Goal: Task Accomplishment & Management: Use online tool/utility

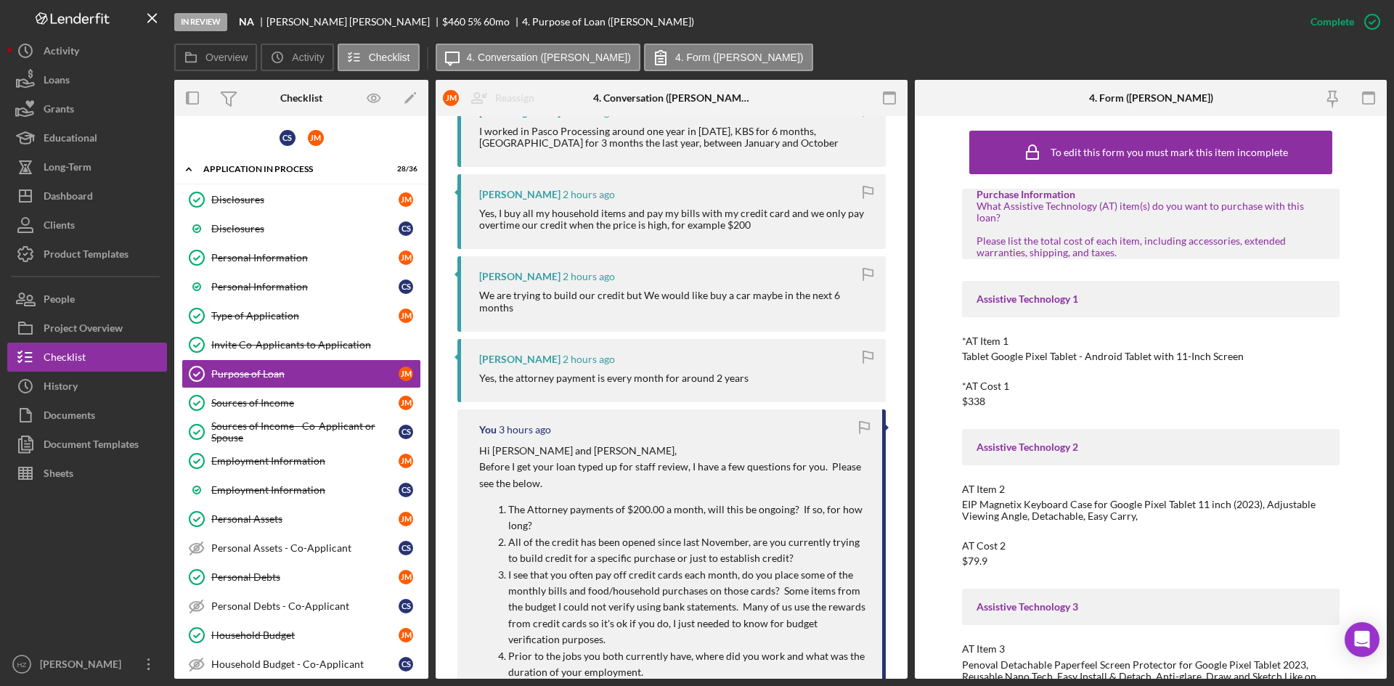
scroll to position [436, 0]
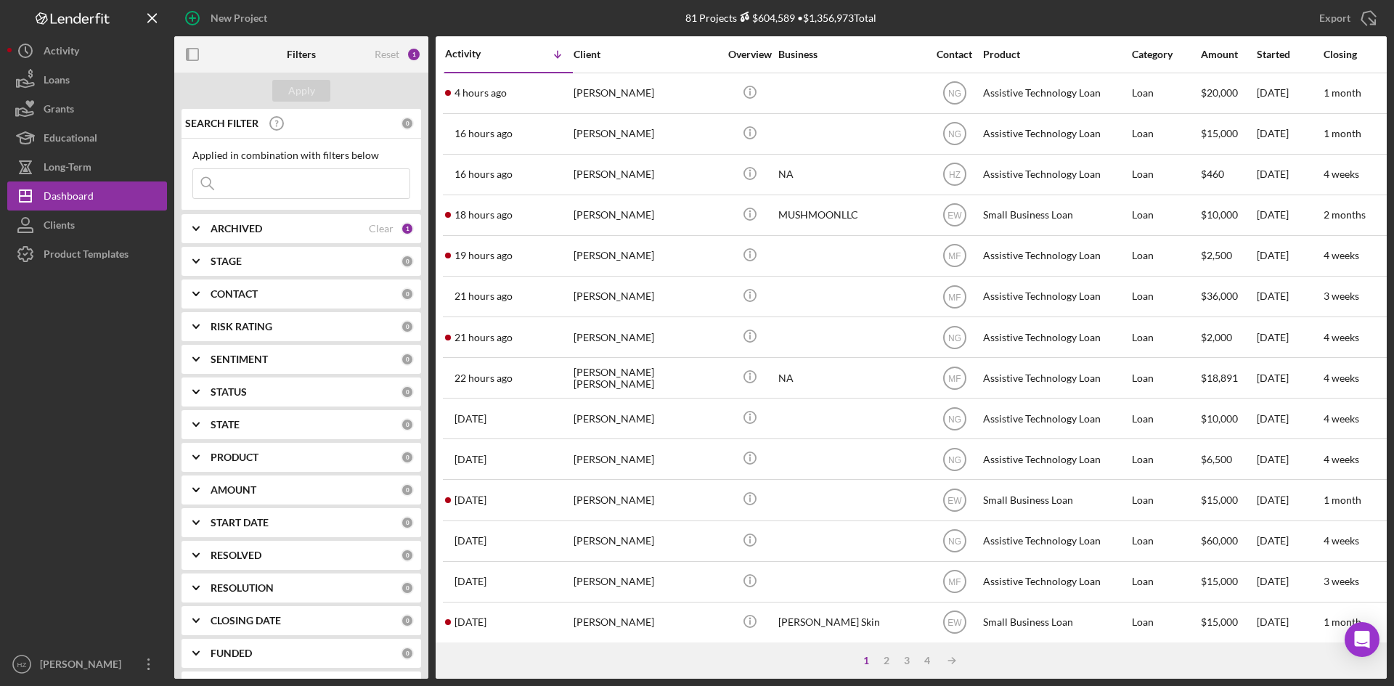
click at [574, 179] on div "[PERSON_NAME]" at bounding box center [646, 174] width 145 height 38
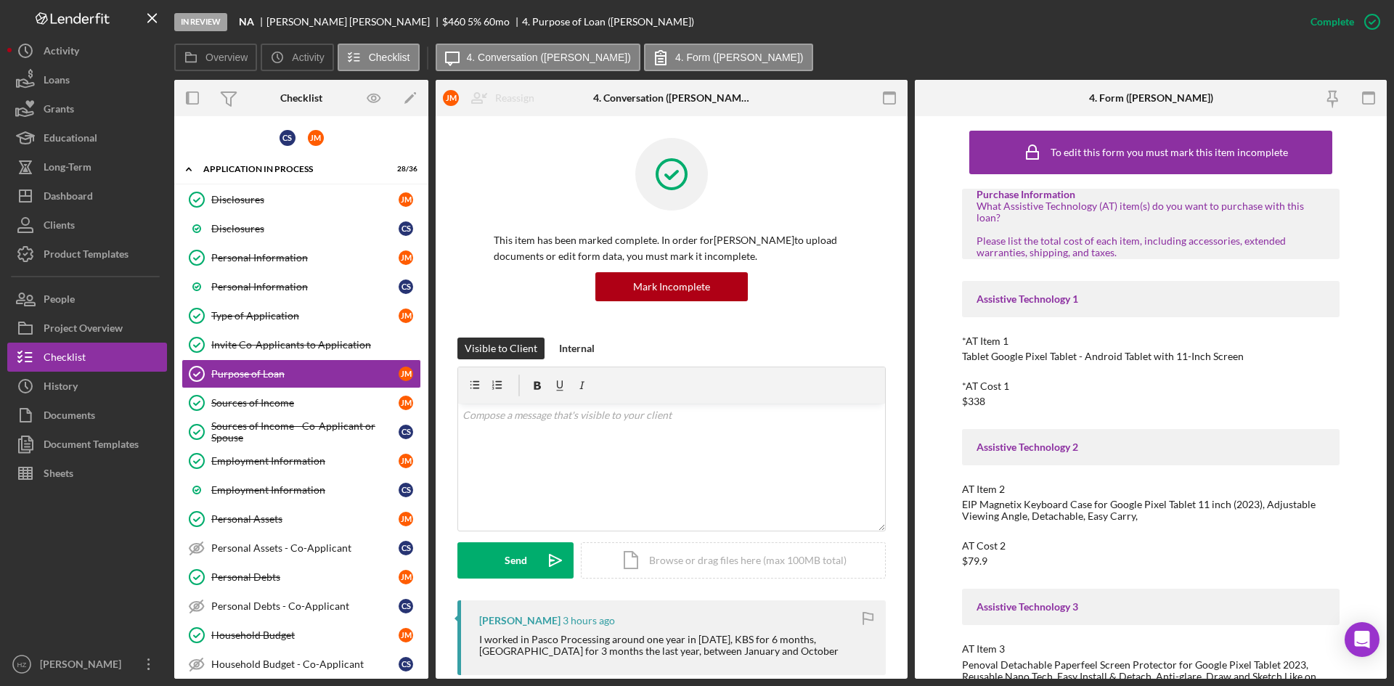
click at [43, 481] on icon "button" at bounding box center [25, 473] width 36 height 36
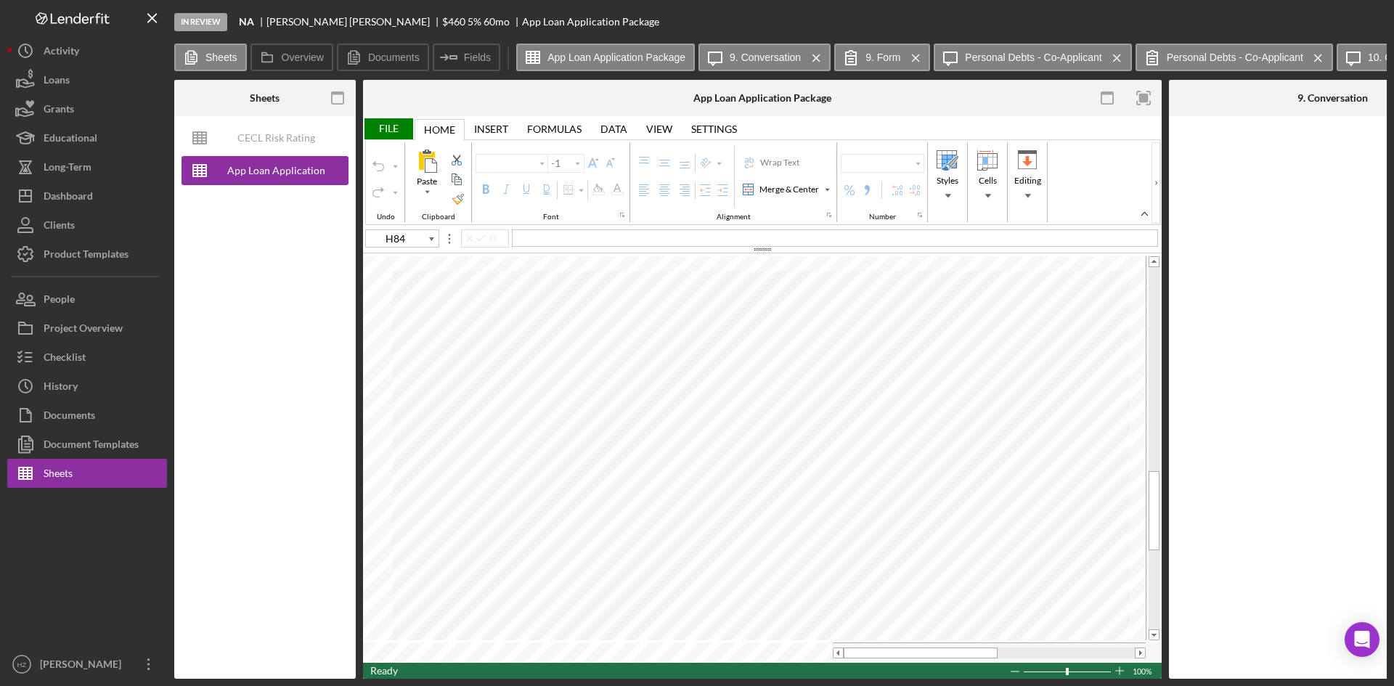
type input "Arial"
type input "10"
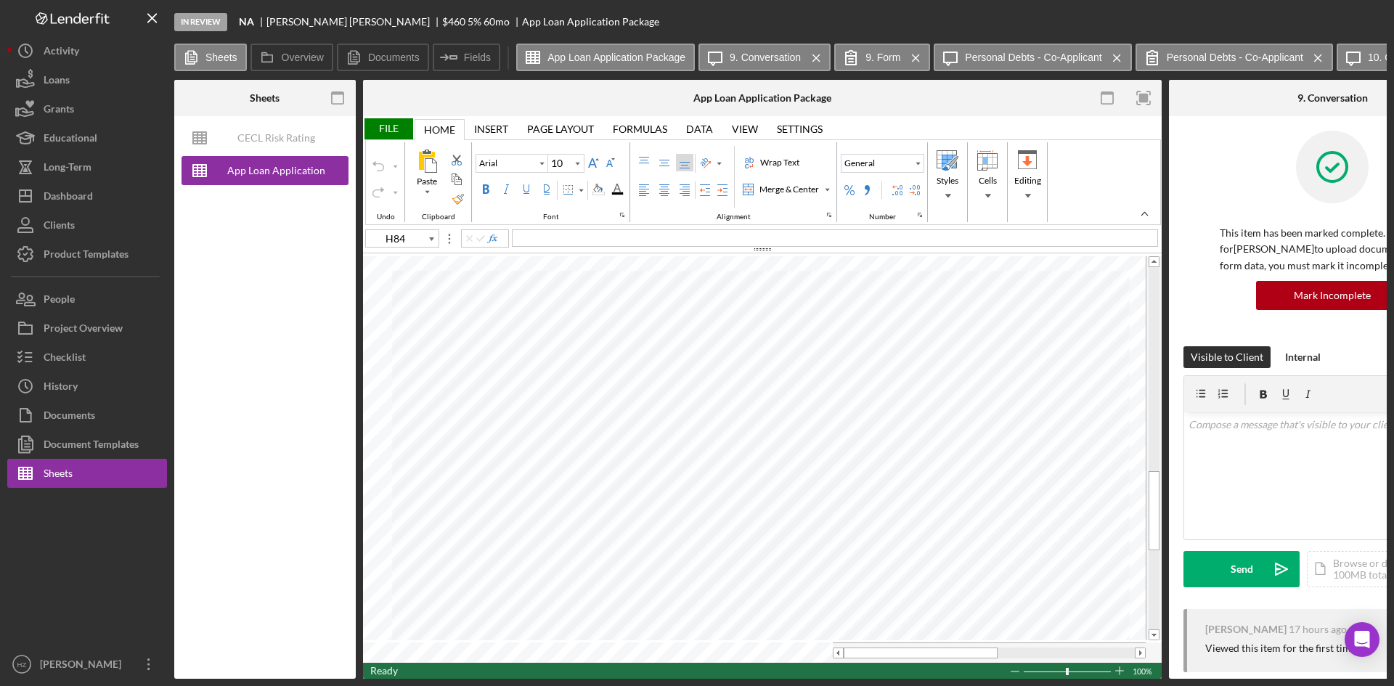
type input "F29"
type input "12"
type input "G5"
drag, startPoint x: 998, startPoint y: 332, endPoint x: 954, endPoint y: 338, distance: 44.1
click at [954, 338] on div "10/03/" at bounding box center [980, 333] width 59 height 17
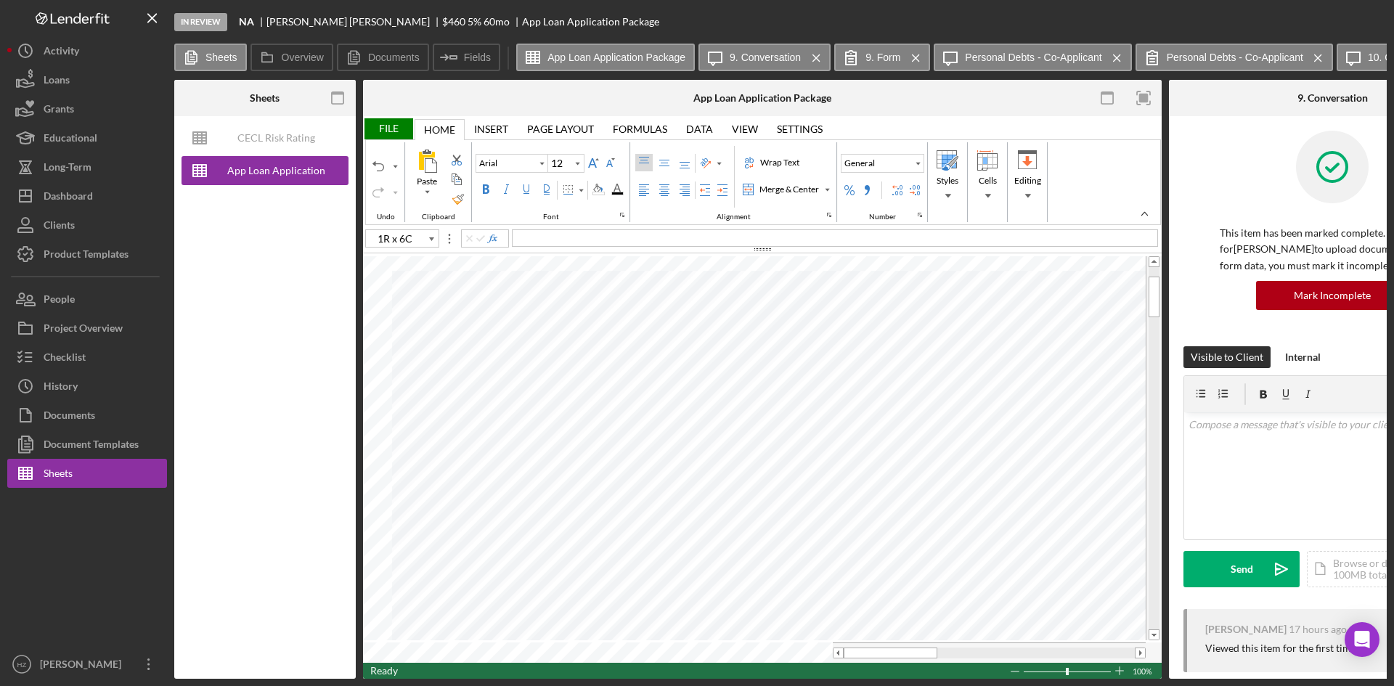
type input "C13"
click at [630, 62] on label "App Loan Application Package" at bounding box center [616, 58] width 138 height 12
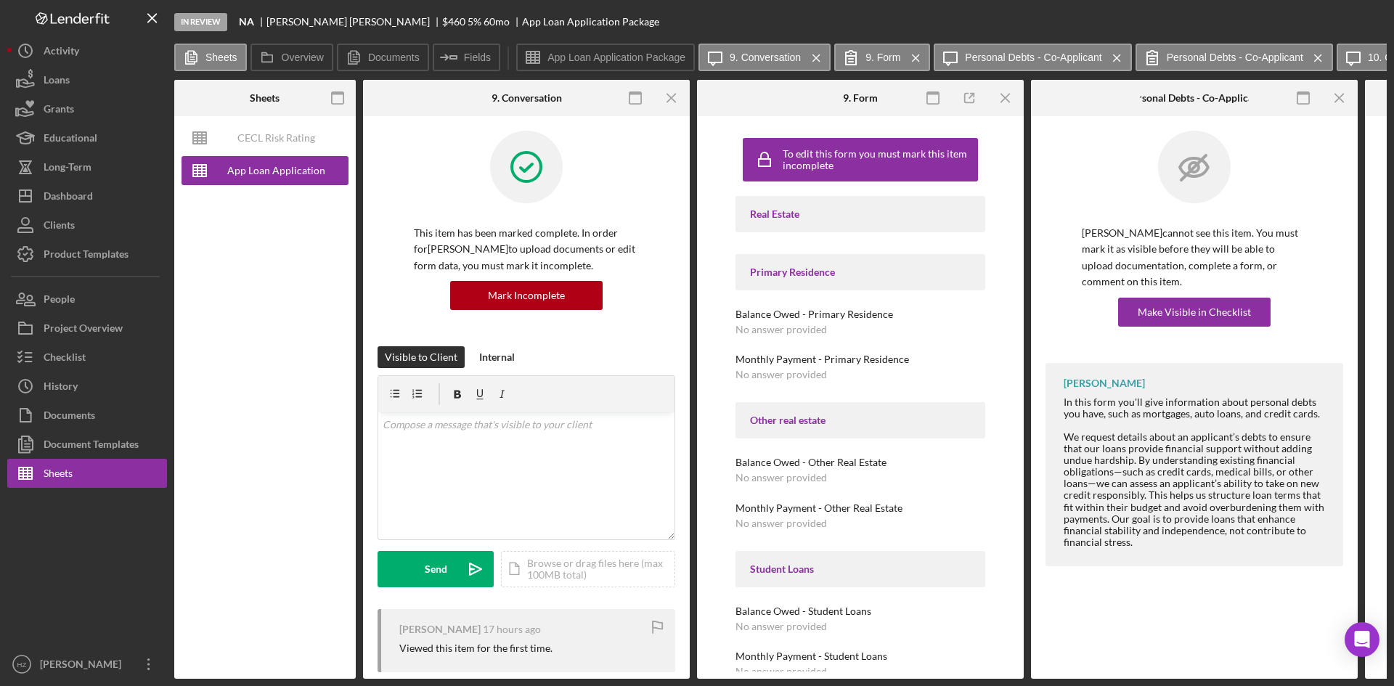
click at [93, 414] on div "Documents" at bounding box center [70, 417] width 52 height 33
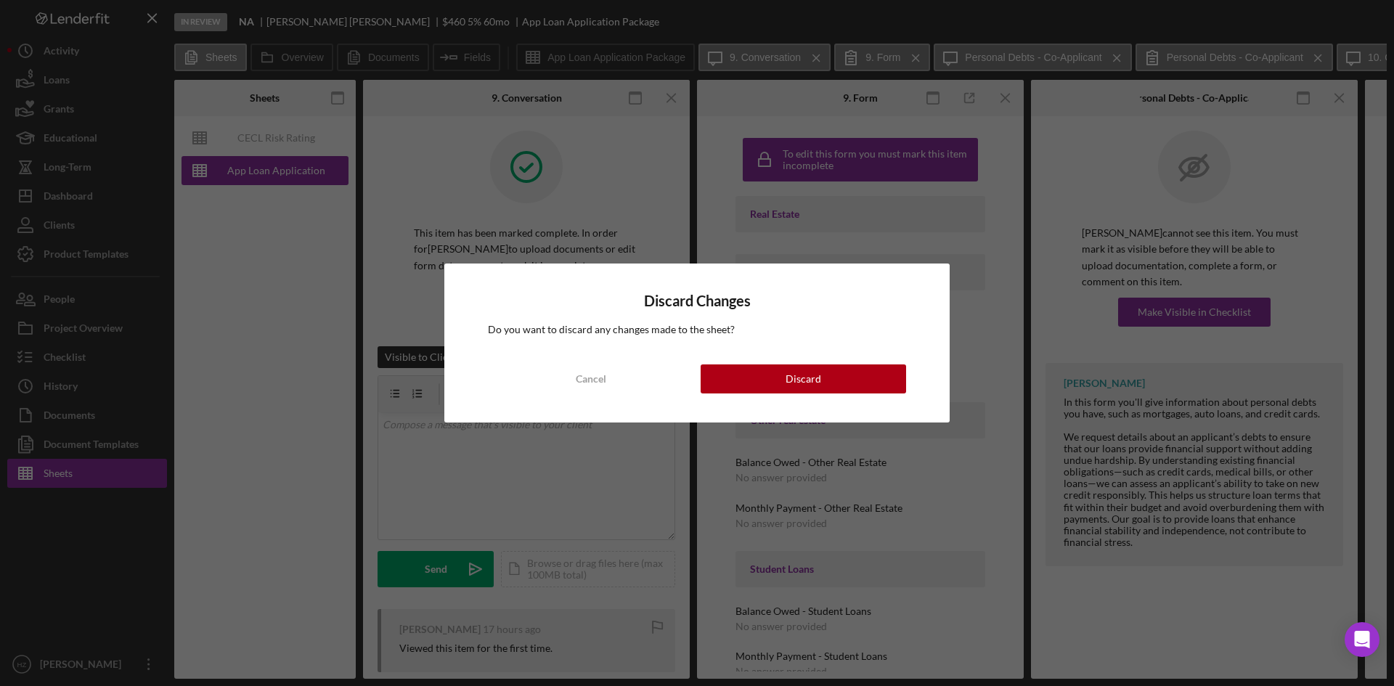
click at [721, 379] on button "Discard" at bounding box center [803, 379] width 205 height 29
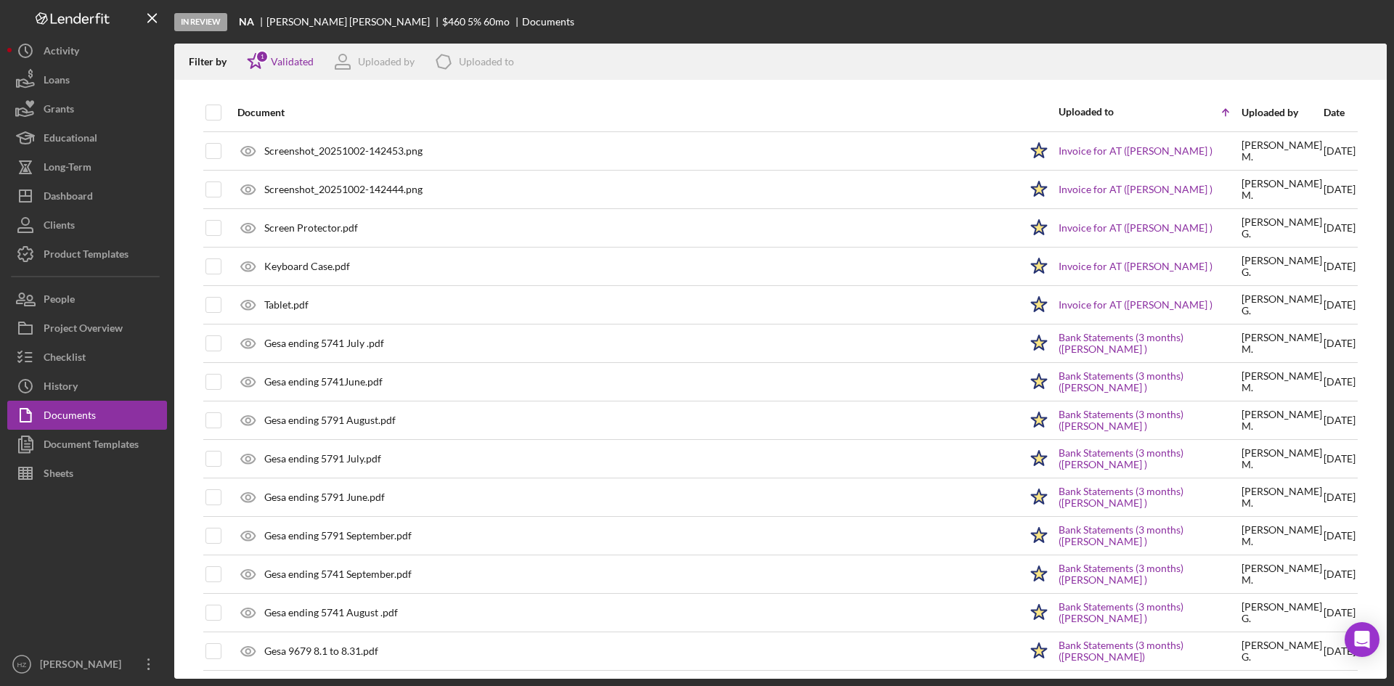
scroll to position [775, 0]
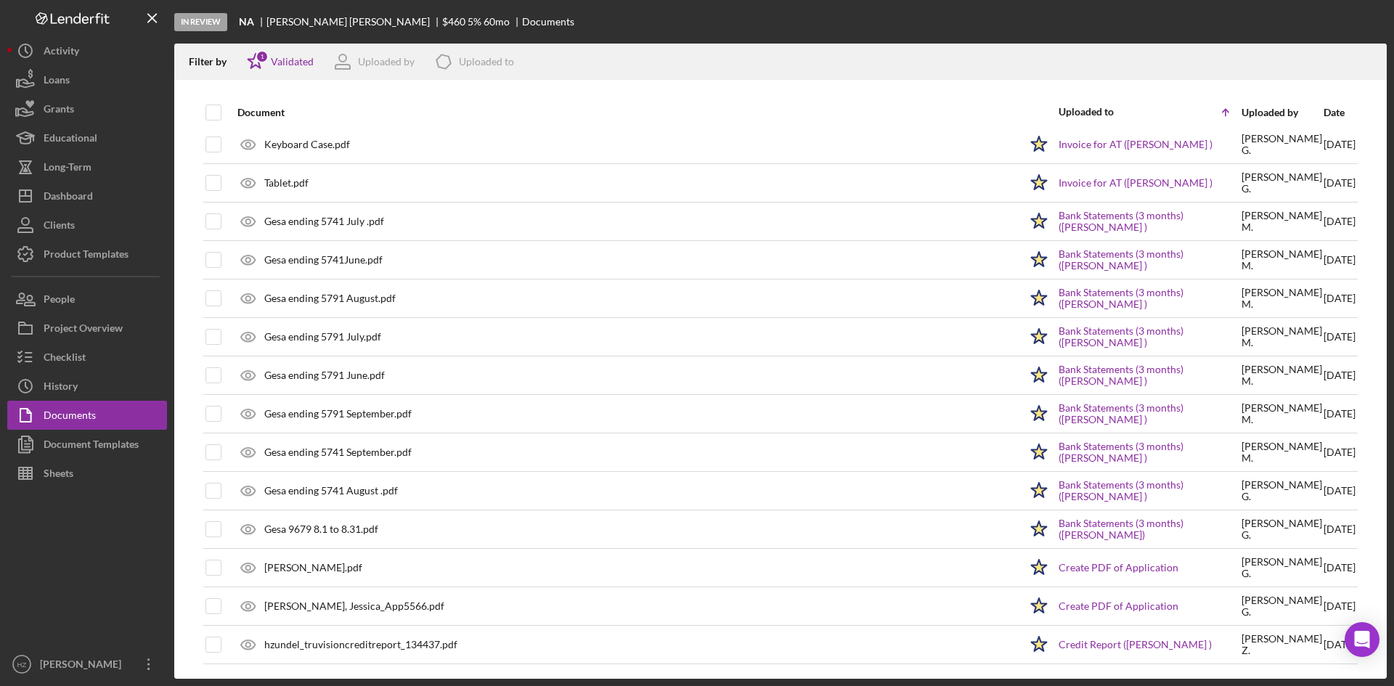
click at [316, 569] on div "[PERSON_NAME].pdf" at bounding box center [313, 568] width 98 height 12
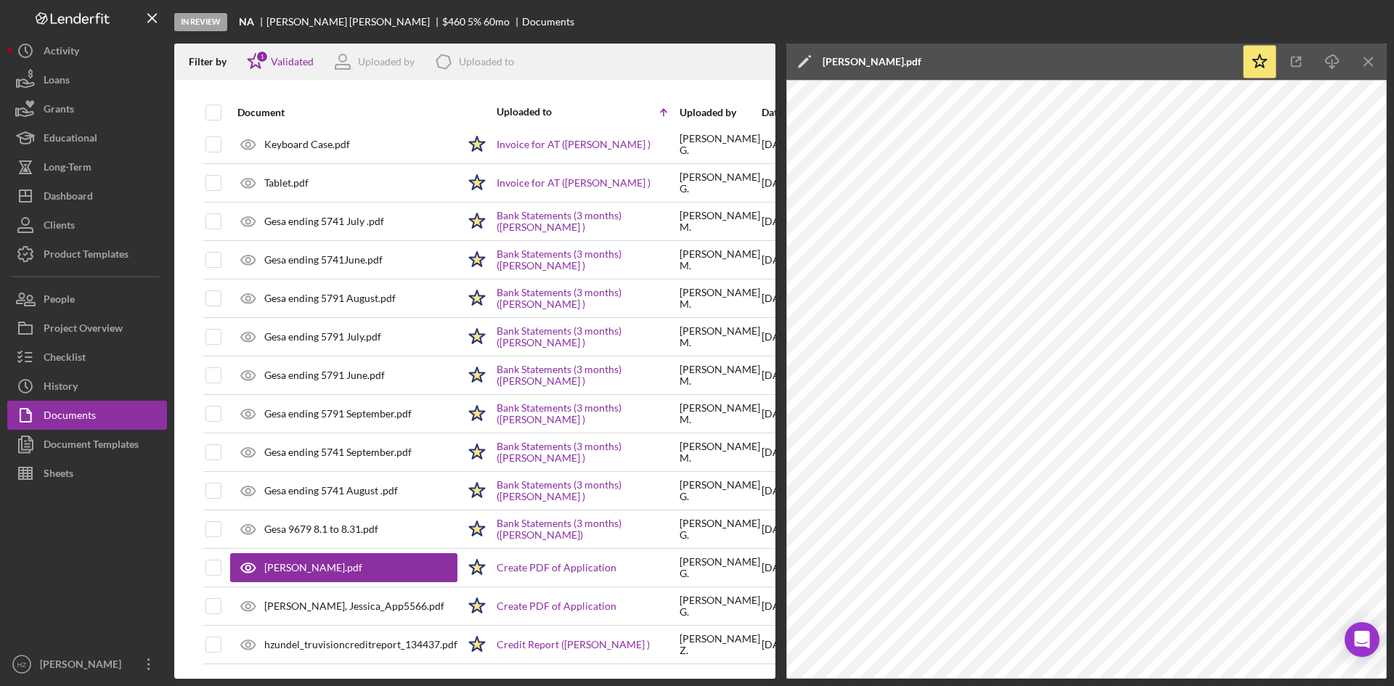
click at [1364, 62] on icon "Icon/Menu Close" at bounding box center [1369, 62] width 33 height 33
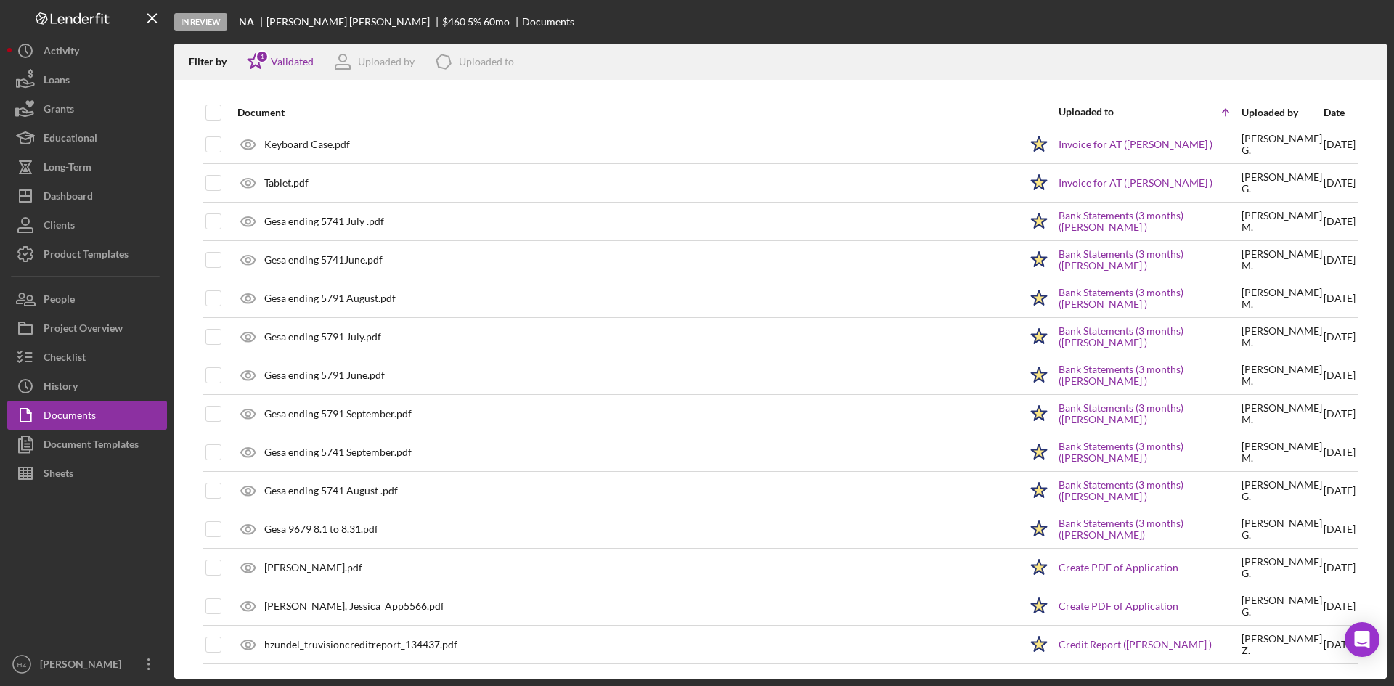
click at [84, 465] on button "Sheets" at bounding box center [87, 473] width 160 height 29
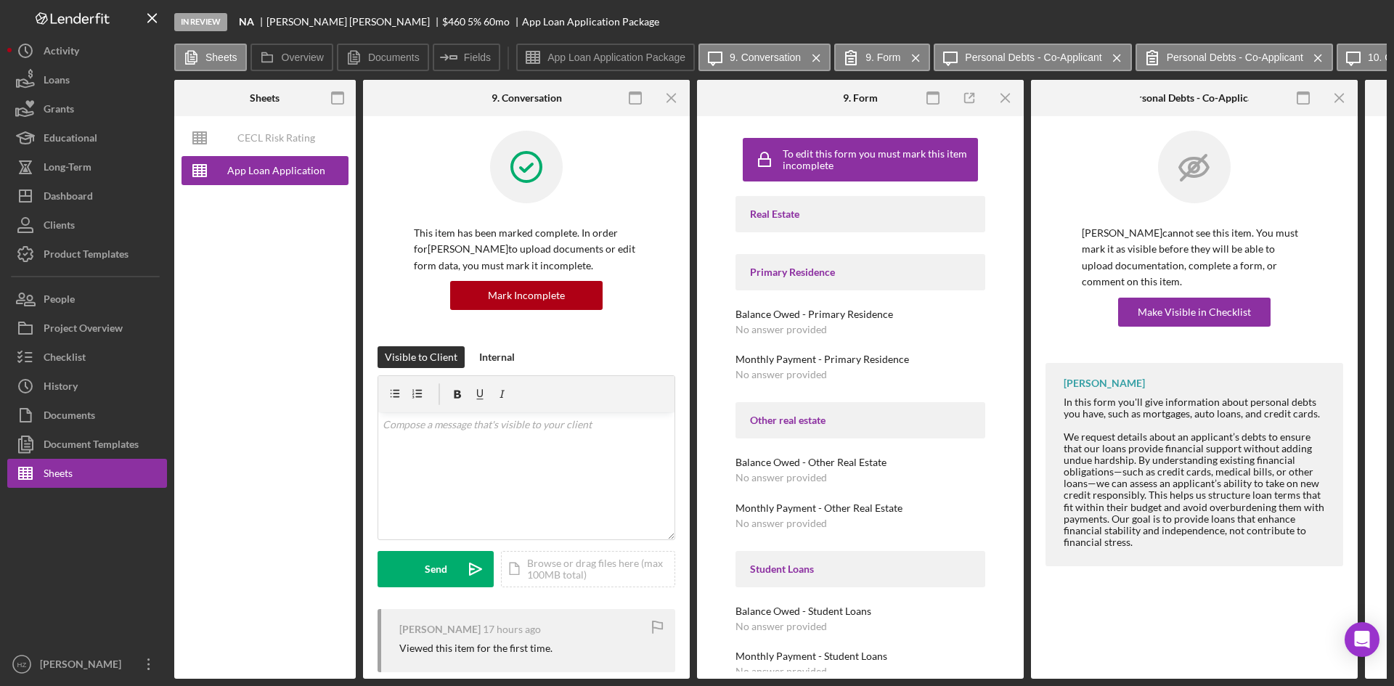
click at [79, 479] on button "Sheets" at bounding box center [87, 473] width 160 height 29
type input "Arial"
type input "10"
click at [264, 171] on div "App Loan Application Package" at bounding box center [276, 170] width 116 height 29
click at [257, 138] on div "CECL Risk Rating Template" at bounding box center [276, 137] width 116 height 29
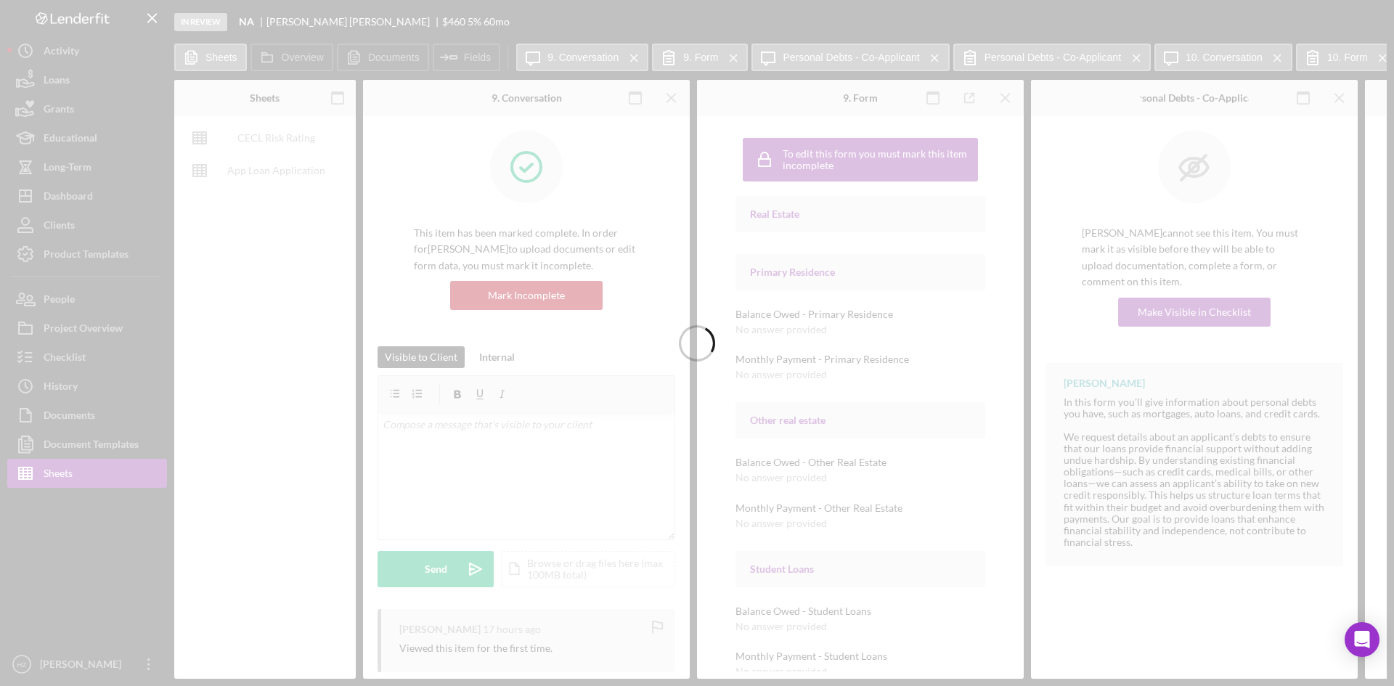
type input "Aptos Narrow"
type input "12"
type input "M23"
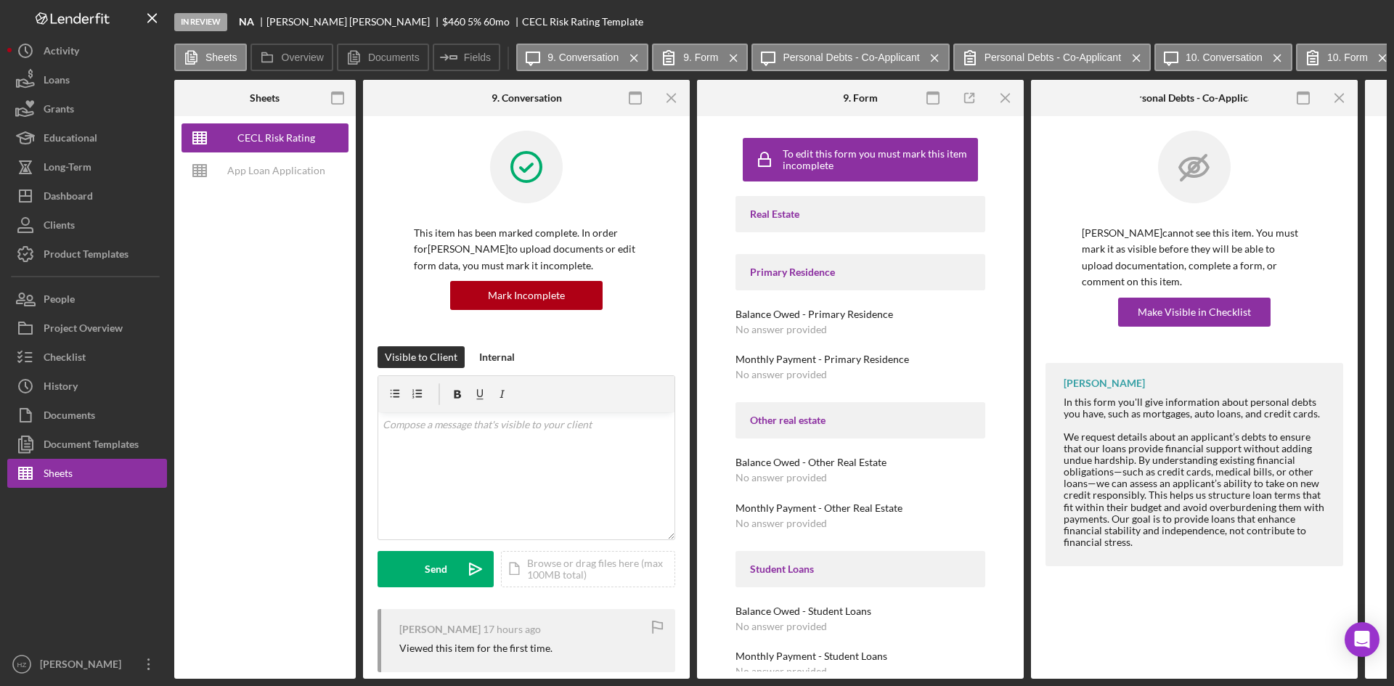
click at [253, 174] on div "App Loan Application Package" at bounding box center [276, 170] width 116 height 29
type input "Arial"
type input "10"
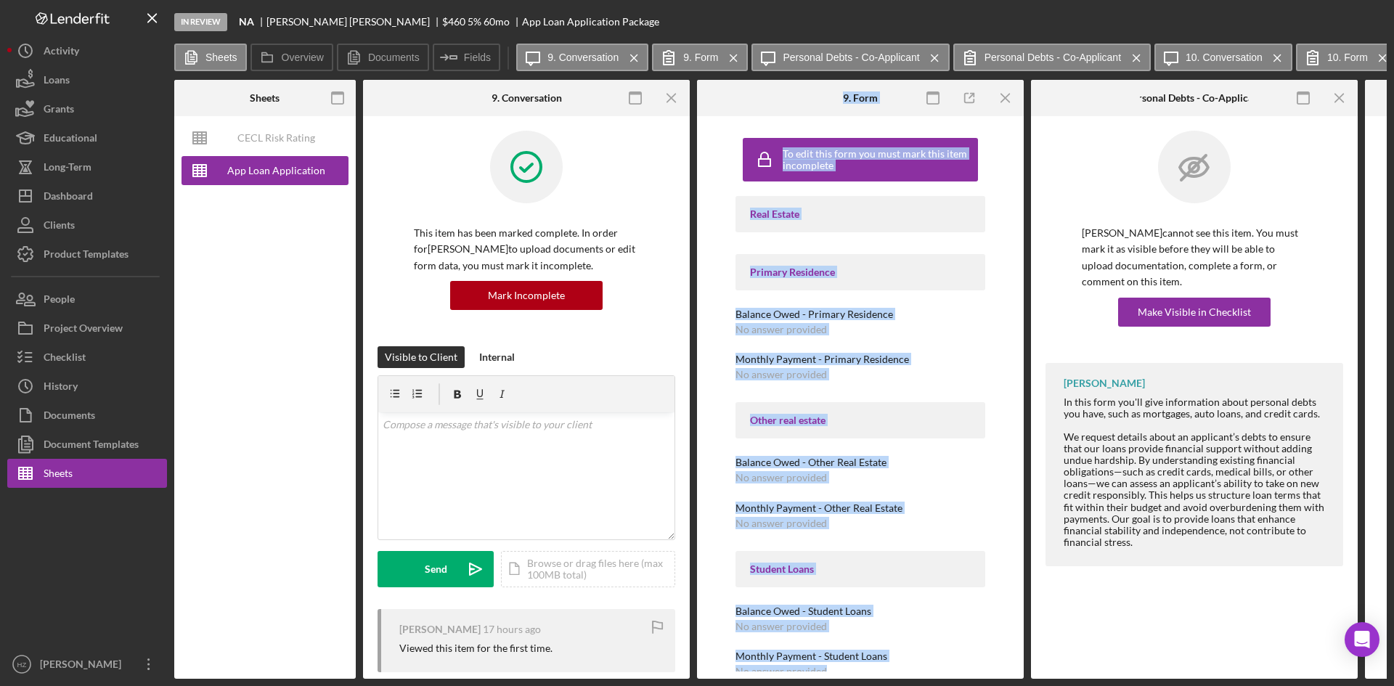
drag, startPoint x: 455, startPoint y: 674, endPoint x: 978, endPoint y: 674, distance: 523.5
click at [978, 674] on div "Sheets CECL Risk Rating Template App Loan Application Package Overview Internal…" at bounding box center [780, 379] width 1213 height 599
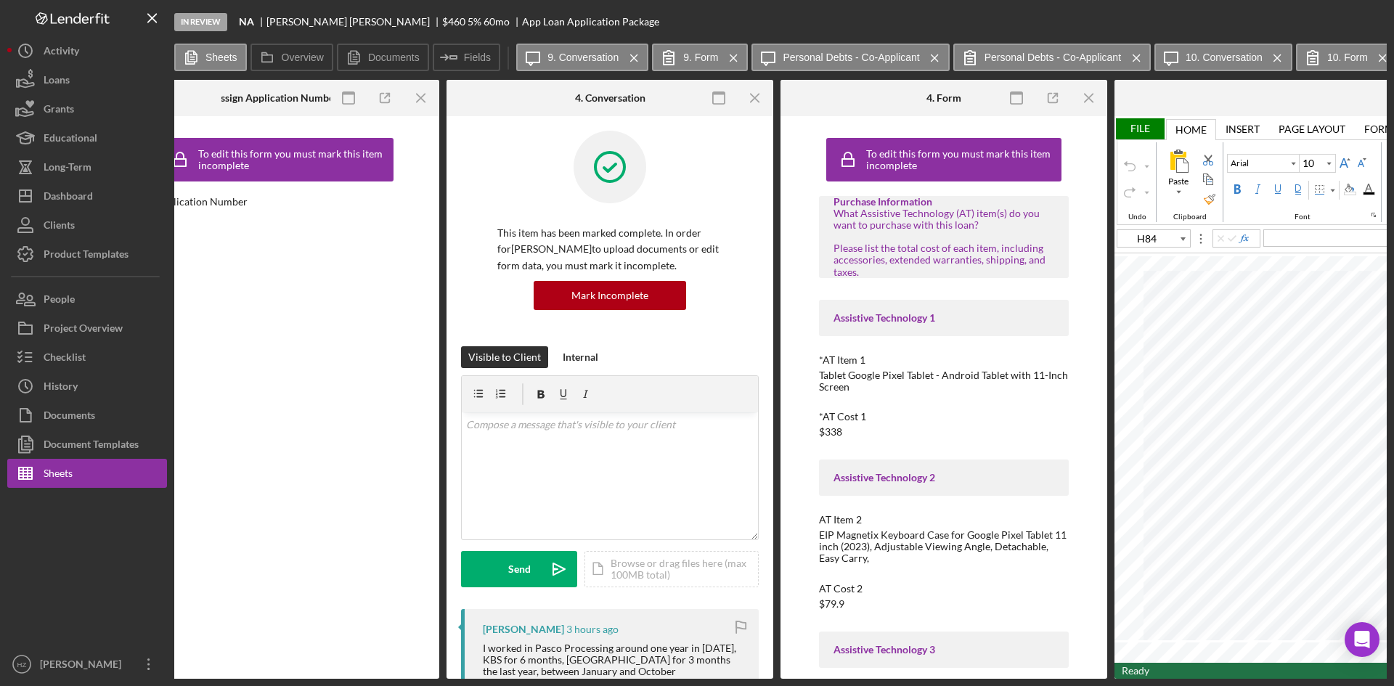
scroll to position [0, 3212]
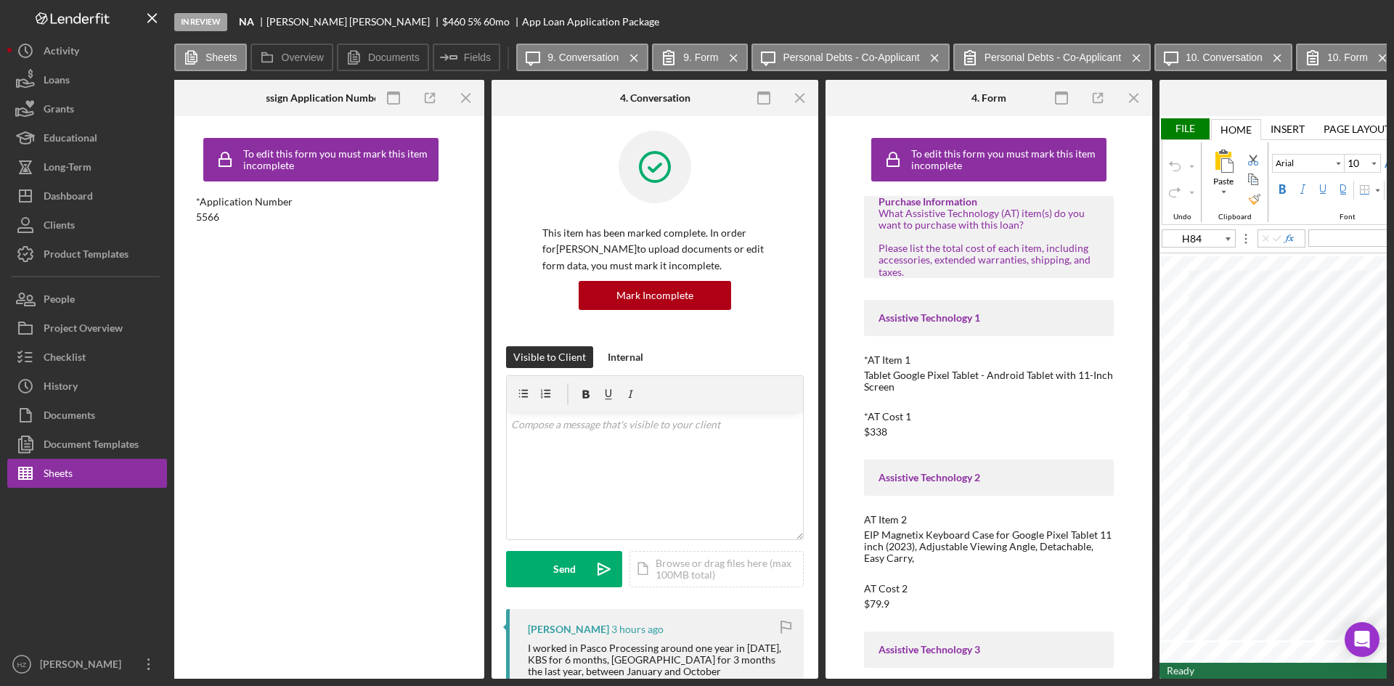
click at [1139, 99] on icon "Icon/Menu Close" at bounding box center [1134, 98] width 33 height 33
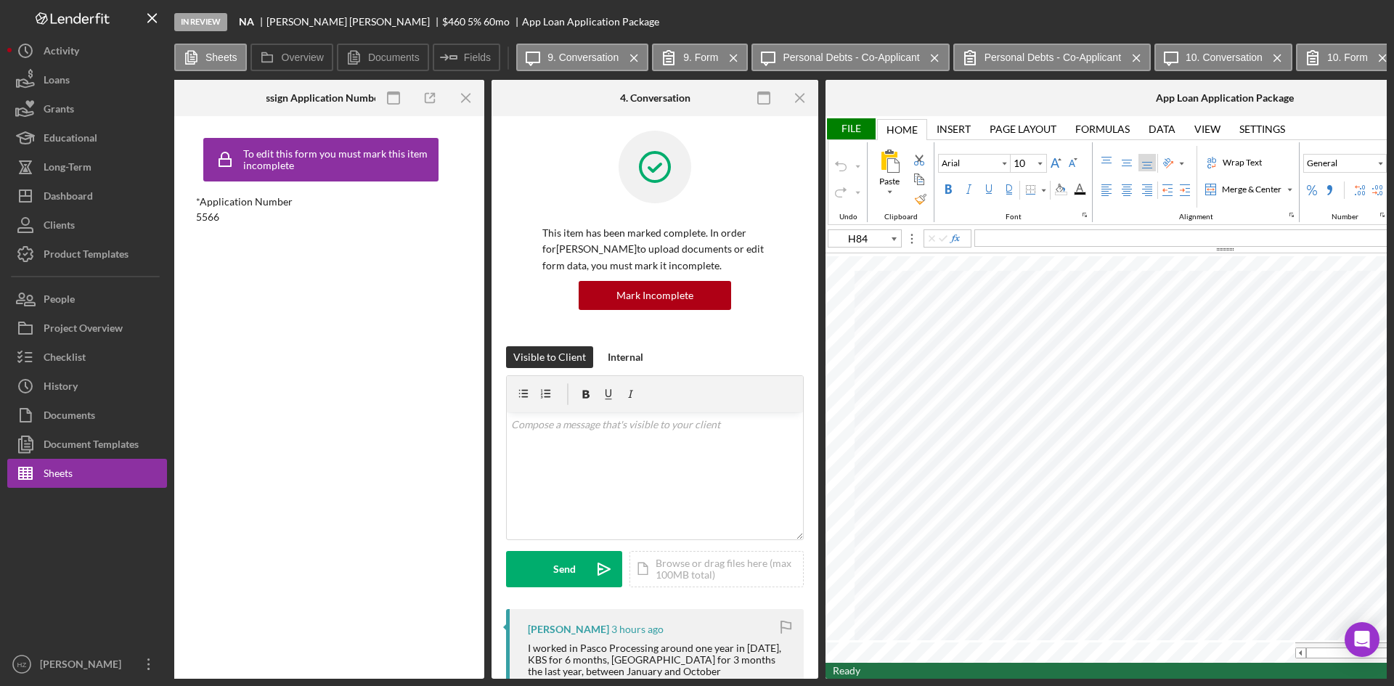
click at [798, 101] on icon "Icon/Menu Close" at bounding box center [800, 98] width 33 height 33
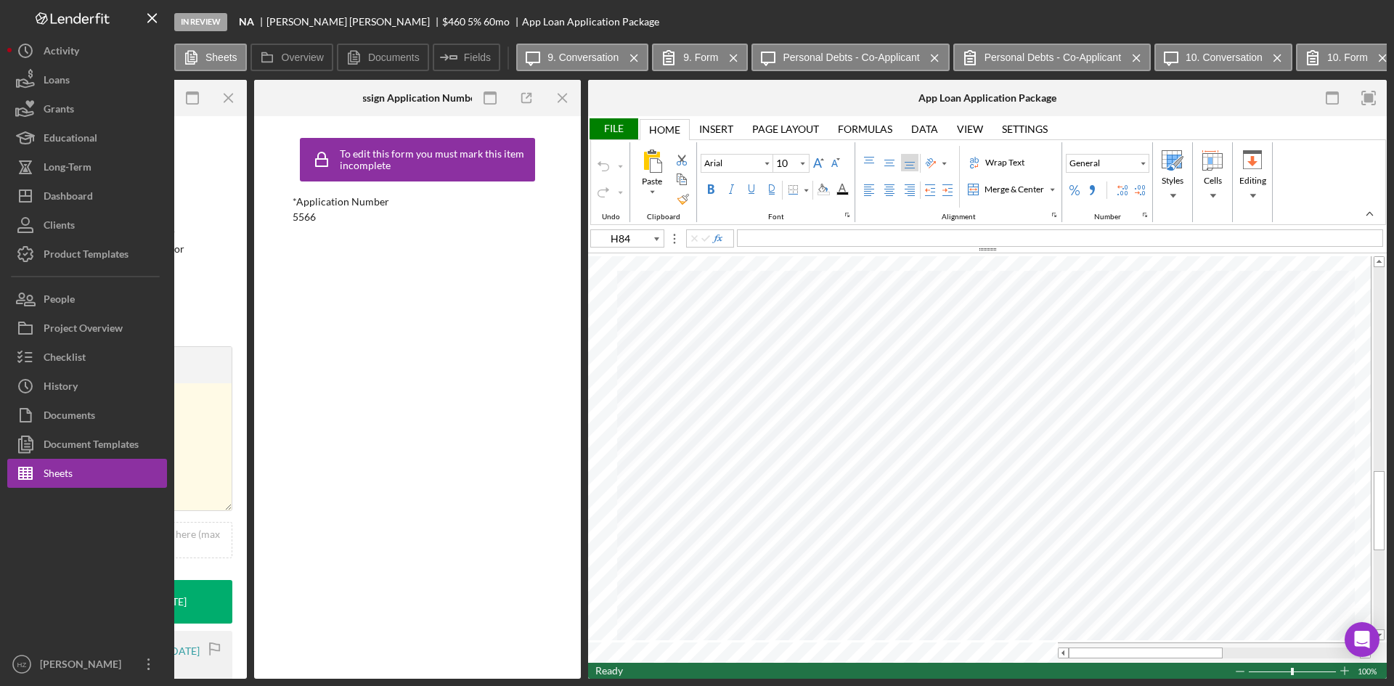
click at [574, 105] on icon "Icon/Menu Close" at bounding box center [563, 98] width 33 height 33
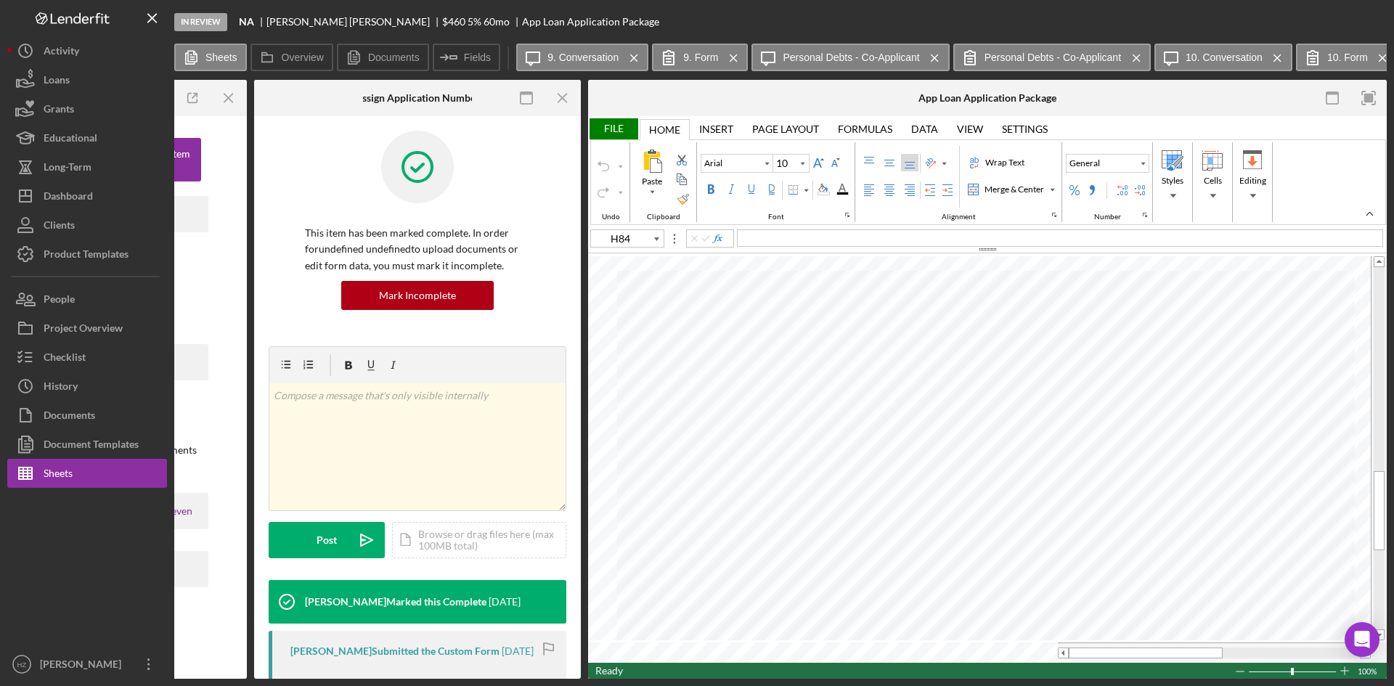
click at [562, 101] on icon "Icon/Menu Close" at bounding box center [563, 98] width 33 height 33
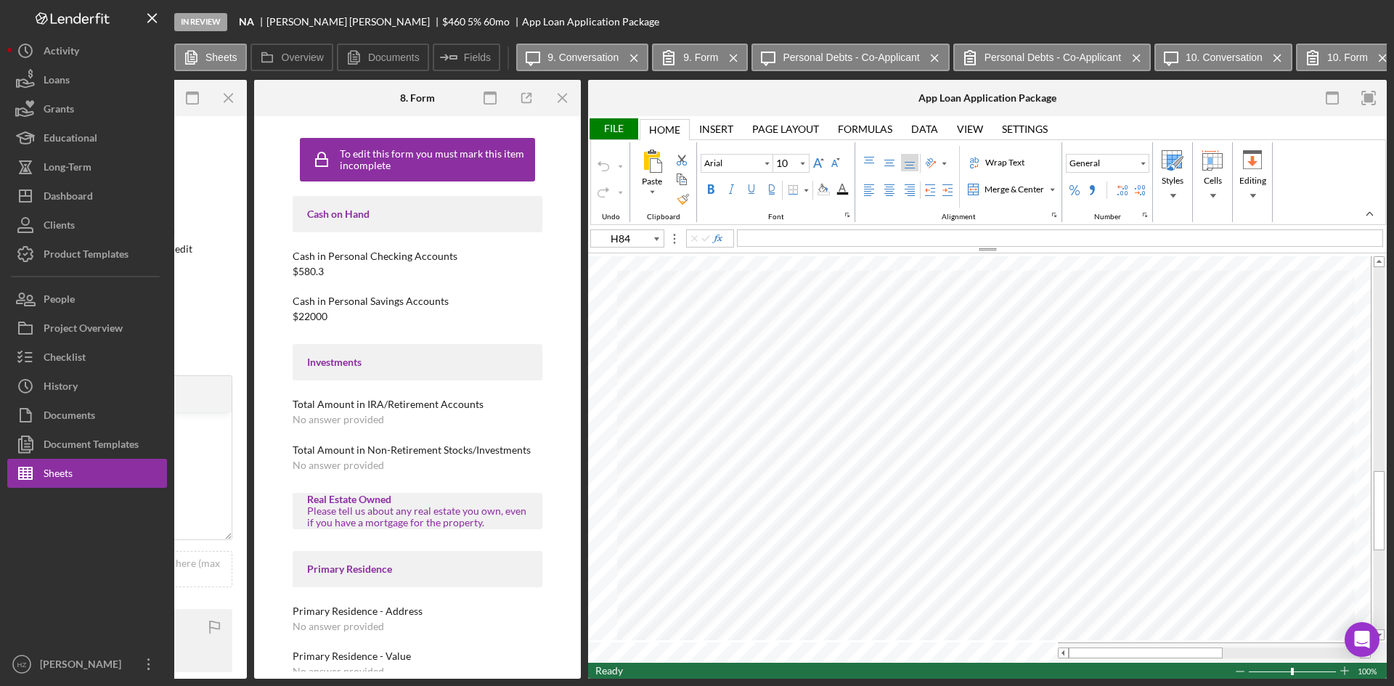
click at [562, 101] on icon "Icon/Menu Close" at bounding box center [563, 98] width 33 height 33
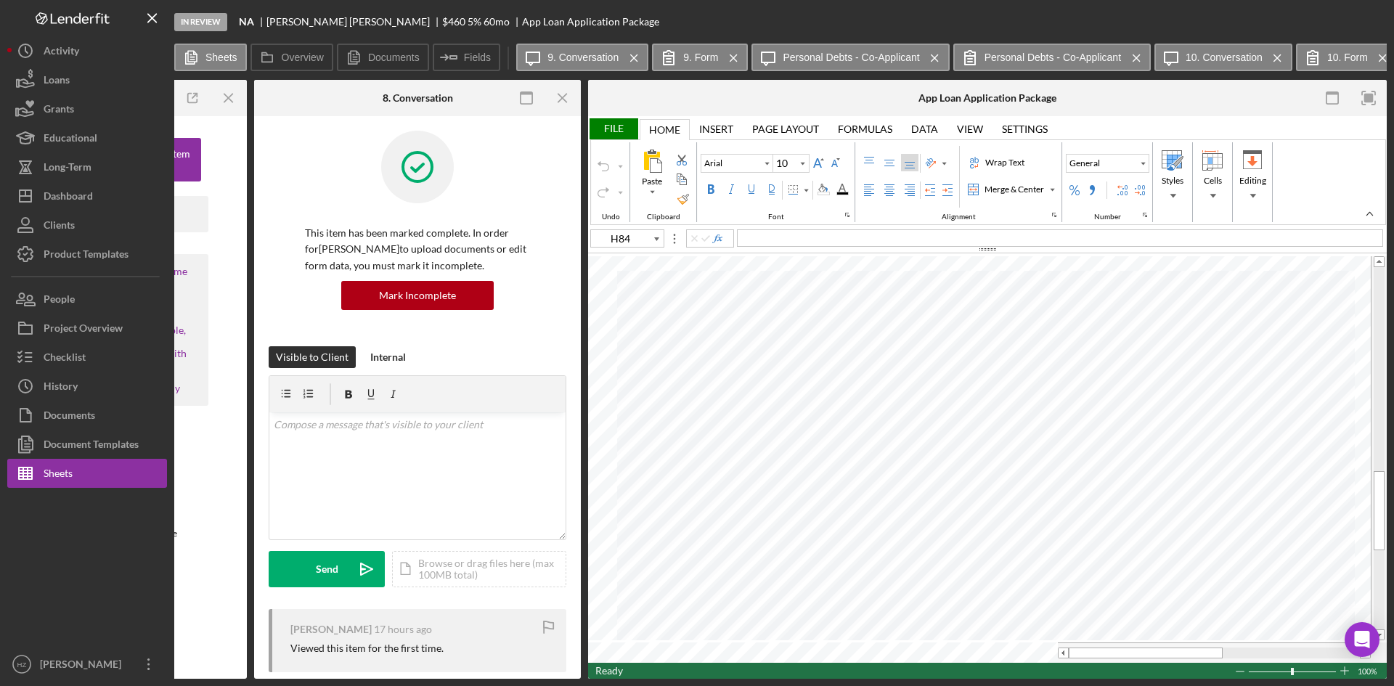
click at [562, 101] on icon "Icon/Menu Close" at bounding box center [563, 98] width 33 height 33
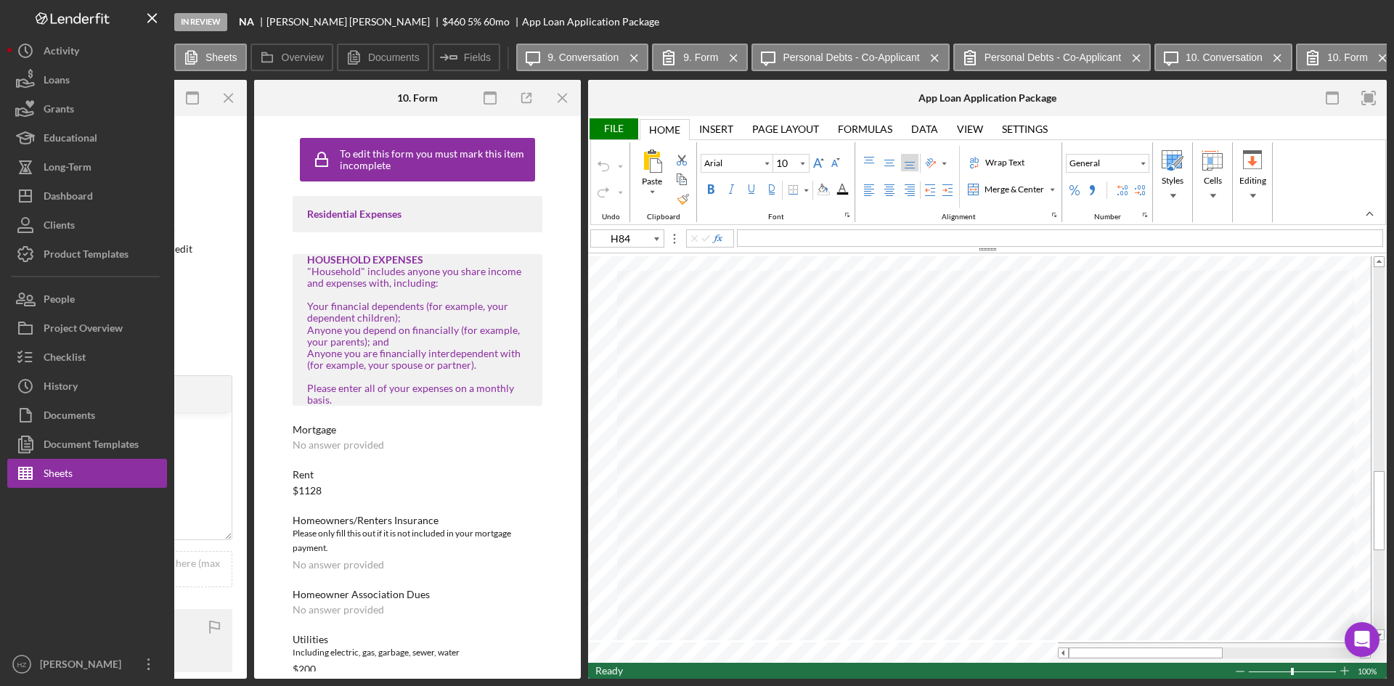
click at [562, 101] on icon "Icon/Menu Close" at bounding box center [563, 98] width 33 height 33
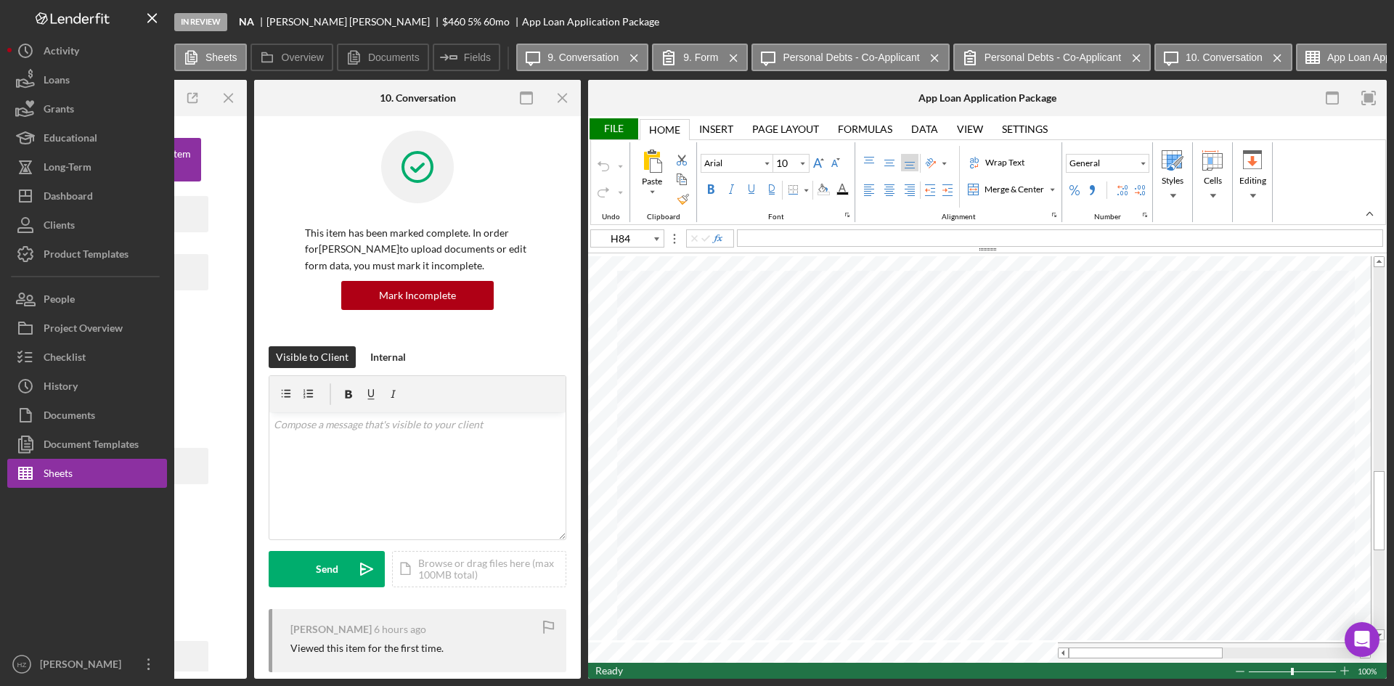
click at [562, 101] on icon "Icon/Menu Close" at bounding box center [563, 98] width 33 height 33
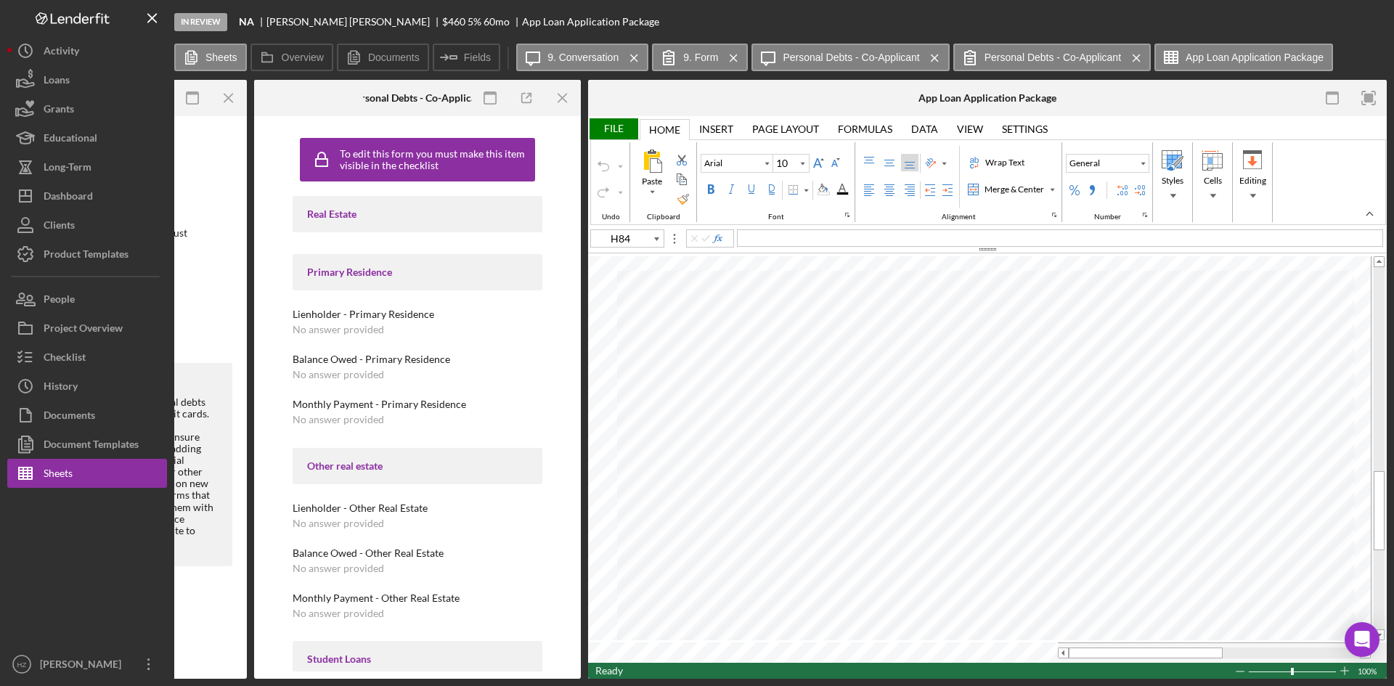
click at [562, 101] on icon "Icon/Menu Close" at bounding box center [563, 98] width 33 height 33
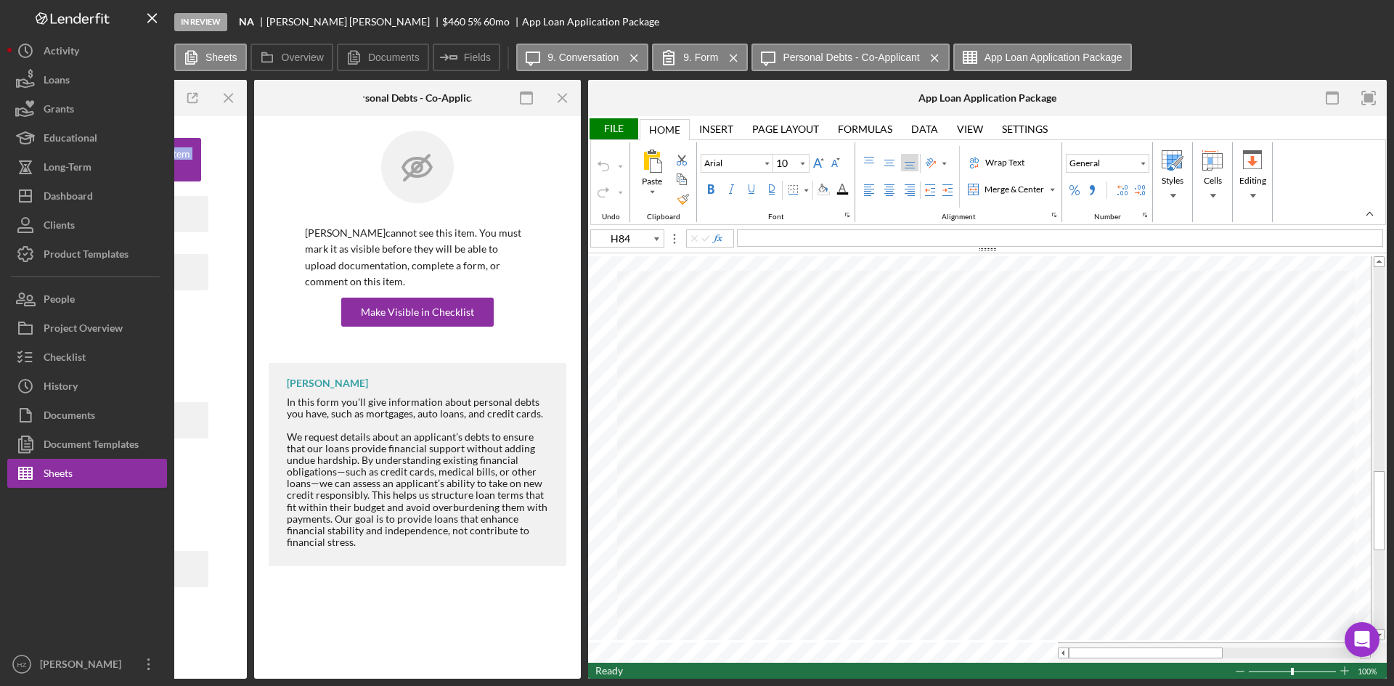
click at [562, 101] on icon "Icon/Menu Close" at bounding box center [563, 98] width 33 height 33
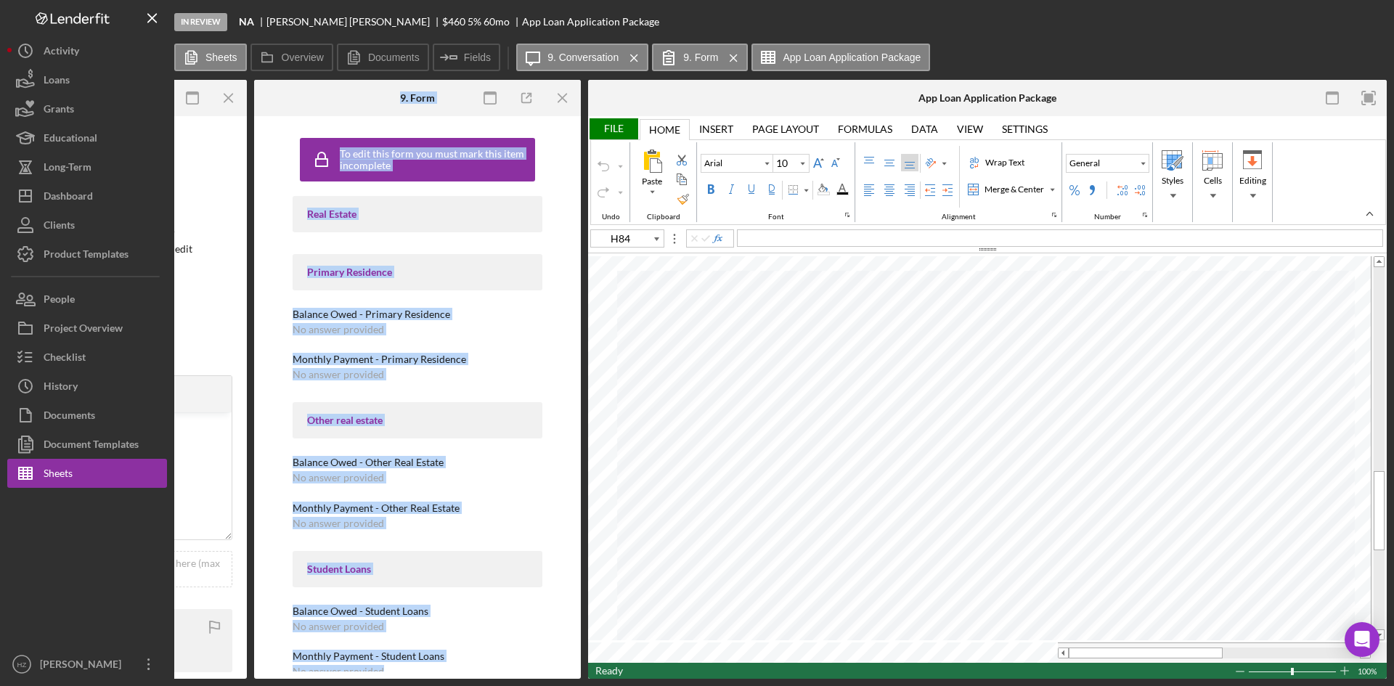
click at [562, 101] on icon "Icon/Menu Close" at bounding box center [563, 98] width 33 height 33
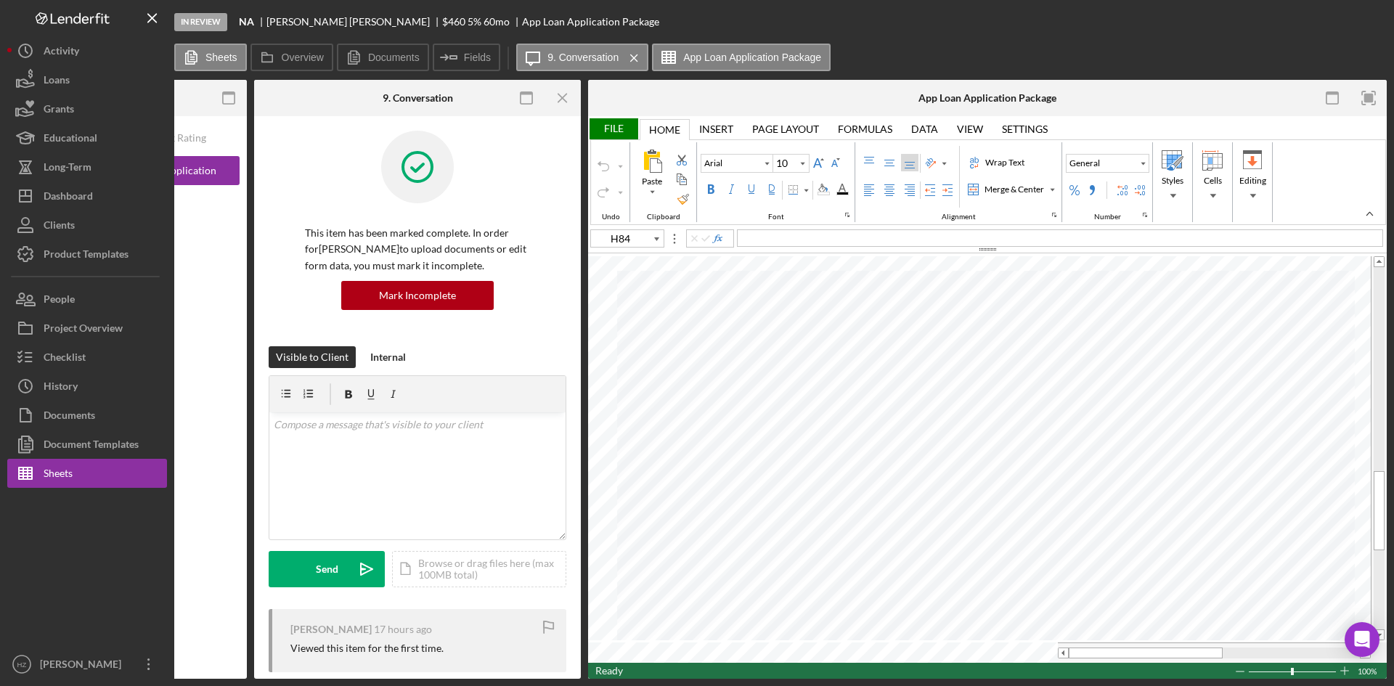
scroll to position [0, 109]
click at [562, 101] on icon "Icon/Menu Close" at bounding box center [563, 98] width 33 height 33
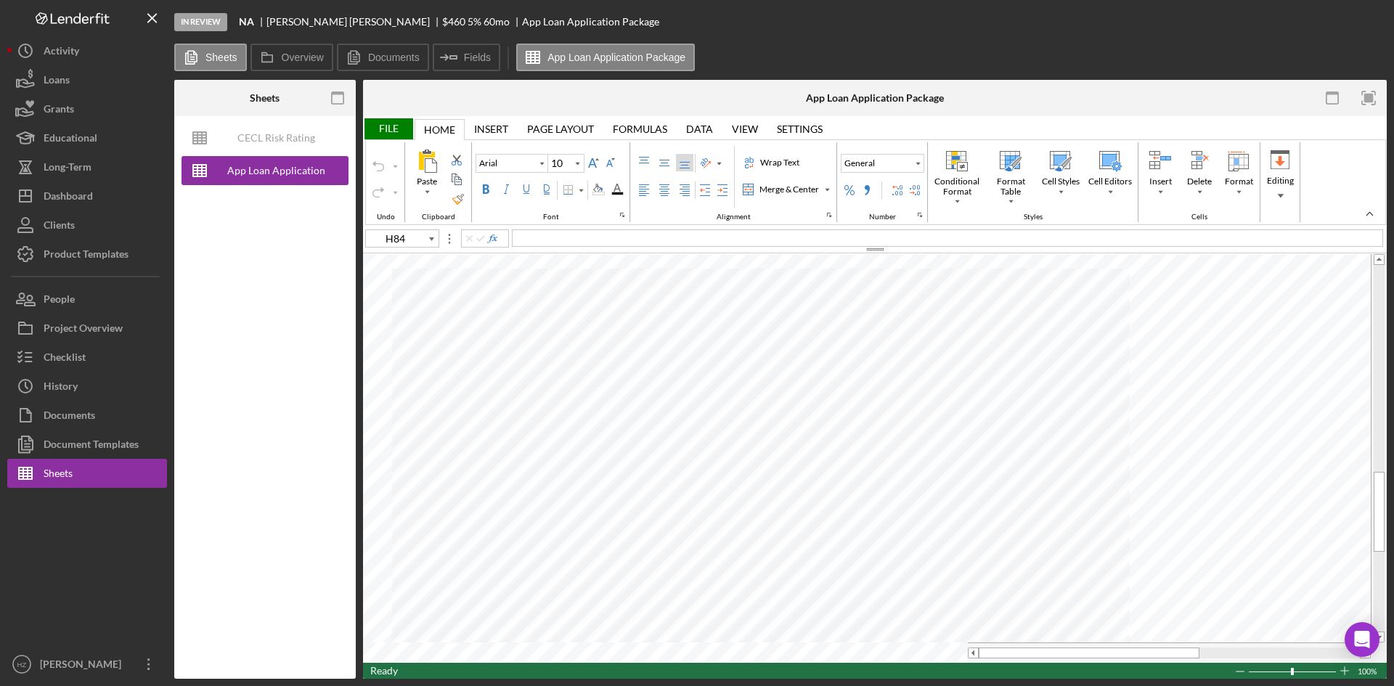
type input "F29"
type input "12"
type input "C43"
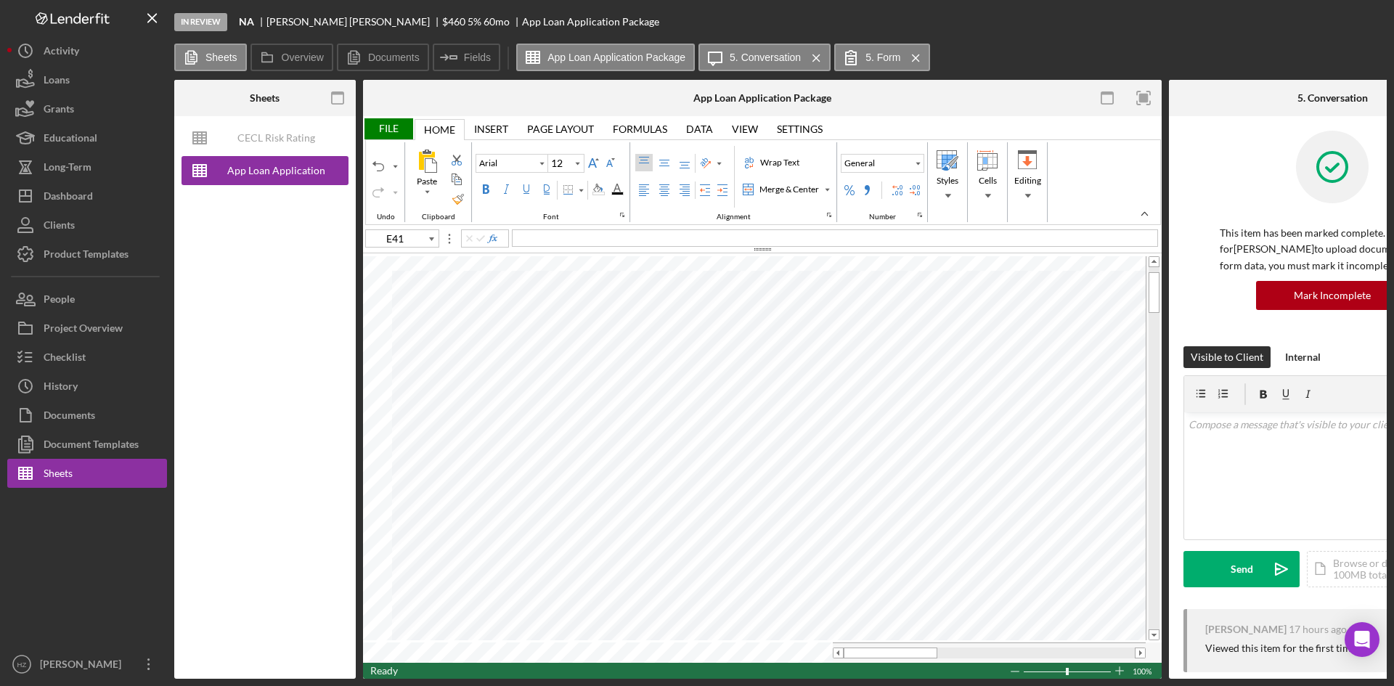
type input "C14"
type input "C13"
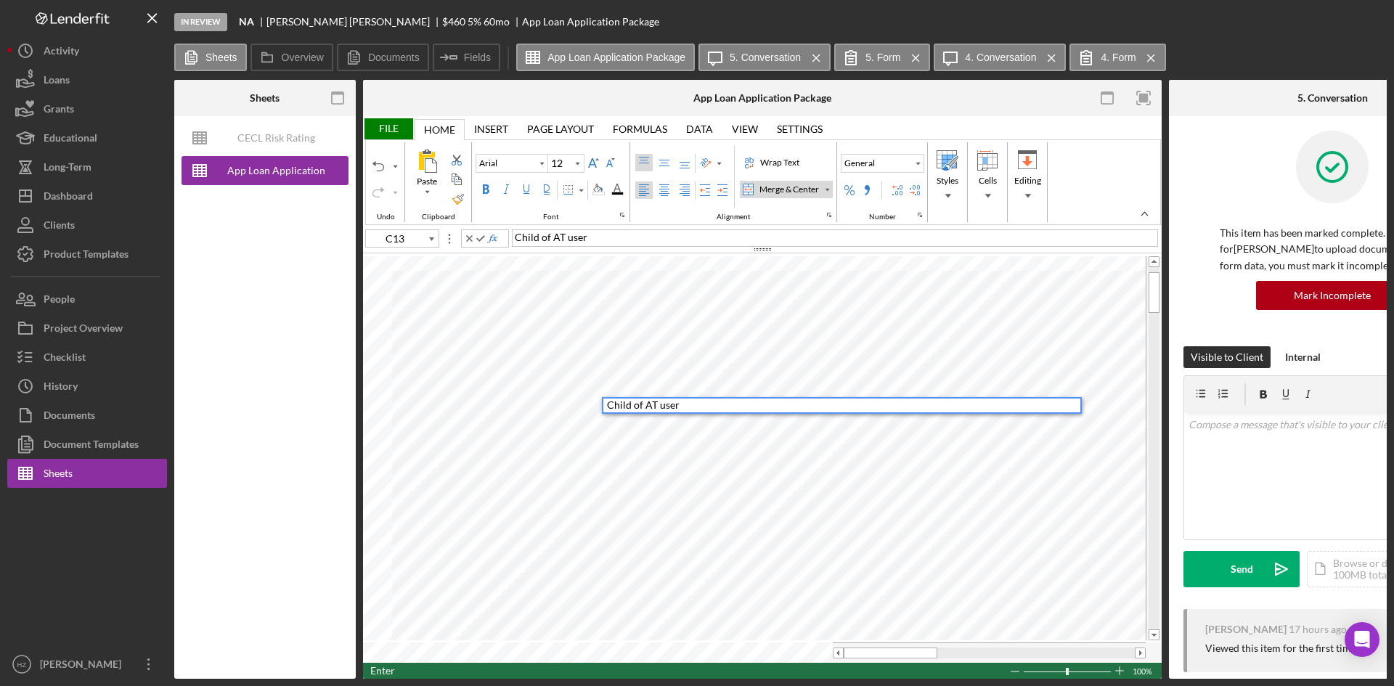
type input "C11"
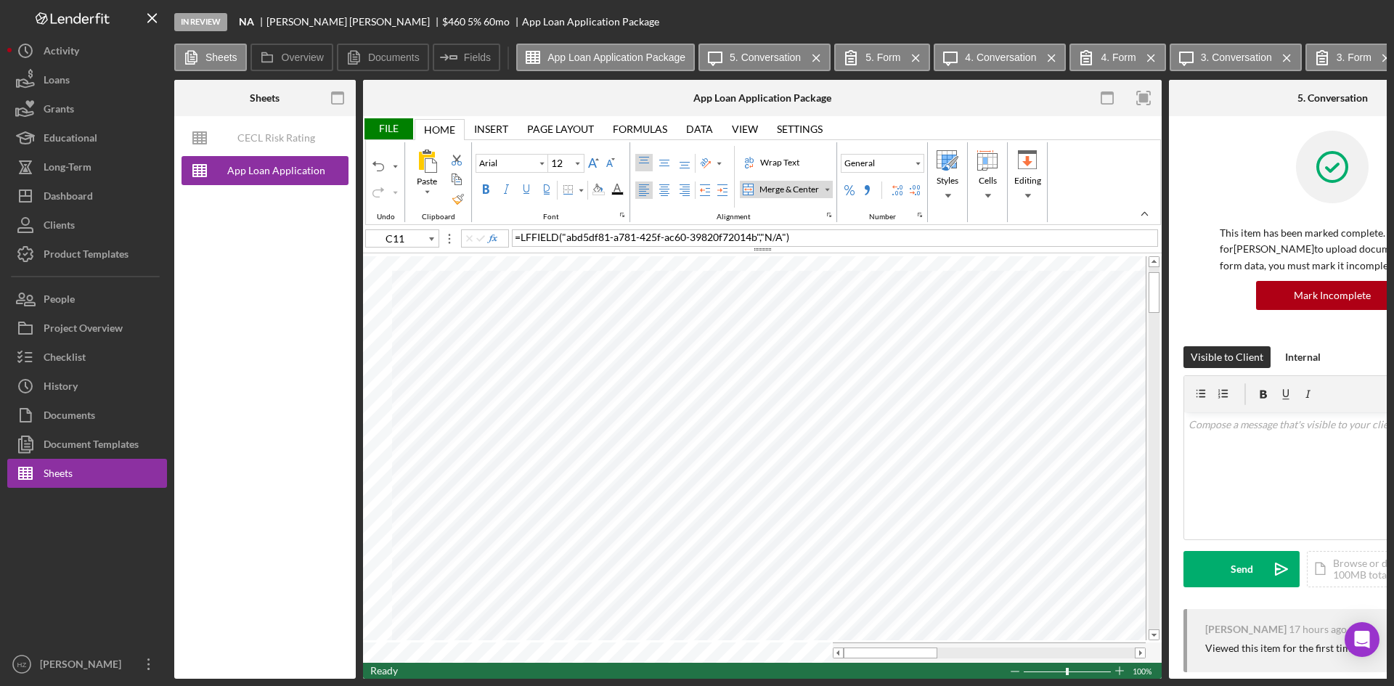
type input "Calibri"
type input "C16"
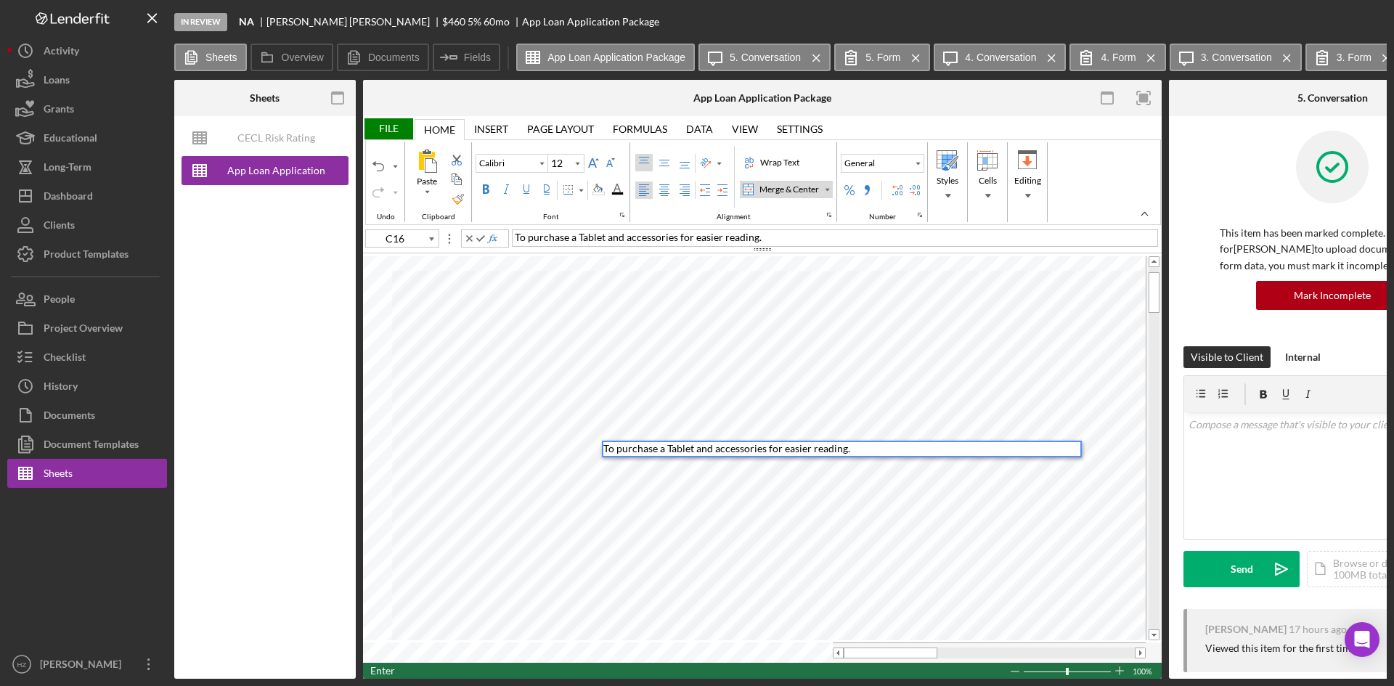
type input "1R x 6C"
type input "Arial"
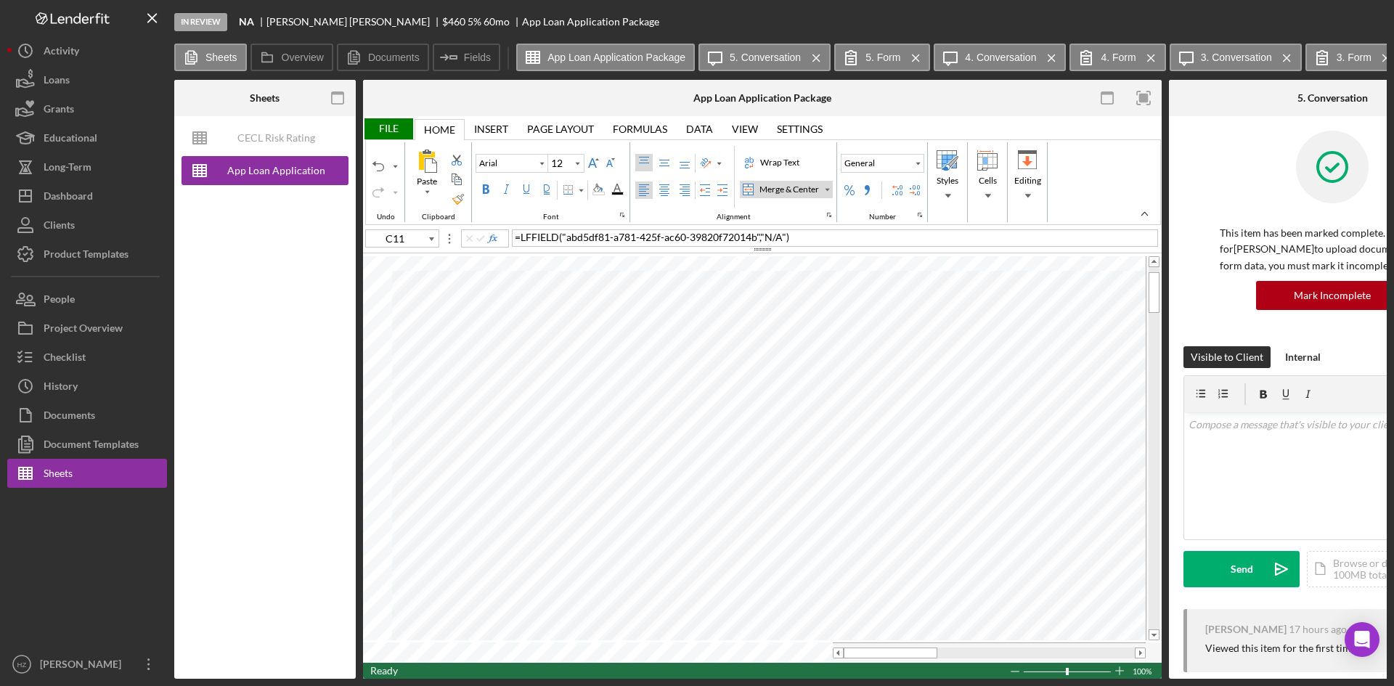
type input "B13"
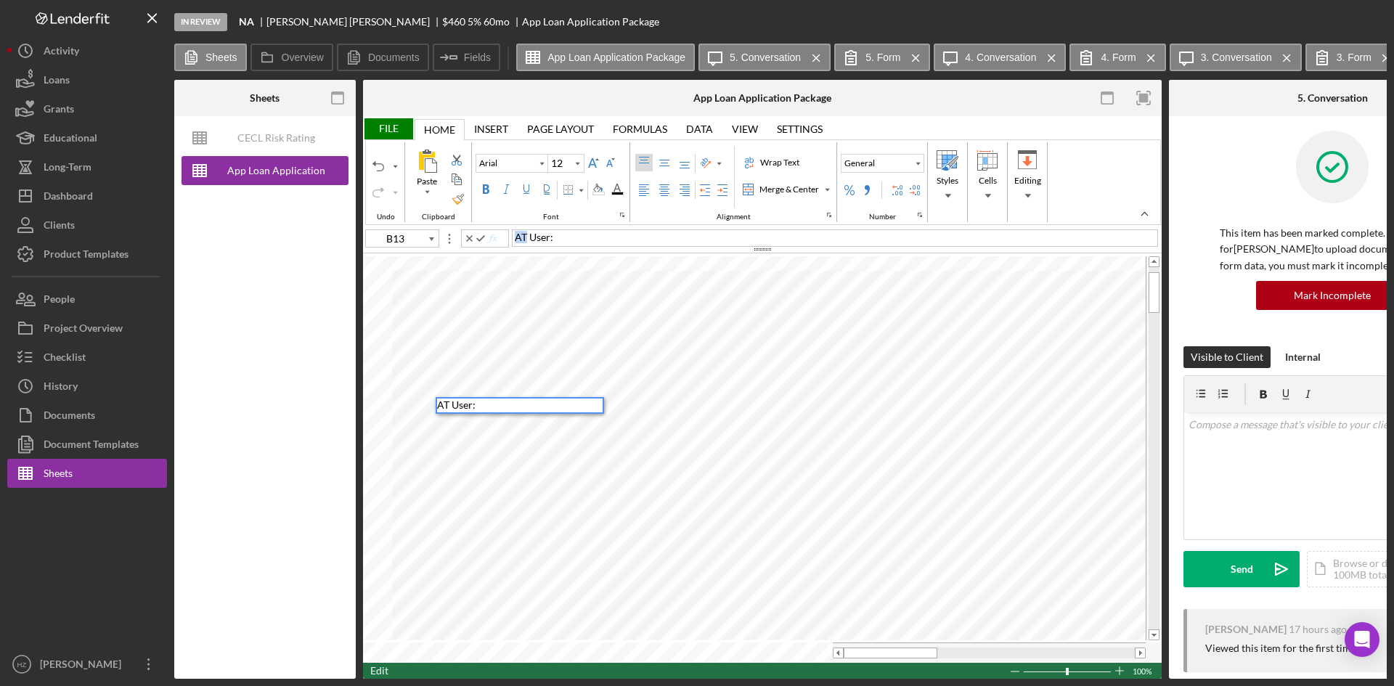
drag, startPoint x: 524, startPoint y: 239, endPoint x: 513, endPoint y: 240, distance: 10.9
click at [513, 240] on div "AT User:" at bounding box center [835, 237] width 646 height 17
drag, startPoint x: 520, startPoint y: 237, endPoint x: 509, endPoint y: 240, distance: 11.5
click at [518, 238] on span "OT User:" at bounding box center [534, 237] width 39 height 12
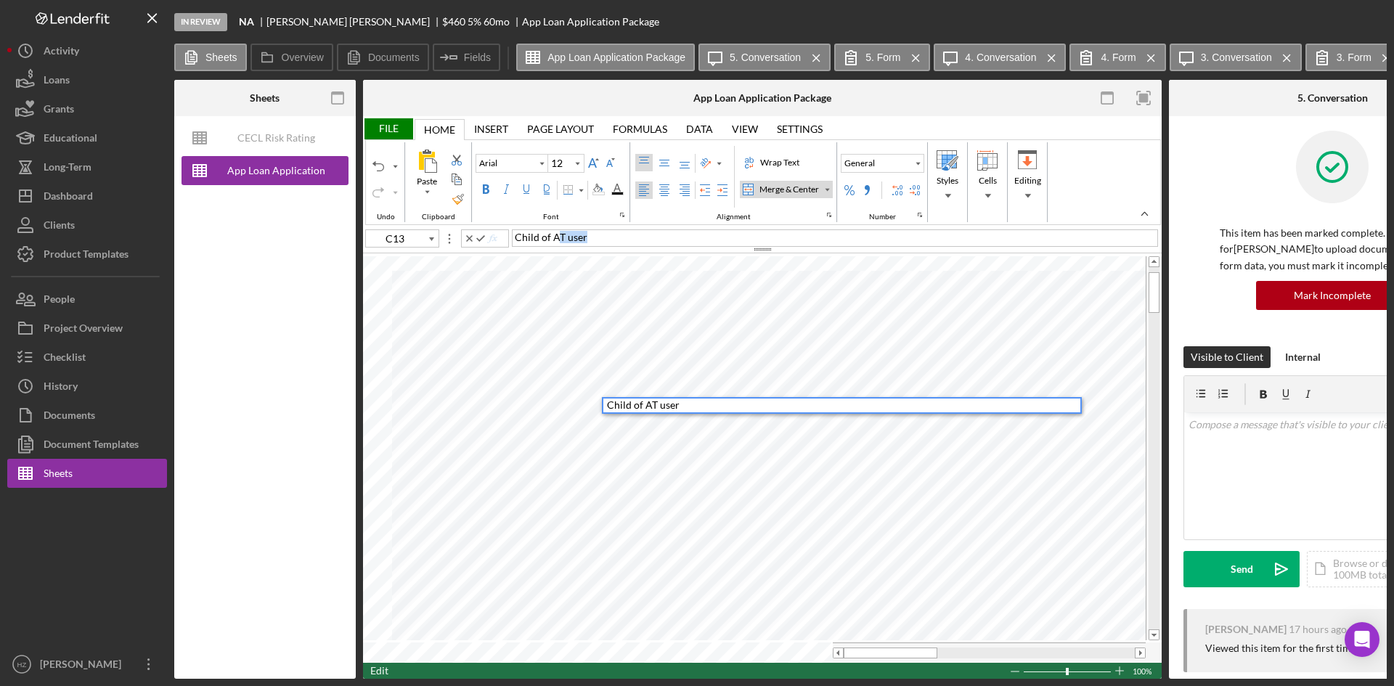
drag, startPoint x: 606, startPoint y: 238, endPoint x: 555, endPoint y: 243, distance: 50.3
click at [555, 243] on div "Child of AT user" at bounding box center [835, 237] width 646 height 17
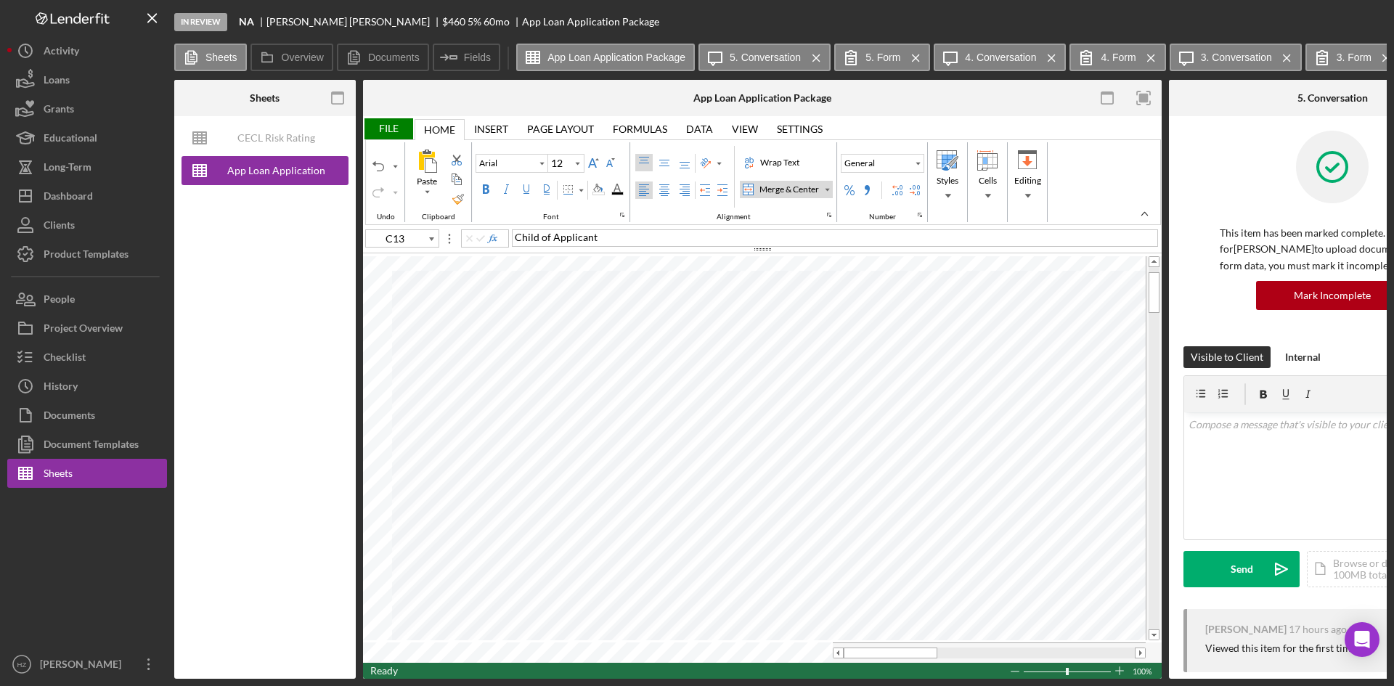
click at [611, 240] on div "Child of Applicant" at bounding box center [835, 237] width 646 height 17
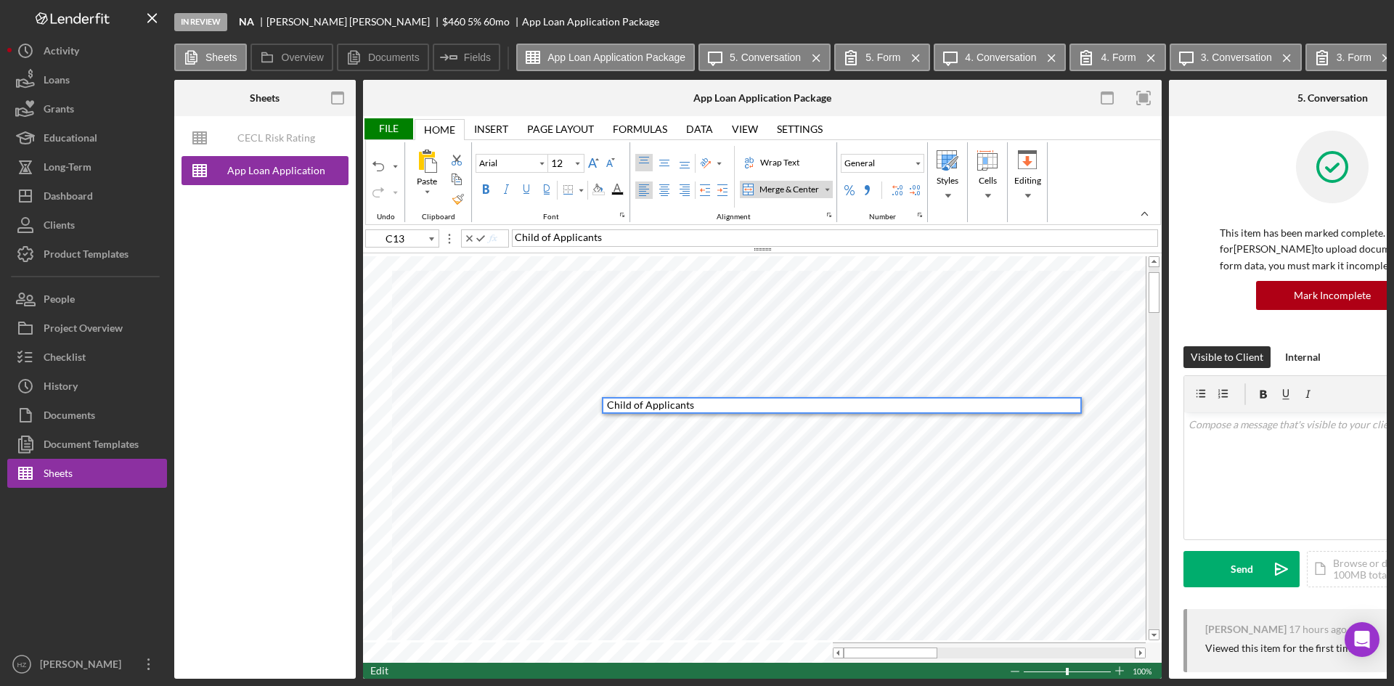
type input "C6"
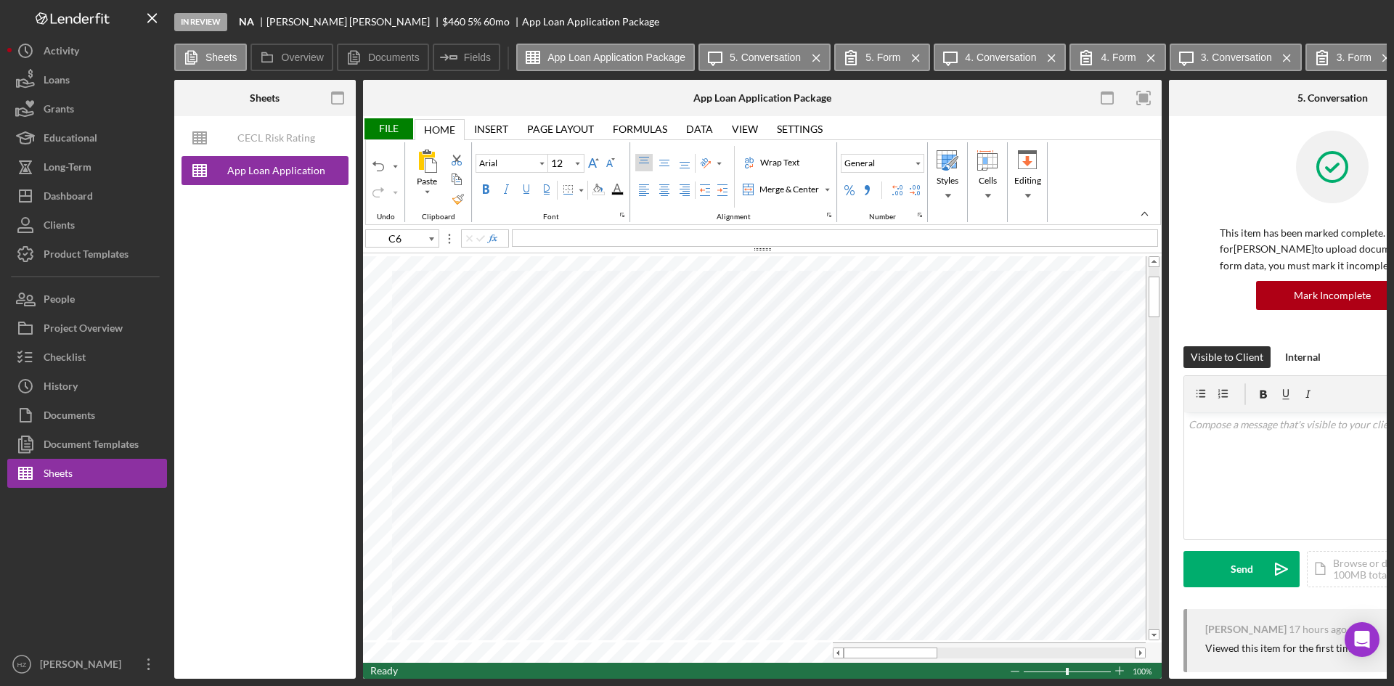
type input "Calibri"
type input "C17"
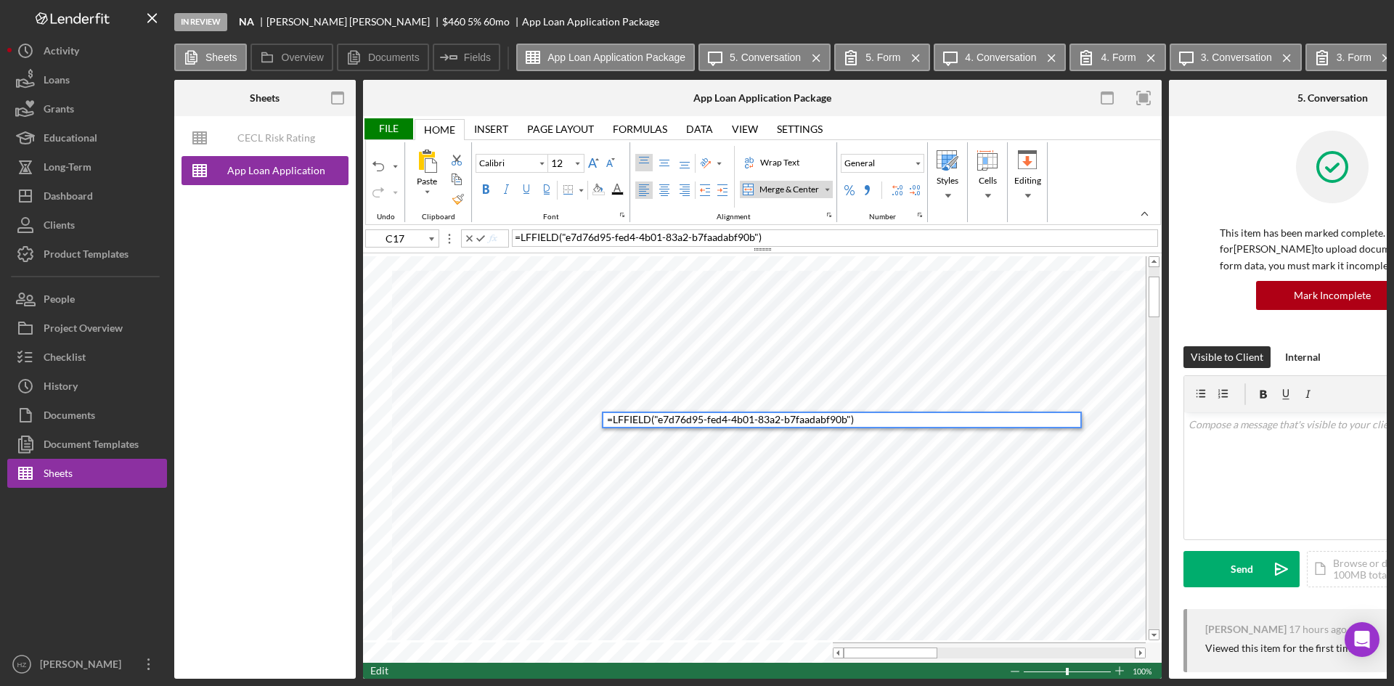
type input "Arial"
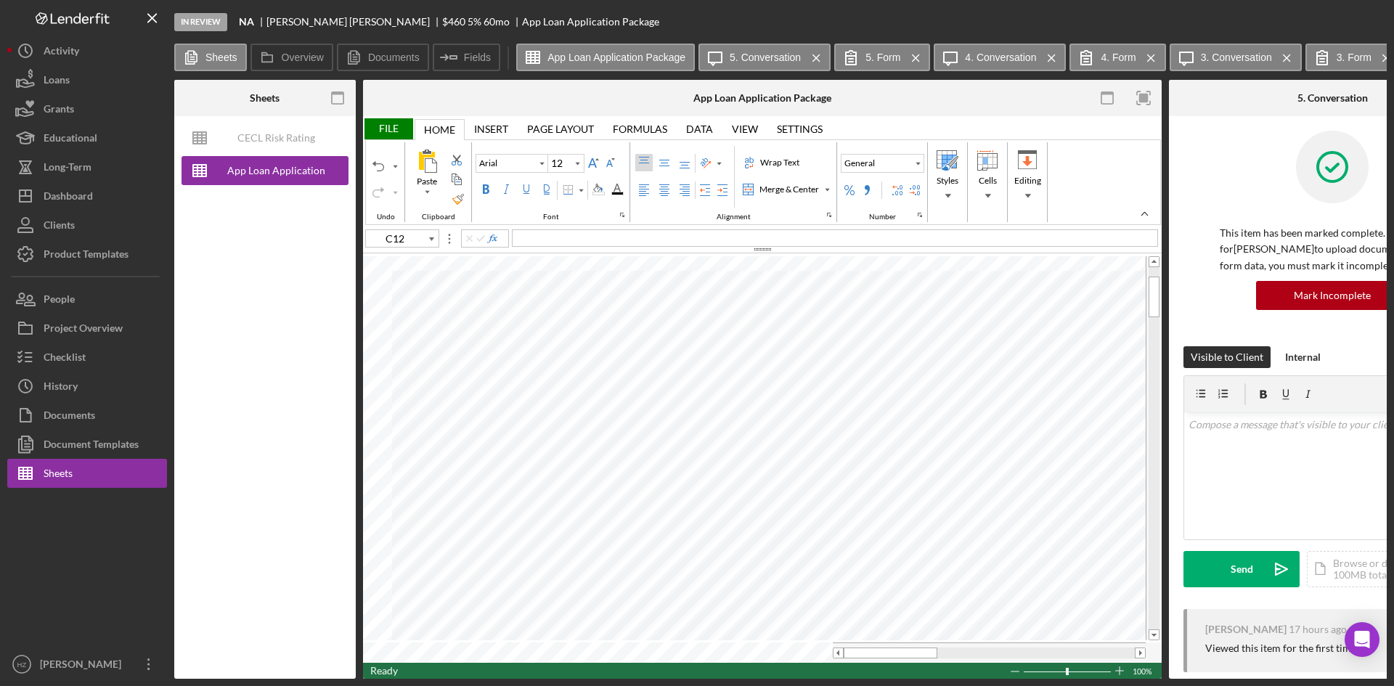
drag, startPoint x: 638, startPoint y: 679, endPoint x: 705, endPoint y: 677, distance: 66.8
click at [705, 677] on div "In Review NA [PERSON_NAME] $460 $161 5 % 60 mo App Loan Application Package She…" at bounding box center [697, 343] width 1394 height 686
type input "C18"
click at [393, 129] on div "File" at bounding box center [388, 128] width 50 height 21
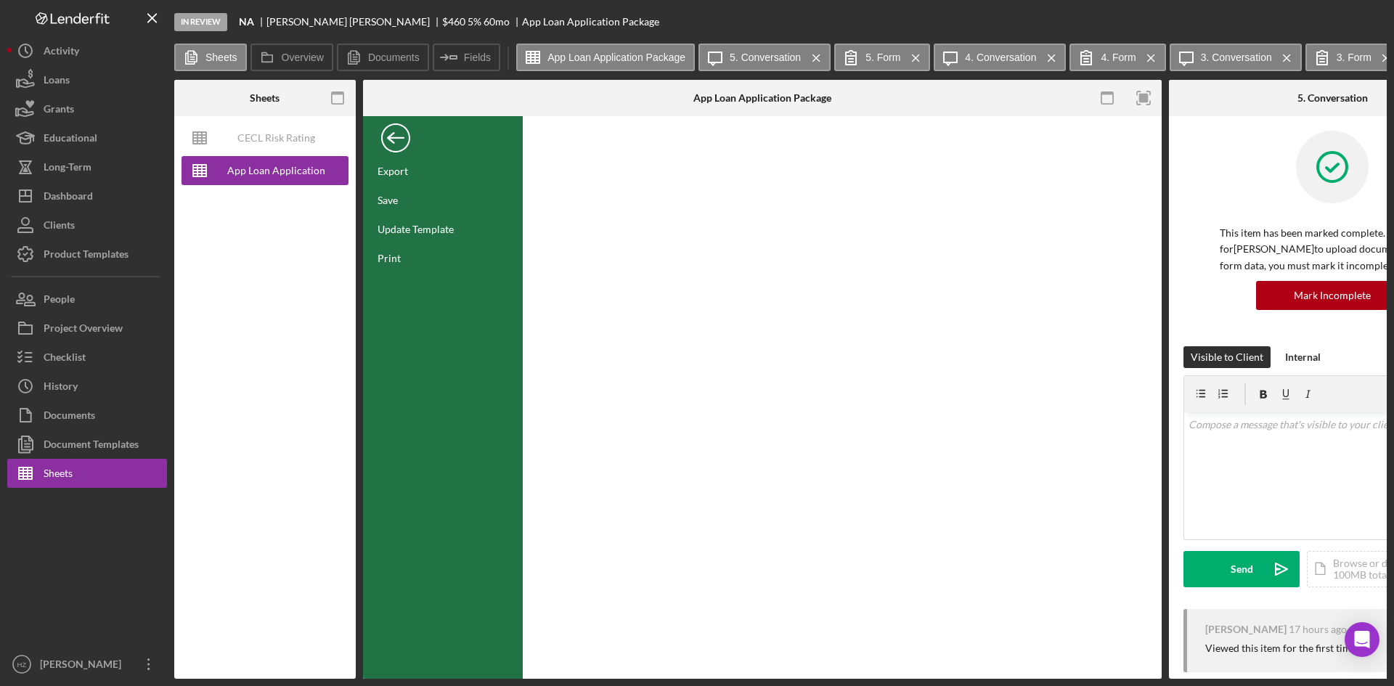
click at [386, 200] on div "Save" at bounding box center [388, 200] width 20 height 12
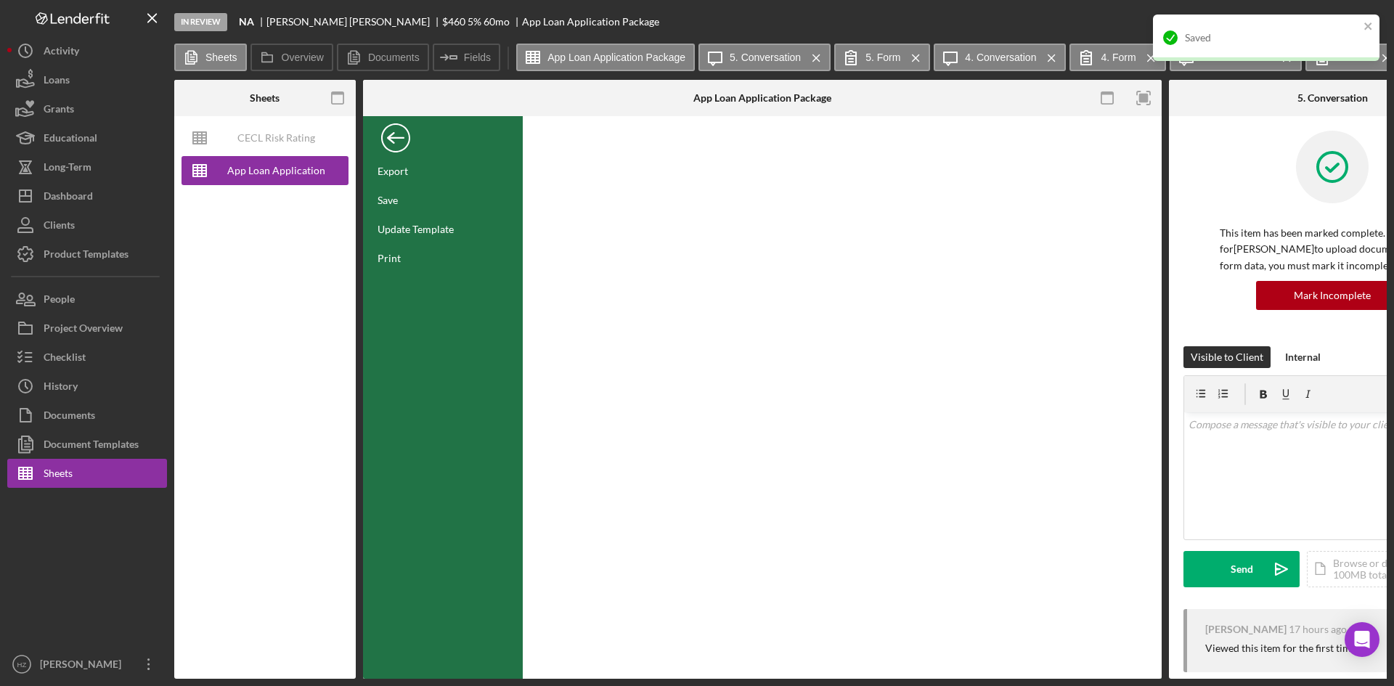
click at [392, 145] on div "Back" at bounding box center [395, 134] width 29 height 29
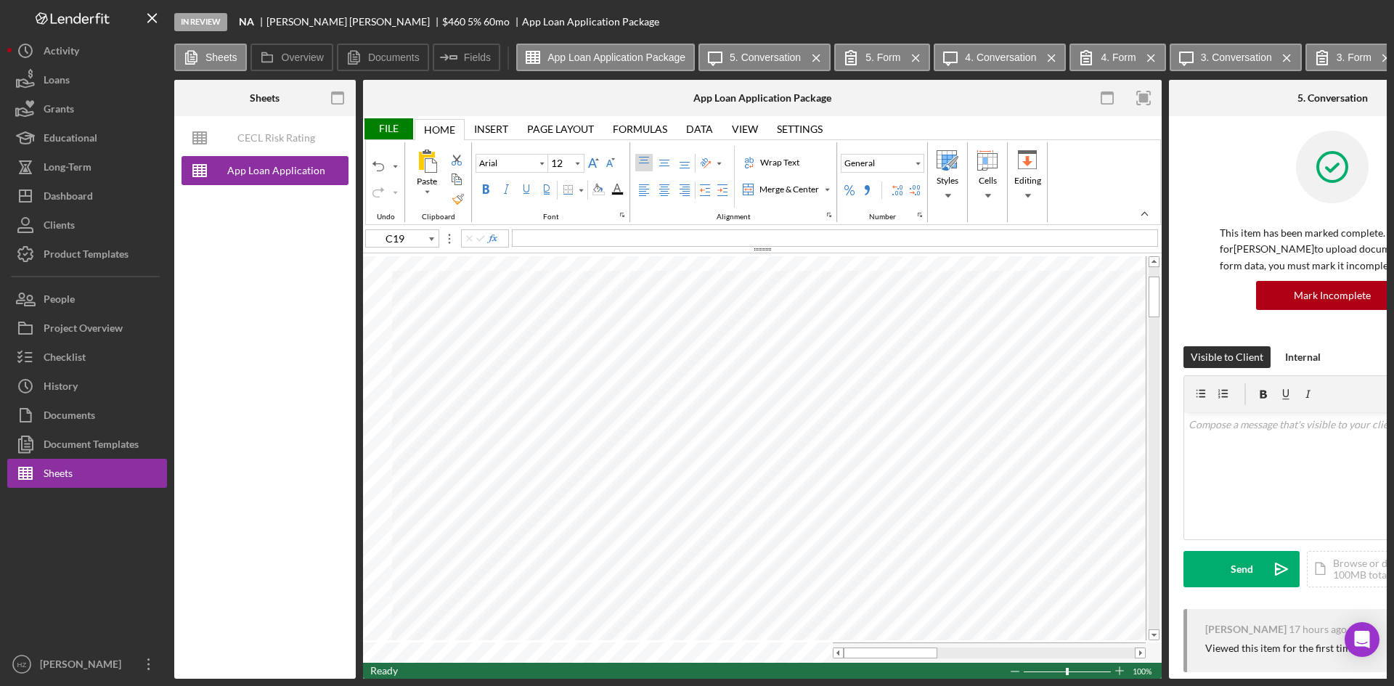
type input "H84"
type input "10"
type input "B12"
type input "C19"
type input "12"
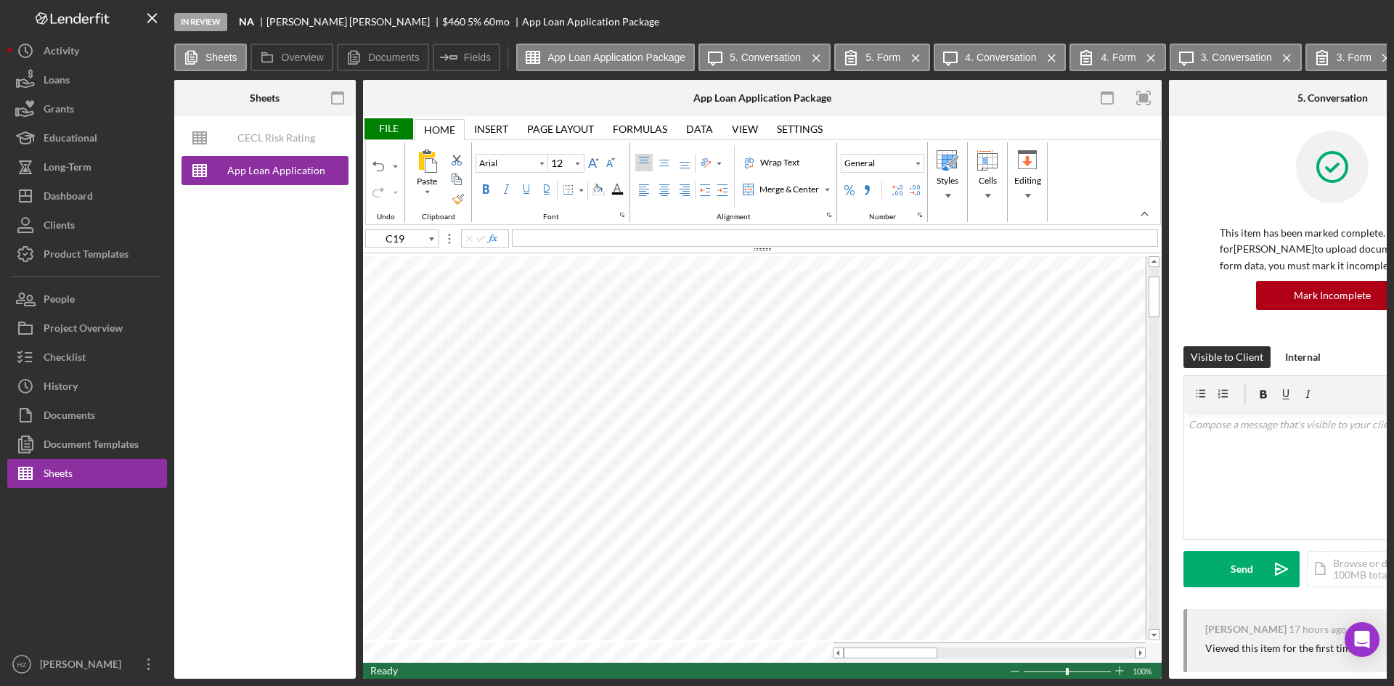
type input "Calibri"
type input "11"
type input "A20"
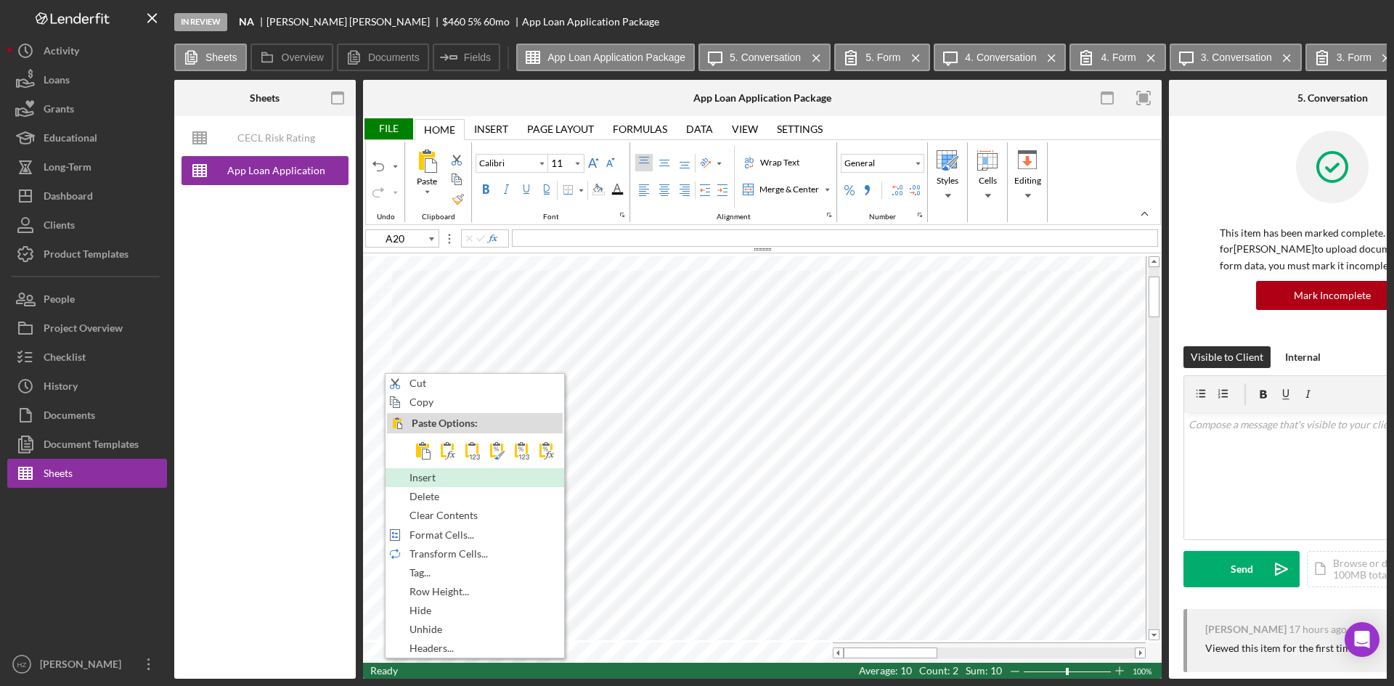
click at [421, 481] on span "Insert" at bounding box center [431, 478] width 43 height 12
click at [409, 478] on div "Insert" at bounding box center [475, 478] width 176 height 16
click at [414, 480] on span "Insert" at bounding box center [424, 478] width 43 height 12
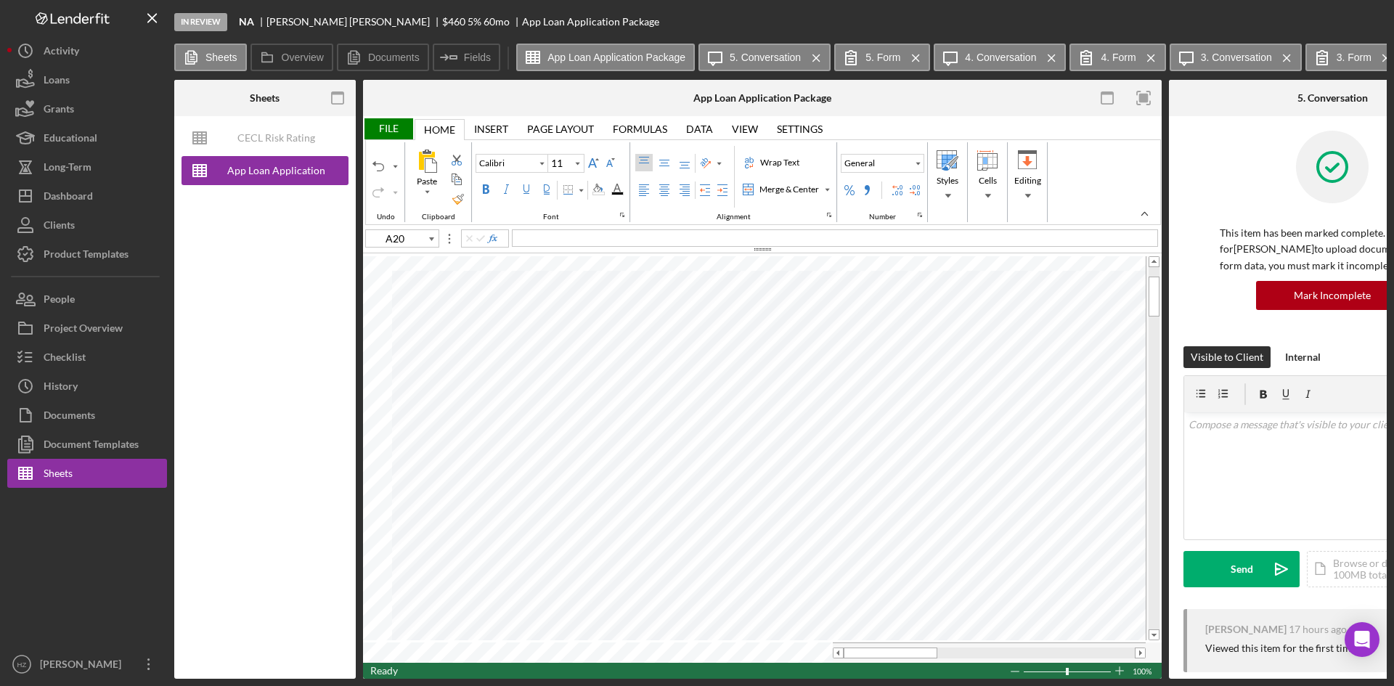
type input "Arial"
type input "12"
type input "C19"
type input "C20"
type input "Calibri"
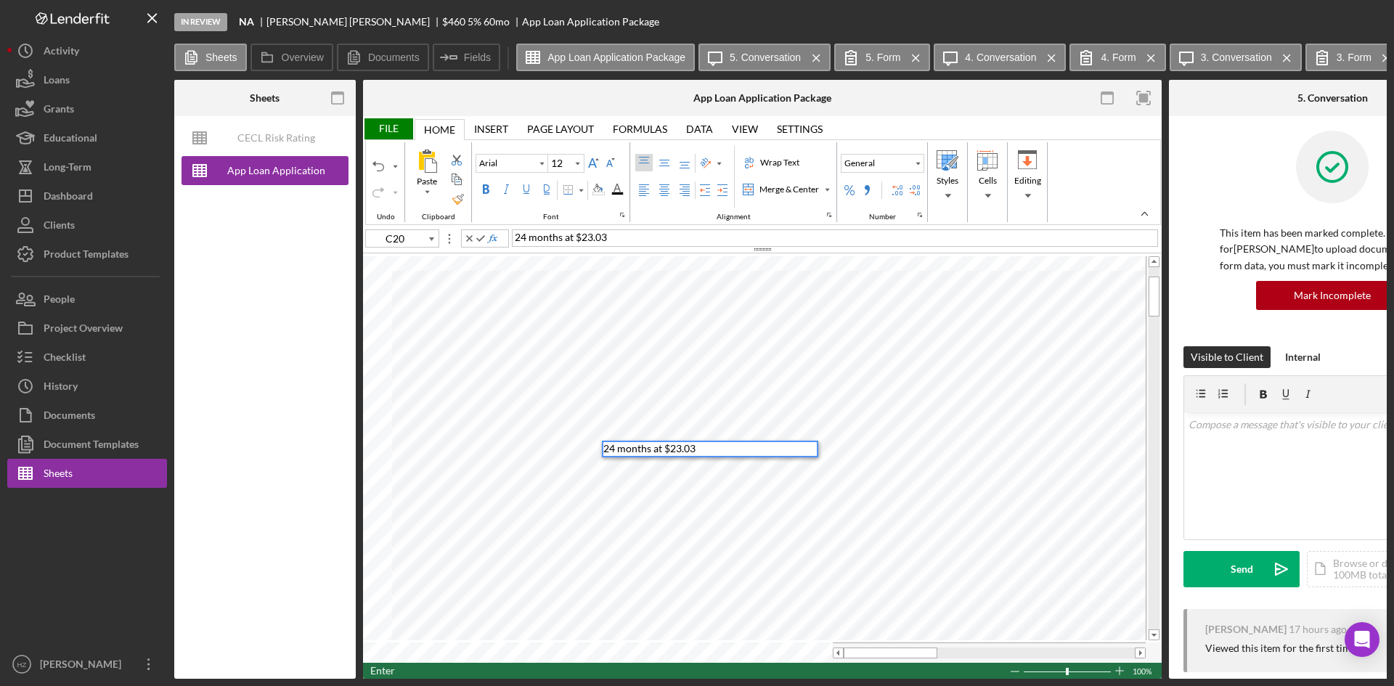
type input "11"
type input "C21"
type input "E21"
type input "Arial"
type input "12"
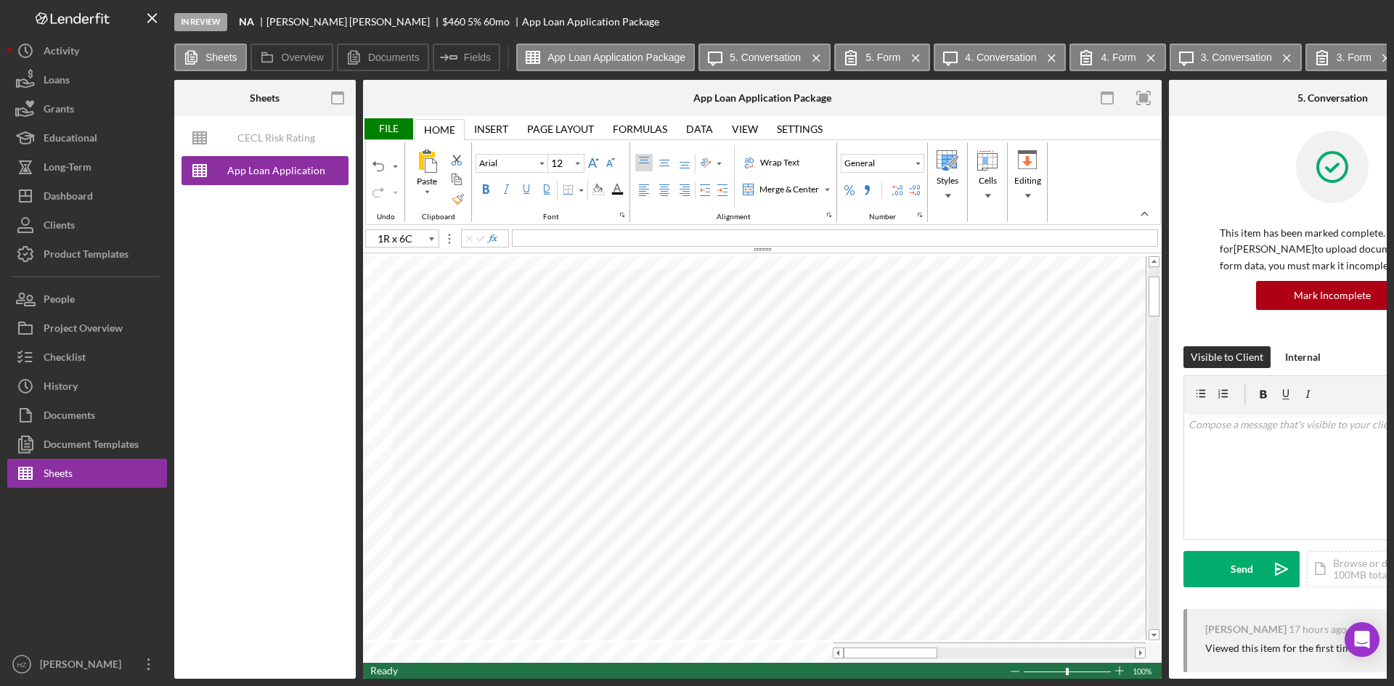
type input "C24"
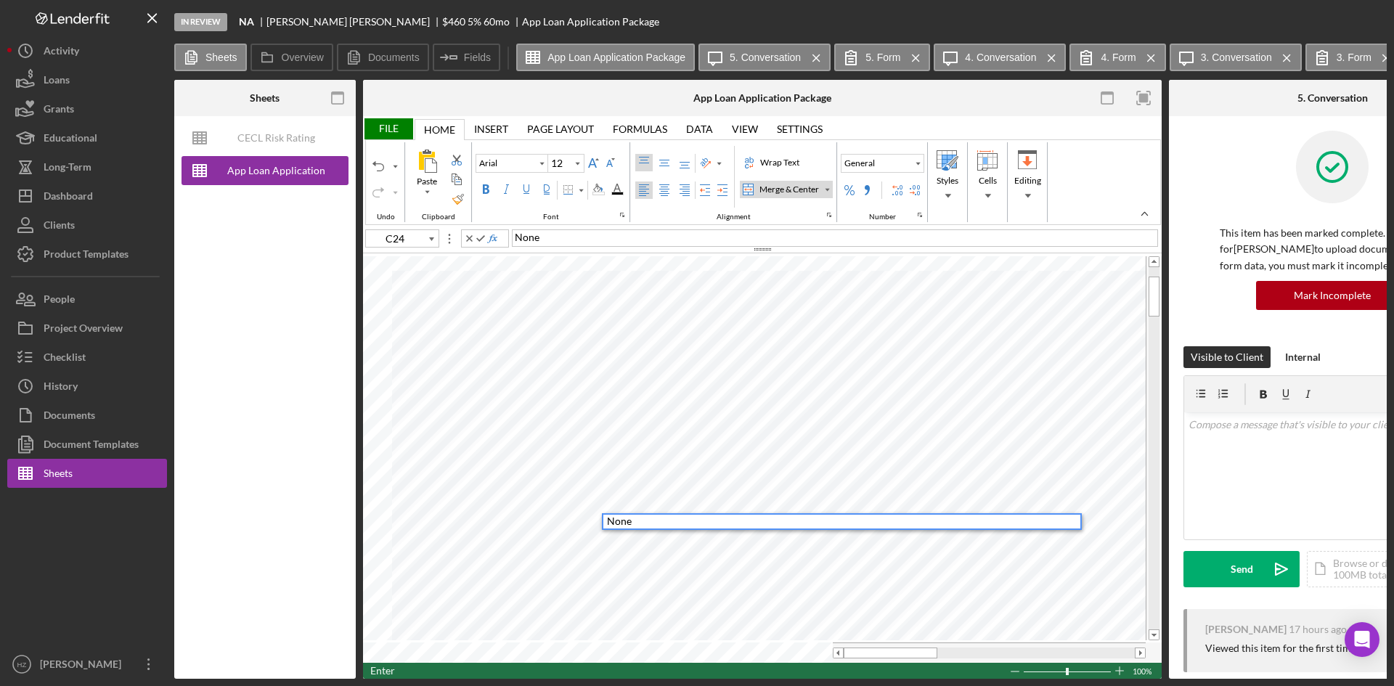
type input "1R x 6C"
type input "Calibri"
type input "11"
type input "C25"
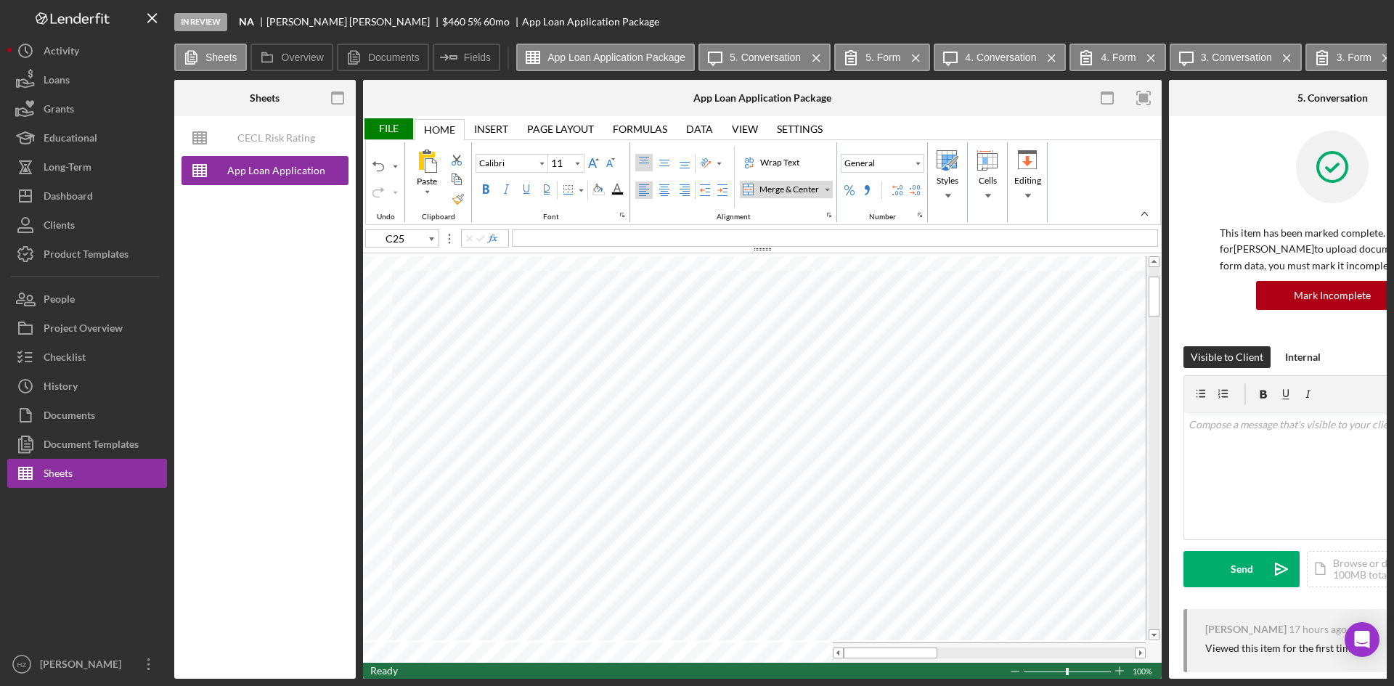
type input "Arial"
type input "12"
type input "C19"
type input "Calibri"
type input "C16"
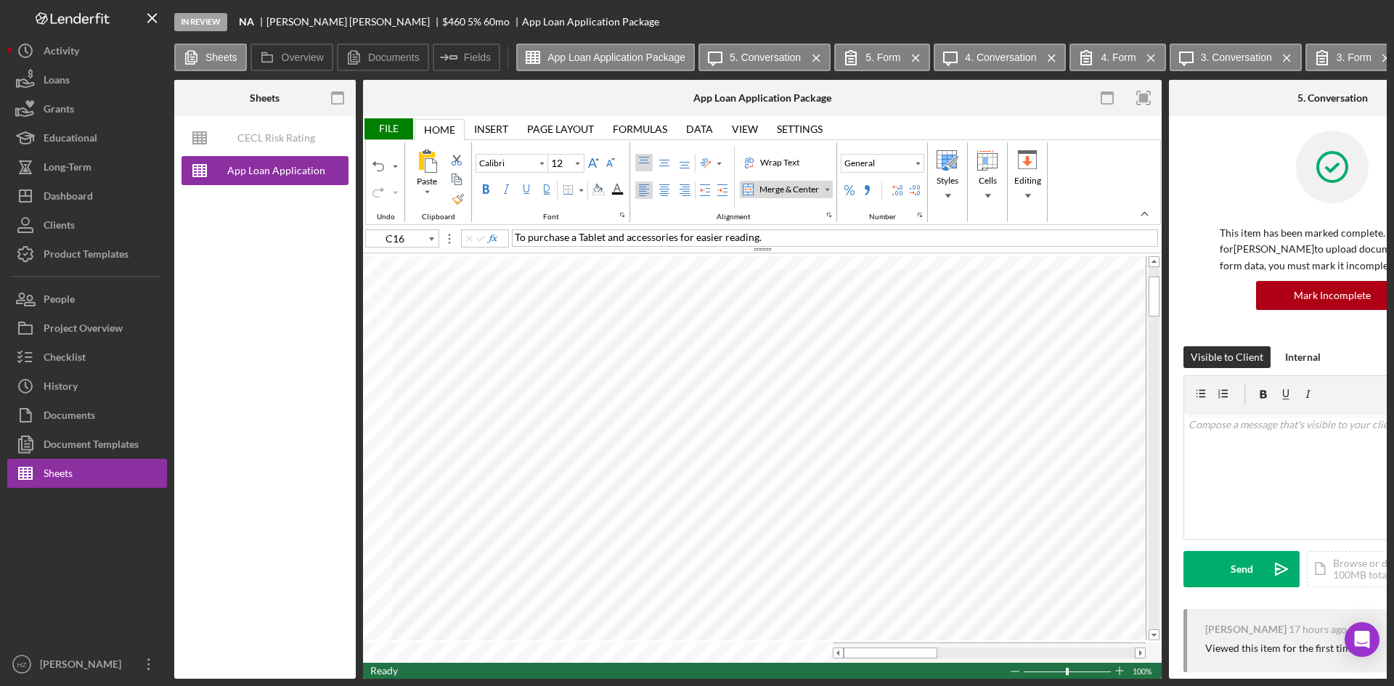
type input "Arial"
type input "C19"
click at [541, 163] on div "Font Family" at bounding box center [541, 163] width 7 height 7
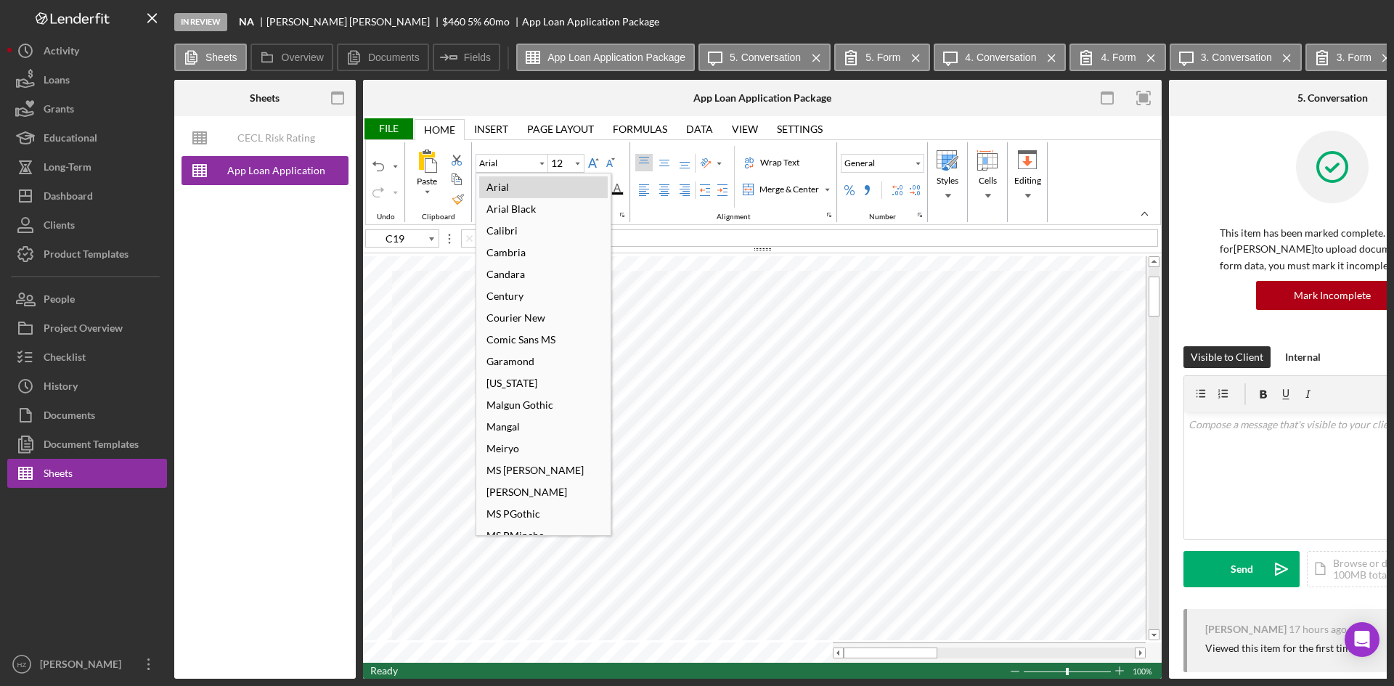
click at [508, 233] on div "Calibri" at bounding box center [502, 231] width 46 height 20
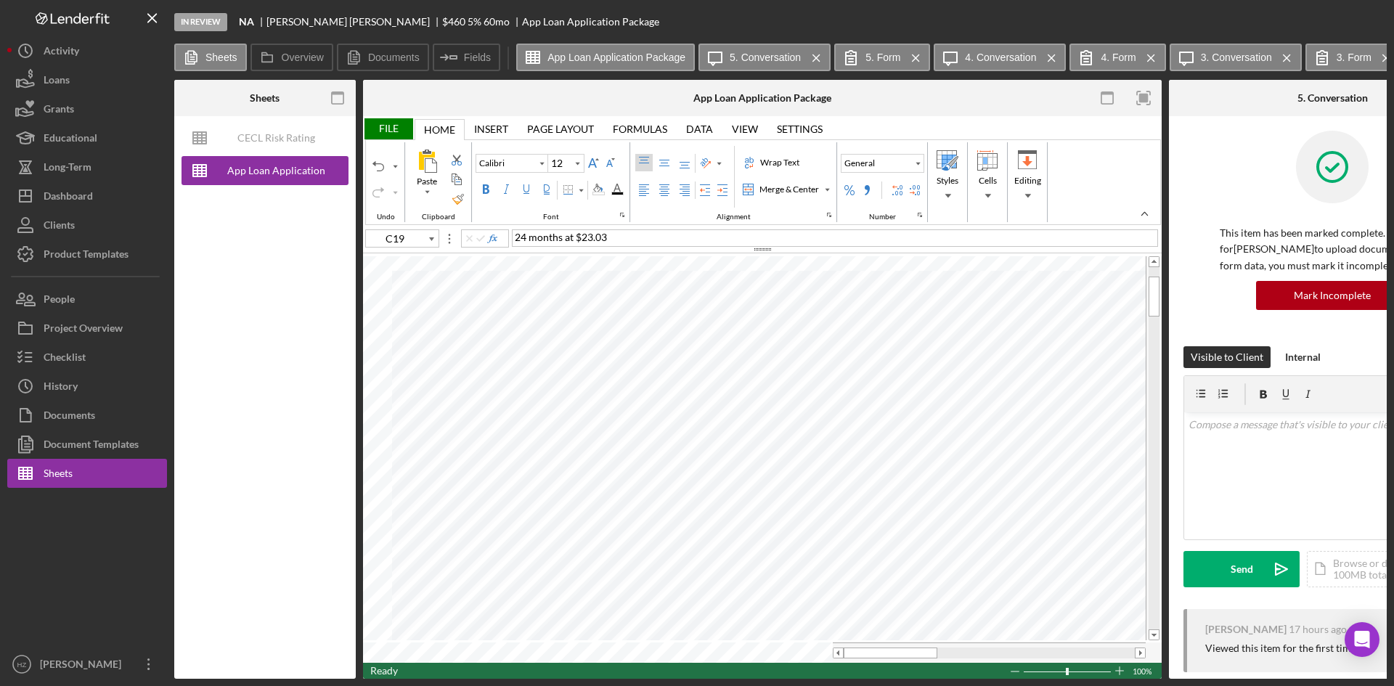
type input "Arial"
type input "C18"
click at [539, 165] on div "Font Family" at bounding box center [541, 163] width 7 height 7
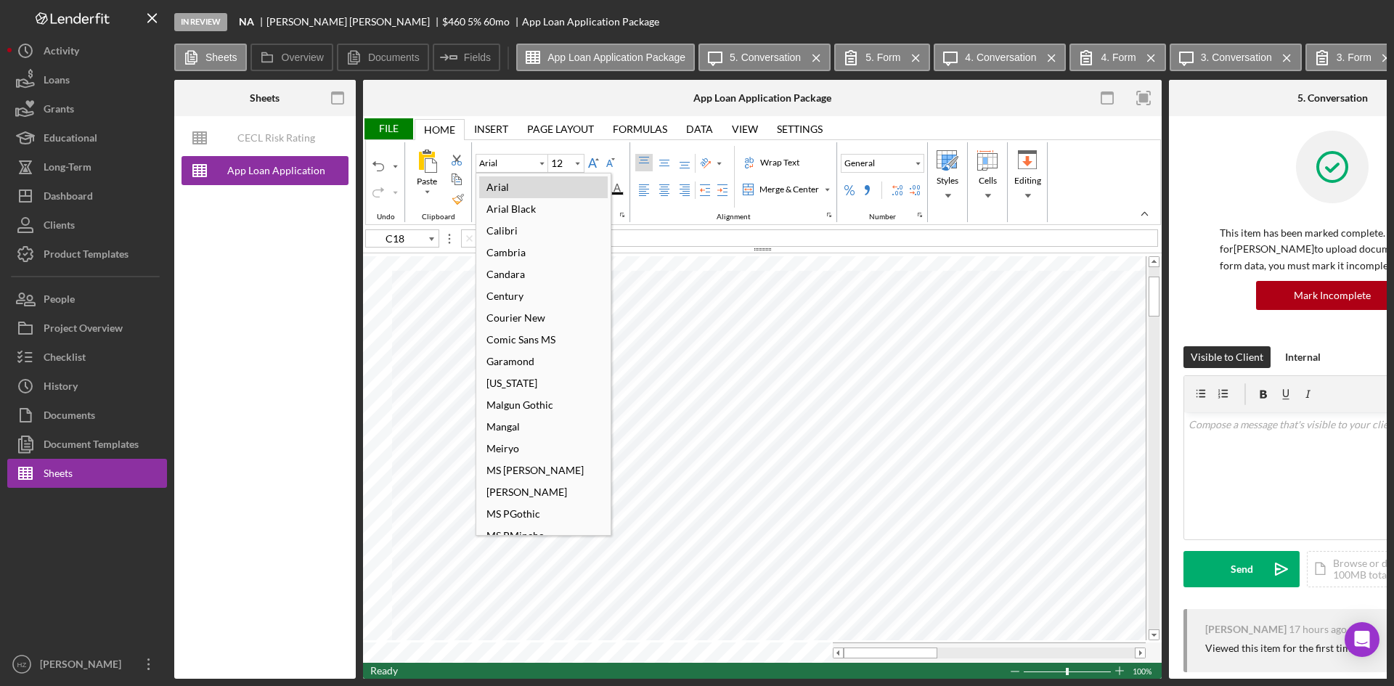
click at [512, 230] on div "Calibri" at bounding box center [502, 231] width 46 height 20
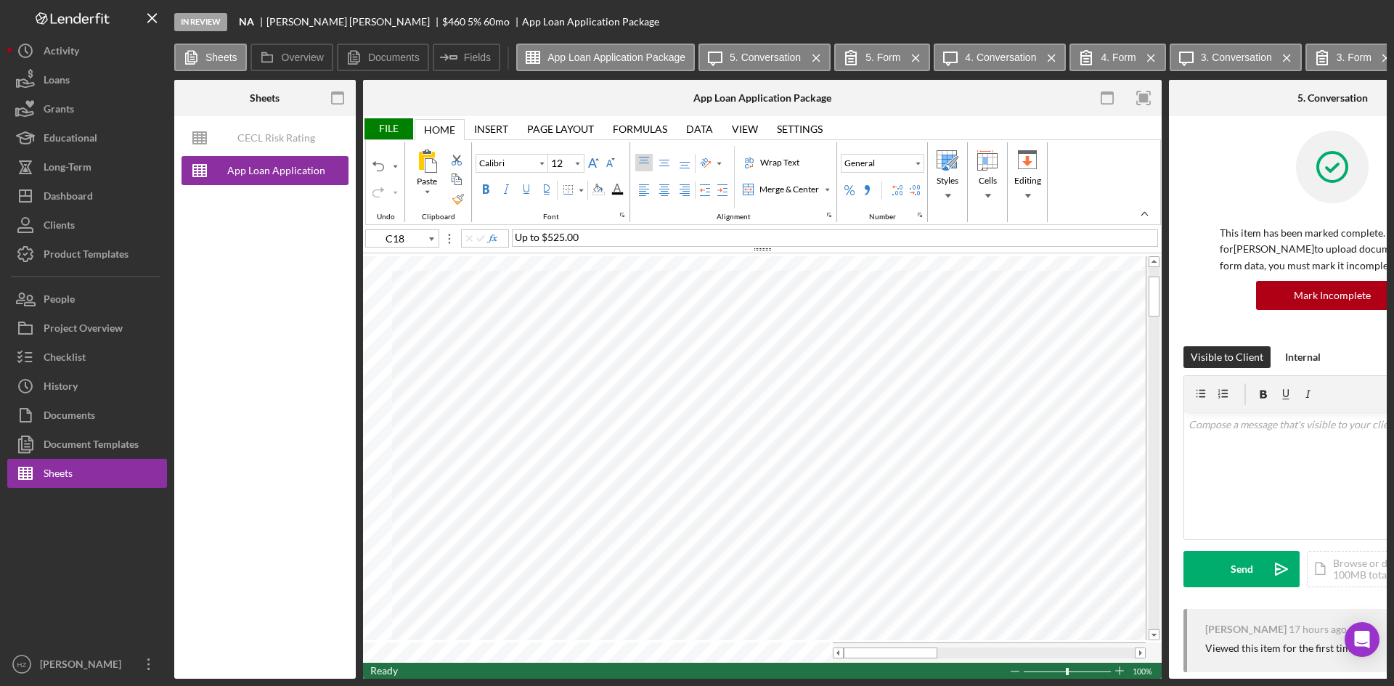
type input "Arial"
type input "C13"
type input "Calibri"
type input "C15"
click at [542, 168] on div "Font Family" at bounding box center [542, 163] width 12 height 17
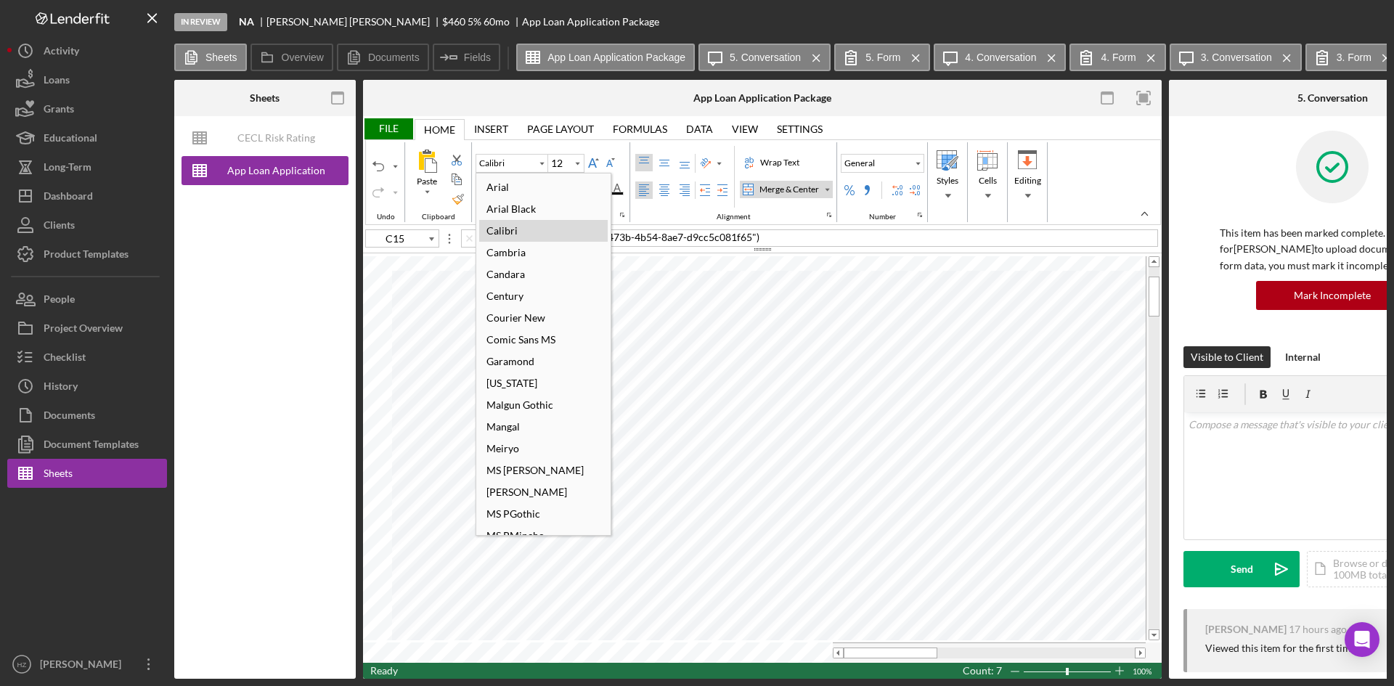
click at [509, 190] on div "Arial" at bounding box center [497, 187] width 37 height 20
type input "Arial"
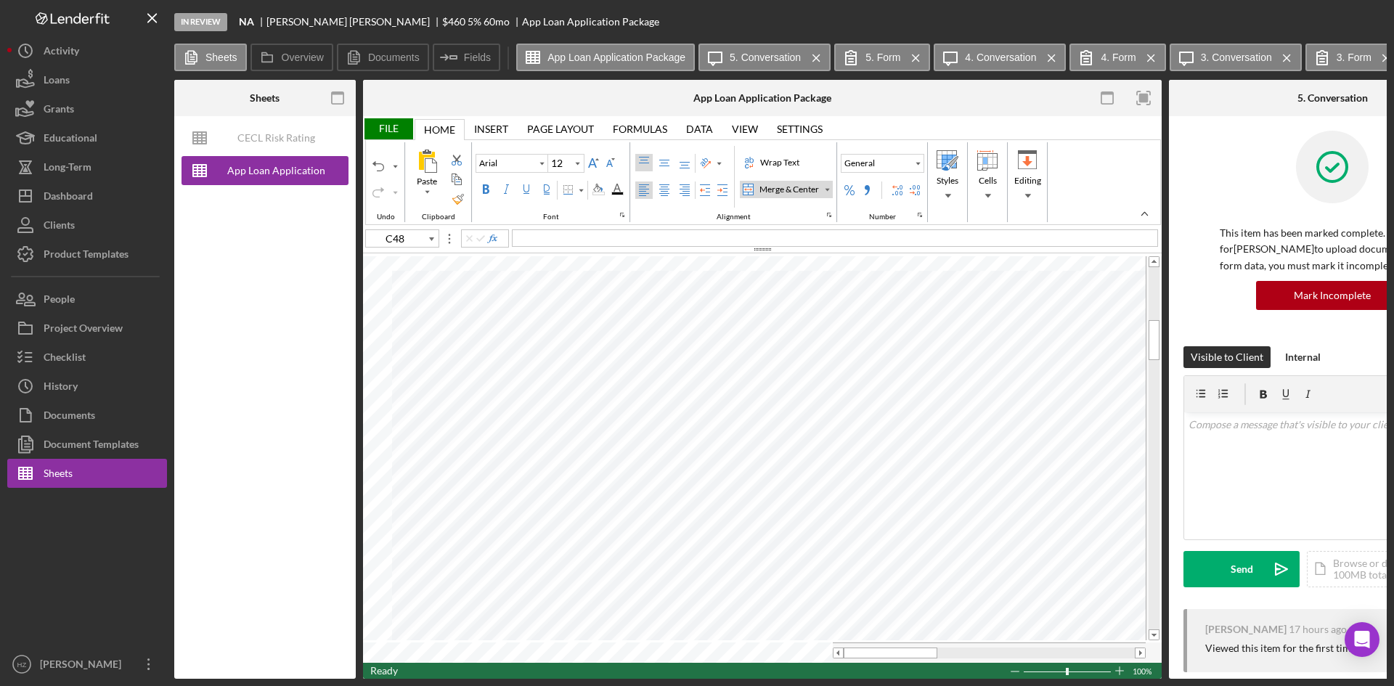
click at [392, 126] on div "File" at bounding box center [388, 128] width 50 height 21
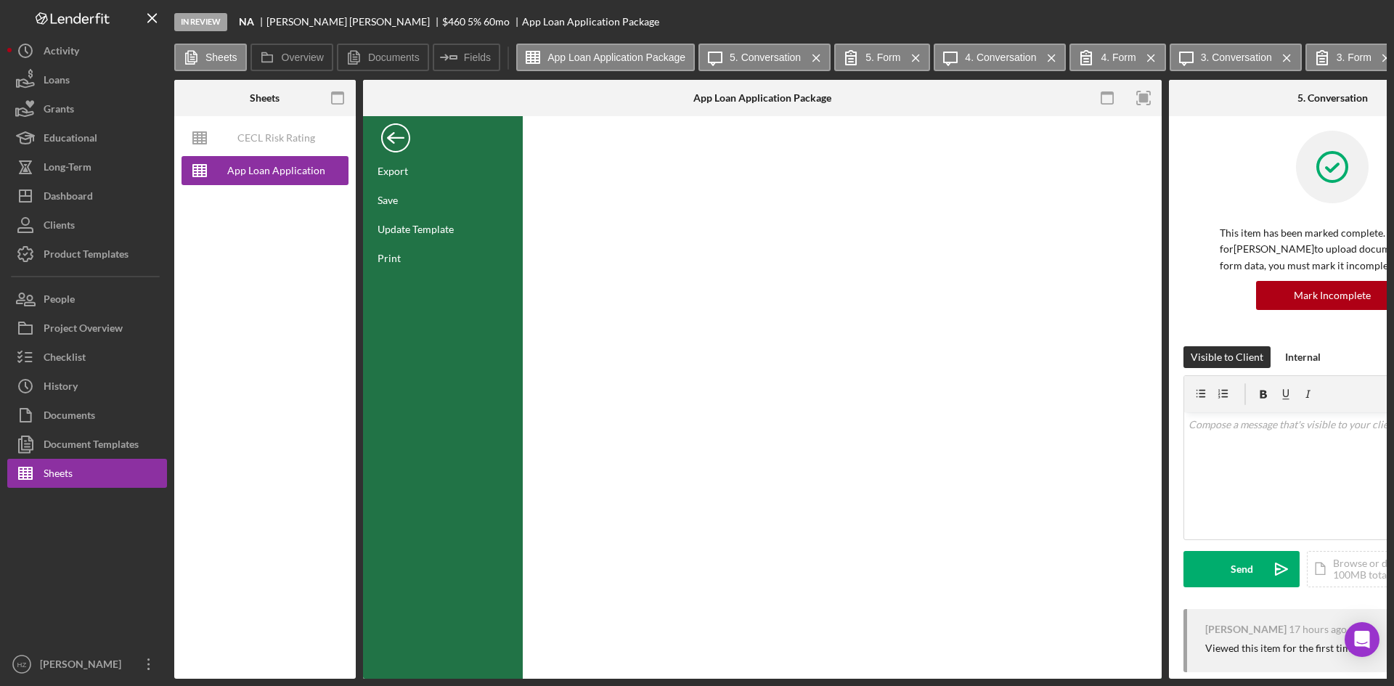
click at [391, 200] on div "Save" at bounding box center [388, 200] width 20 height 12
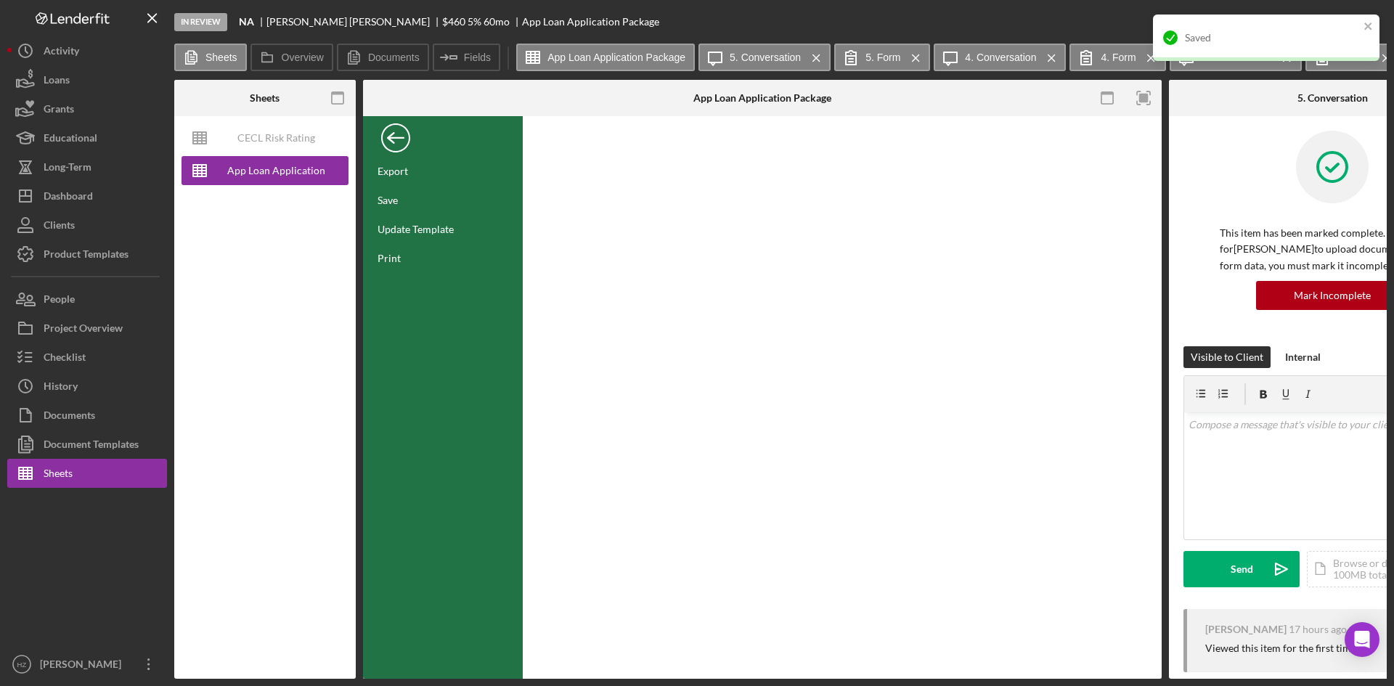
click at [394, 142] on div "Back" at bounding box center [395, 134] width 29 height 29
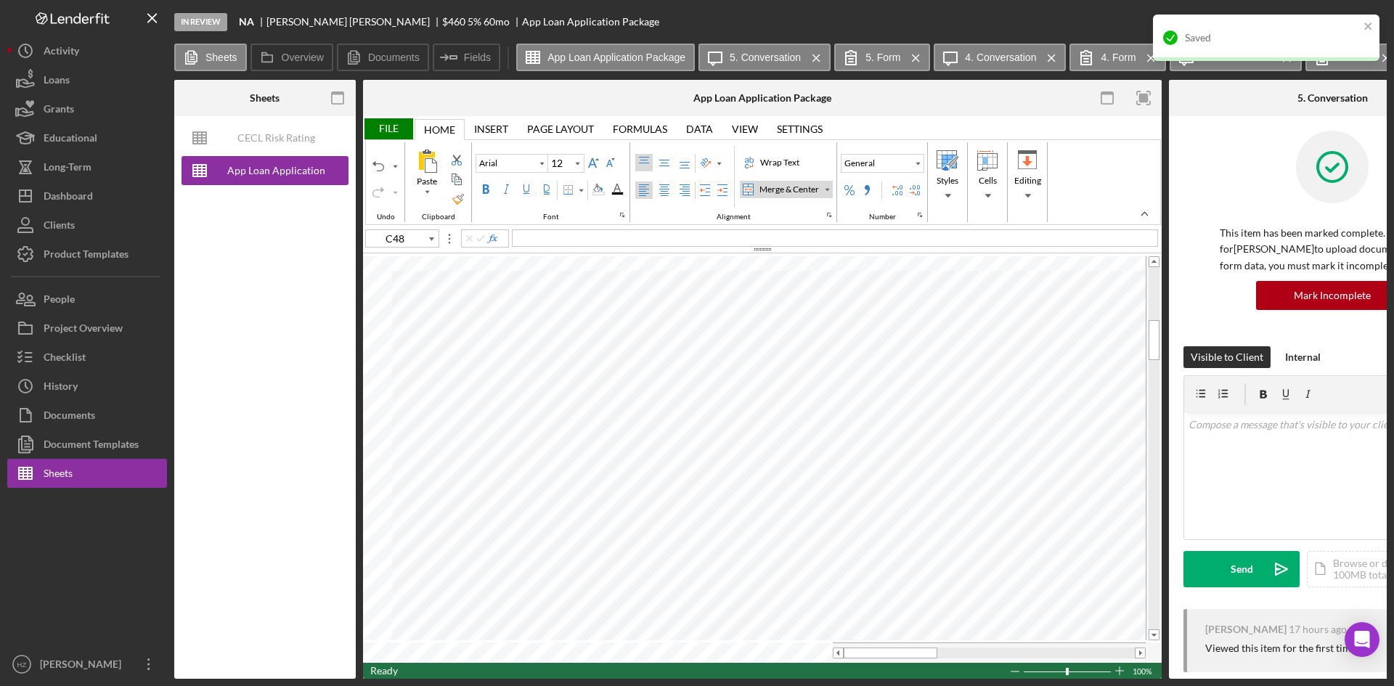
type input "J20"
type input "Calibri"
type input "11"
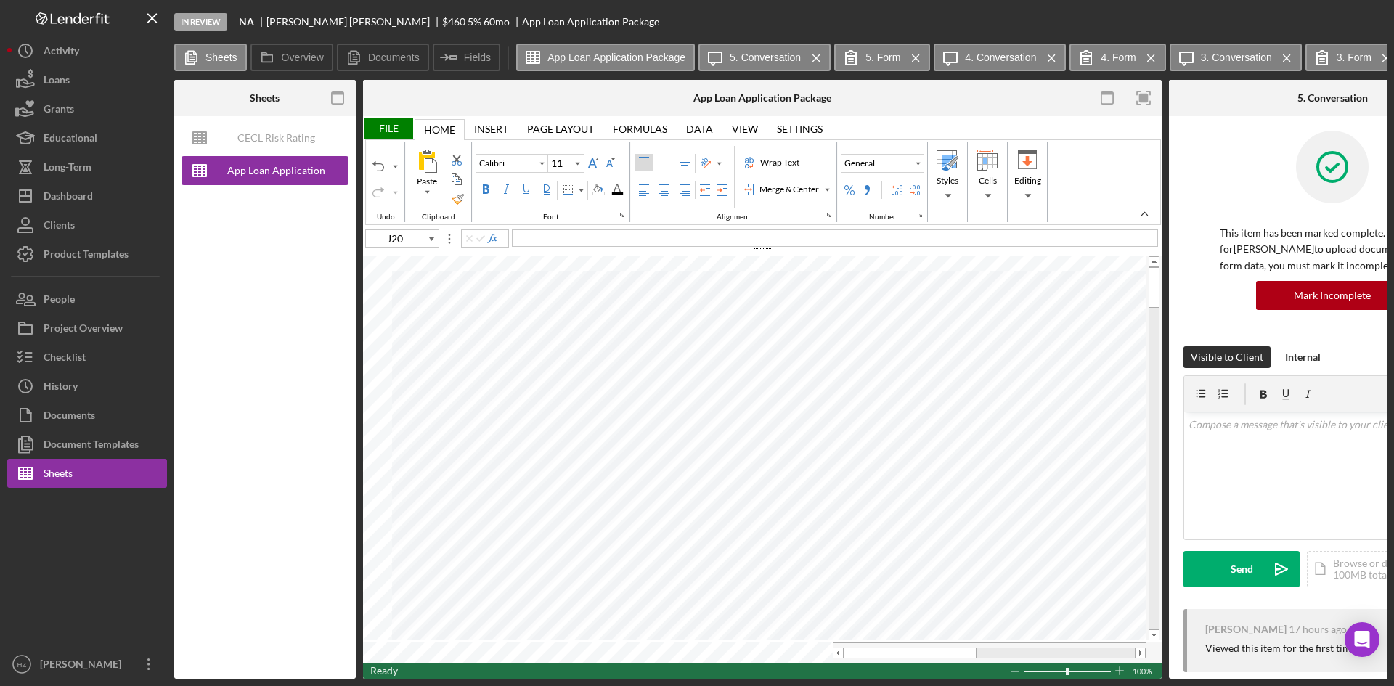
type input "H84"
type input "Arial"
type input "10"
type input "C48"
type input "12"
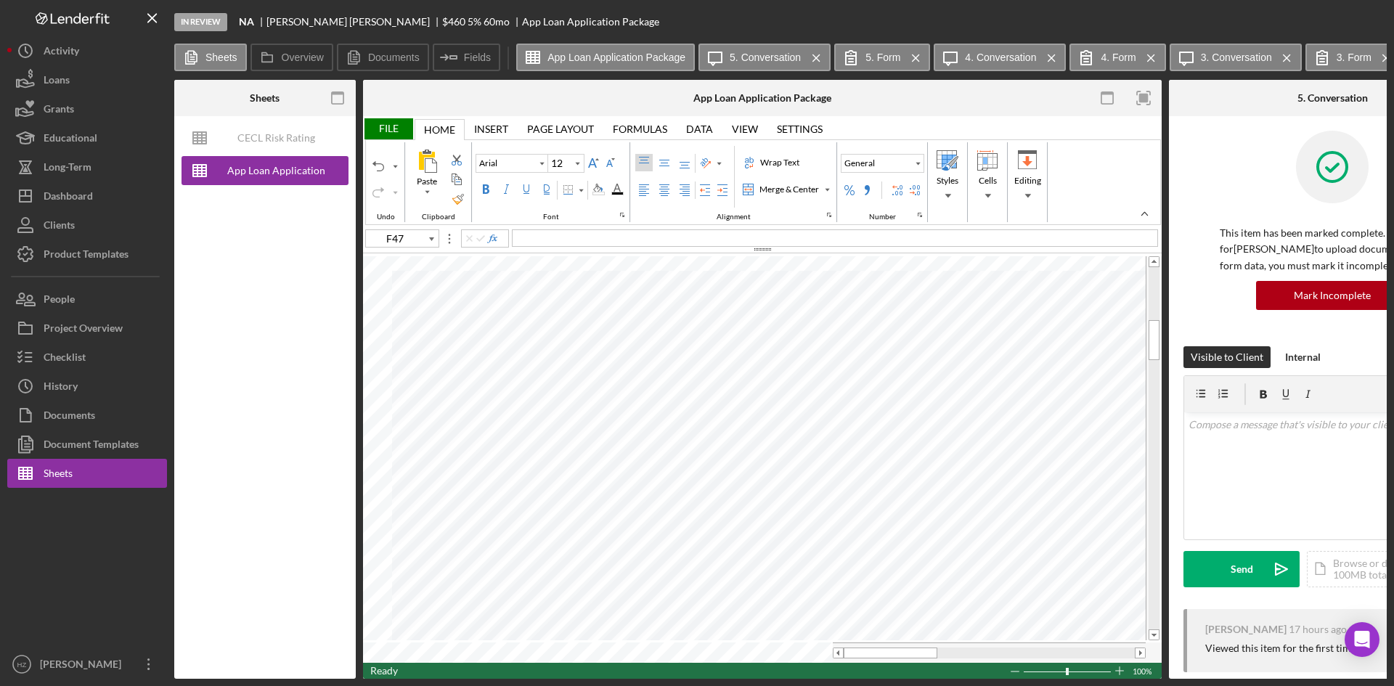
click at [385, 122] on div "File" at bounding box center [388, 128] width 50 height 21
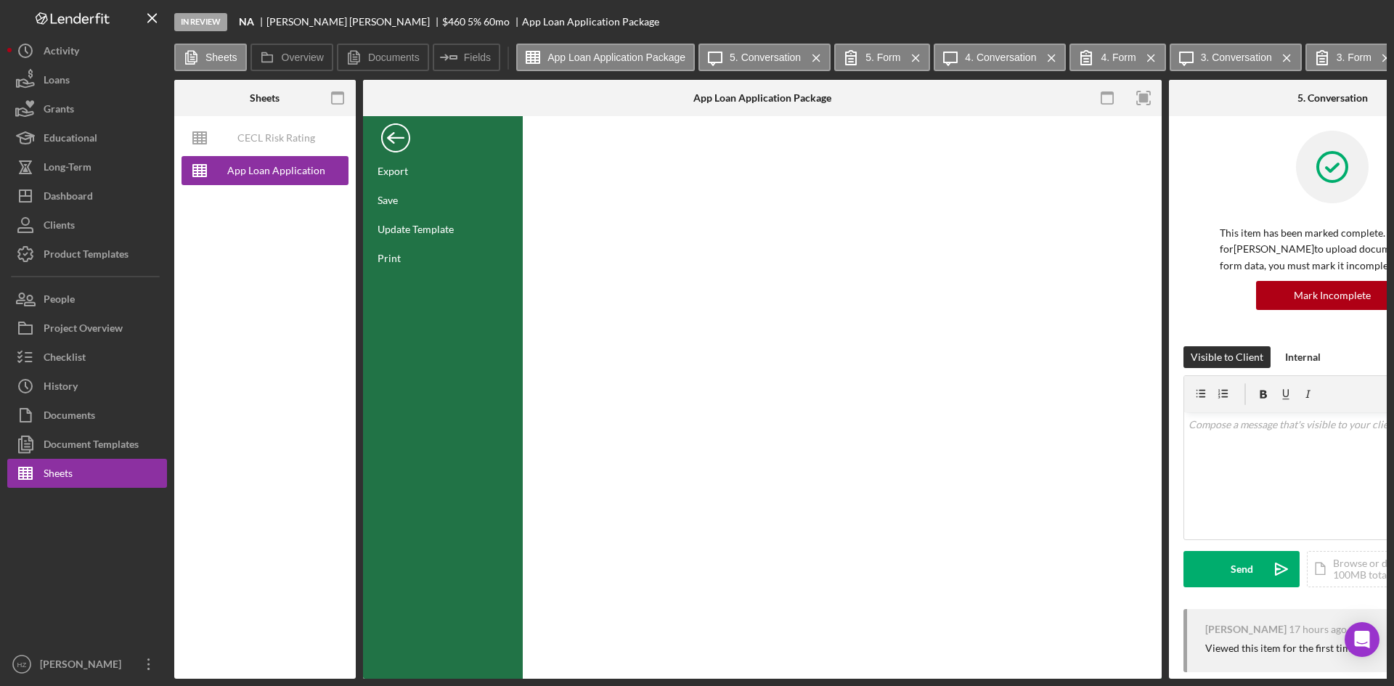
click at [390, 202] on div "Save" at bounding box center [388, 200] width 20 height 12
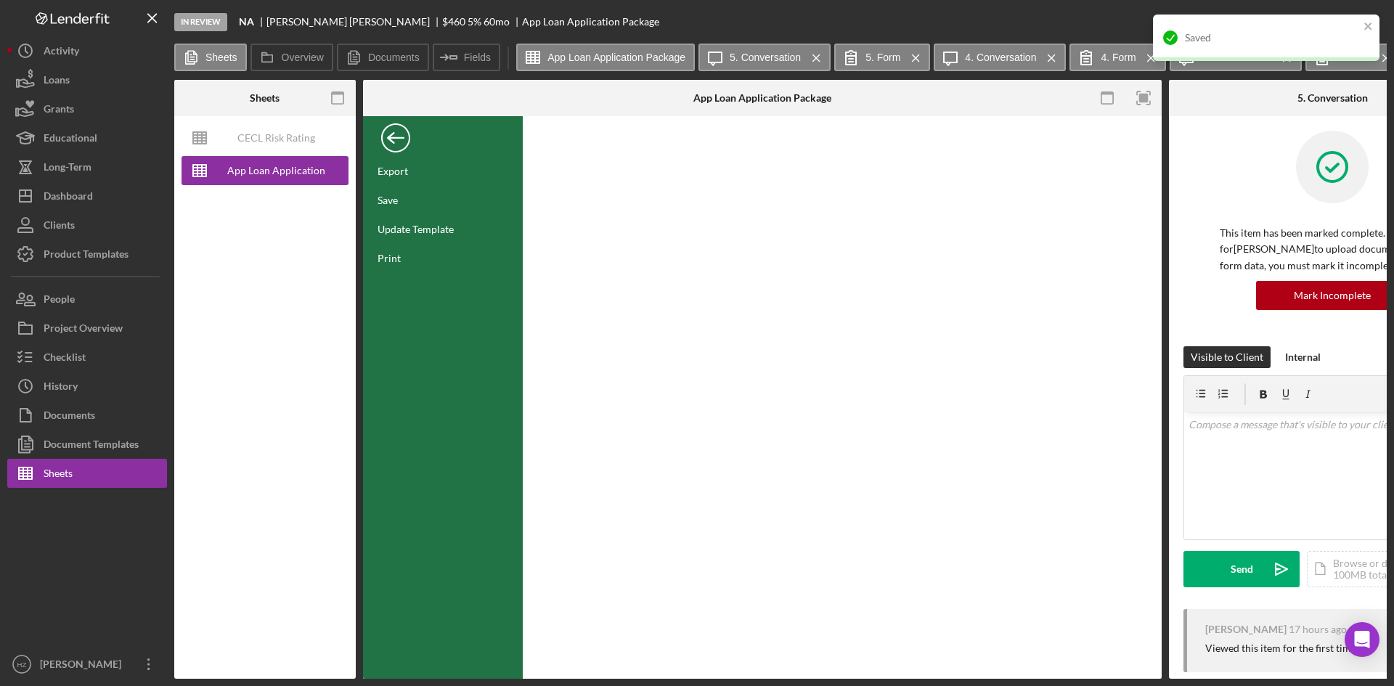
click at [395, 144] on div "Back" at bounding box center [395, 134] width 29 height 29
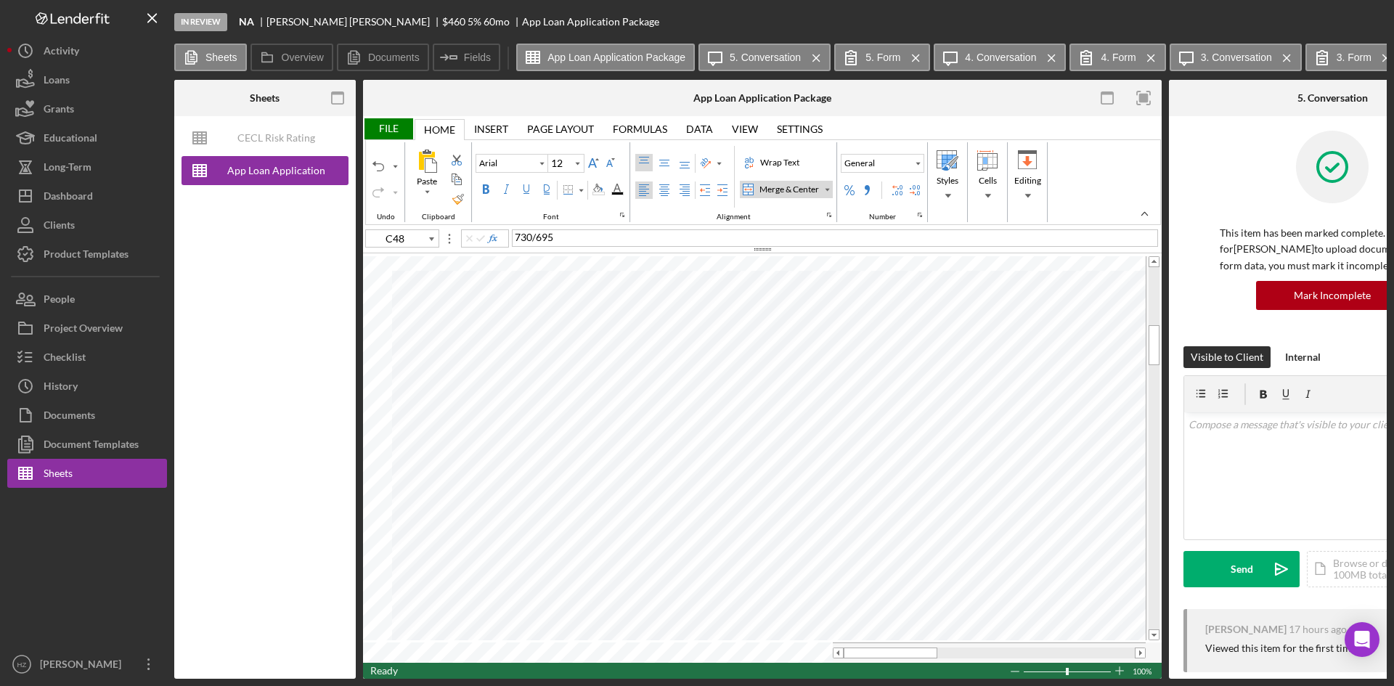
type input "H84"
type input "10"
type input "C48"
type input "12"
type input "C53"
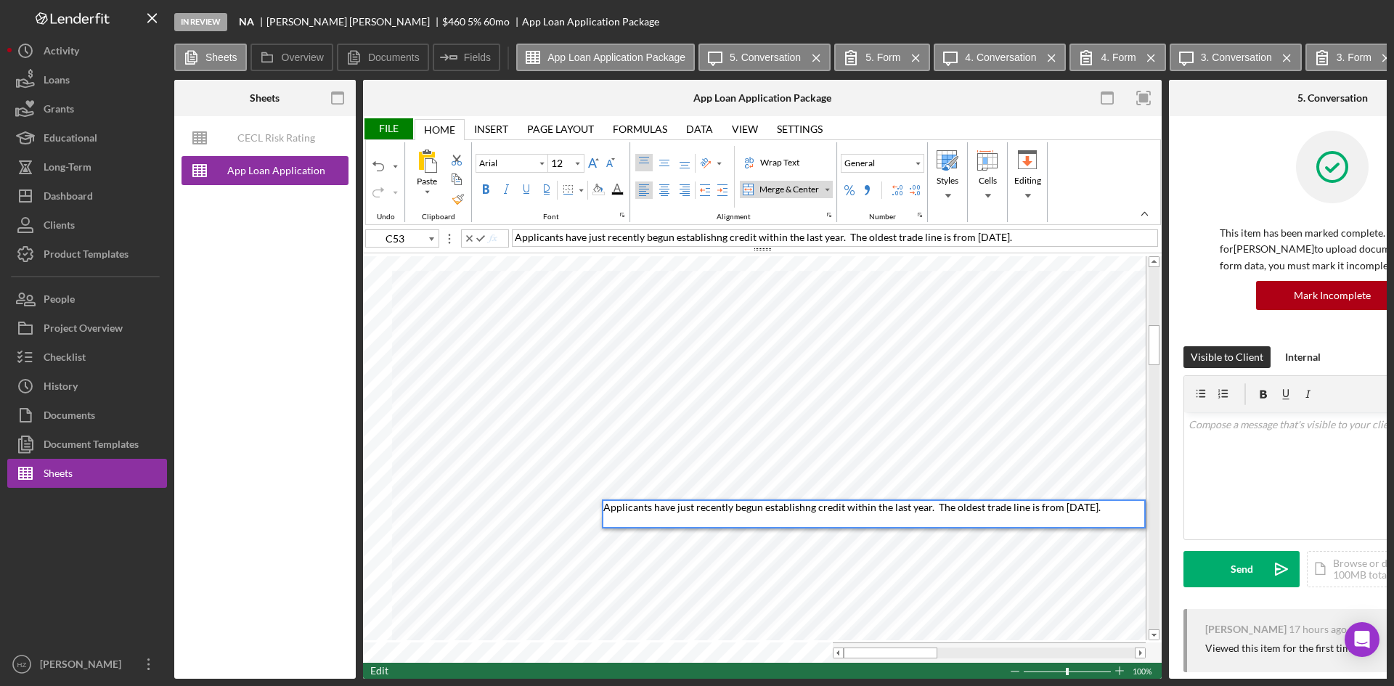
click at [799, 509] on span "Applicants have just recently begun establishng credit within the last year. Th…" at bounding box center [851, 507] width 497 height 12
click at [649, 521] on div "Applicants have just recently begun establishing credit within the last year. T…" at bounding box center [873, 514] width 541 height 26
type input "C57"
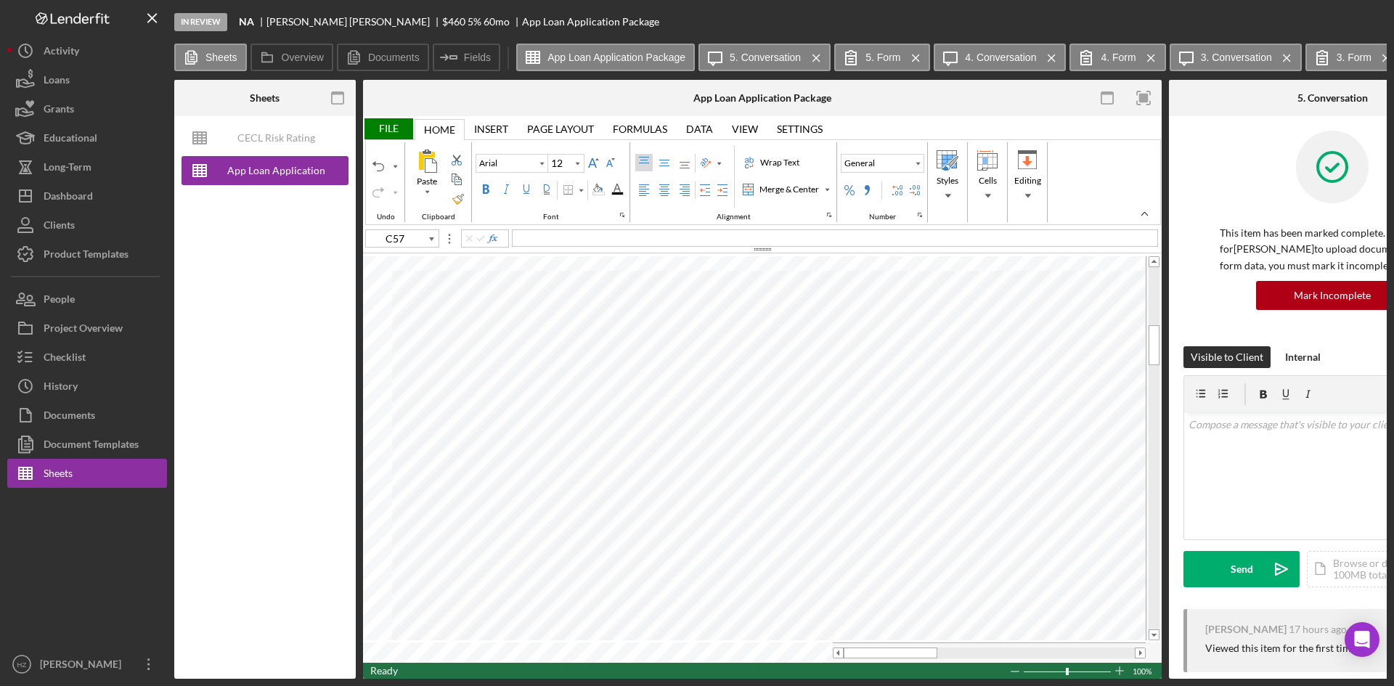
click at [393, 130] on div "File" at bounding box center [388, 128] width 50 height 21
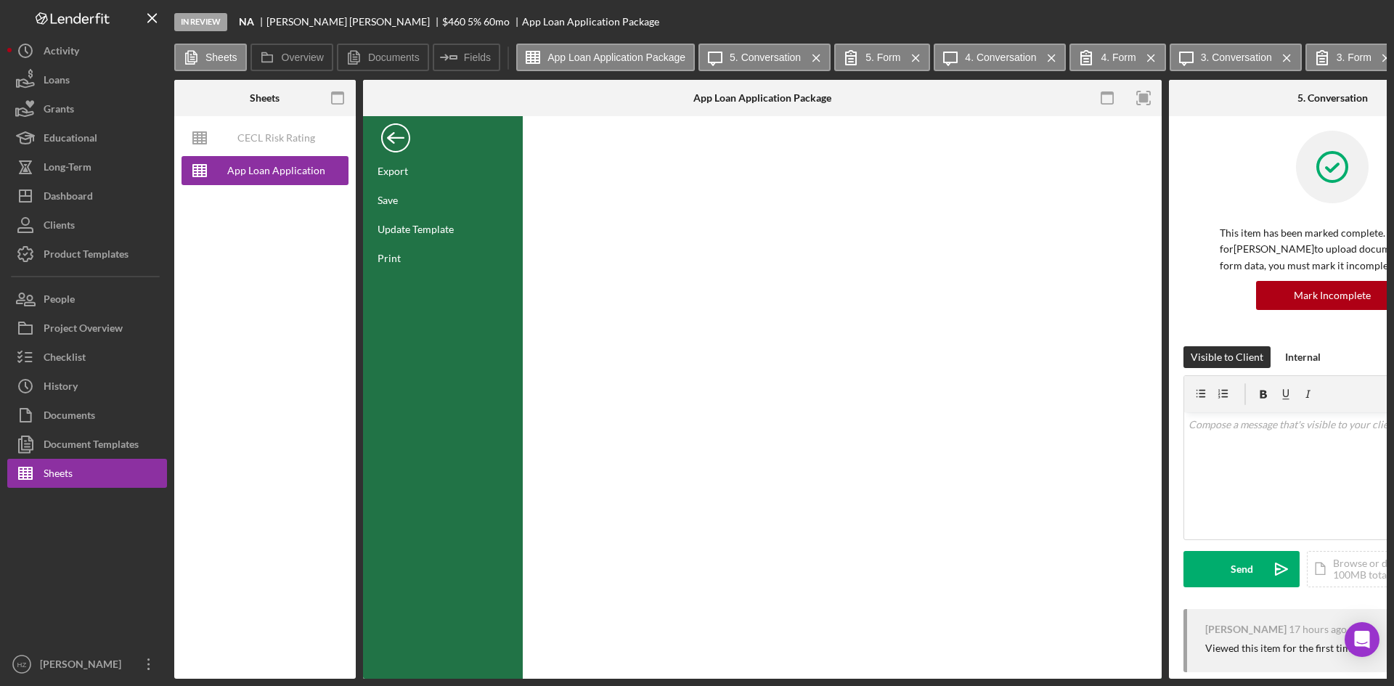
click at [386, 197] on div "Save" at bounding box center [388, 200] width 20 height 12
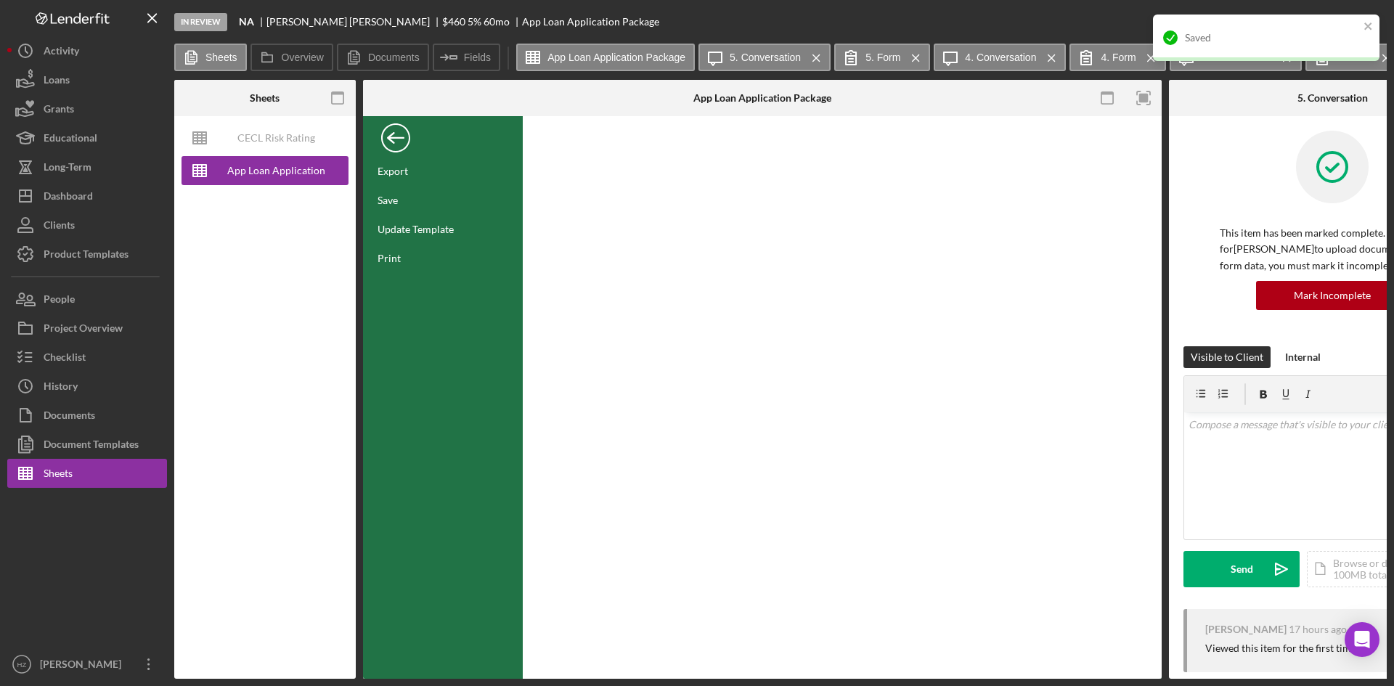
click at [395, 139] on div "Back" at bounding box center [395, 134] width 29 height 29
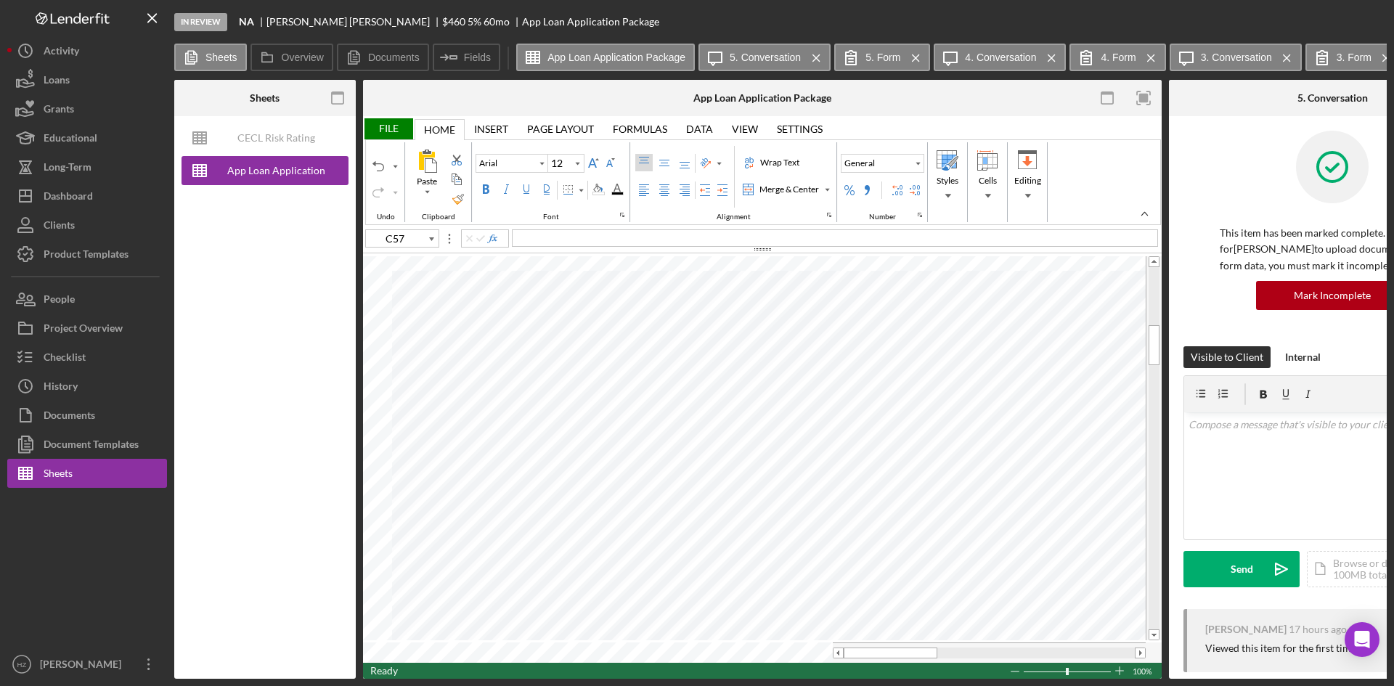
click at [814, 58] on icon "Icon/Menu Close" at bounding box center [816, 58] width 25 height 36
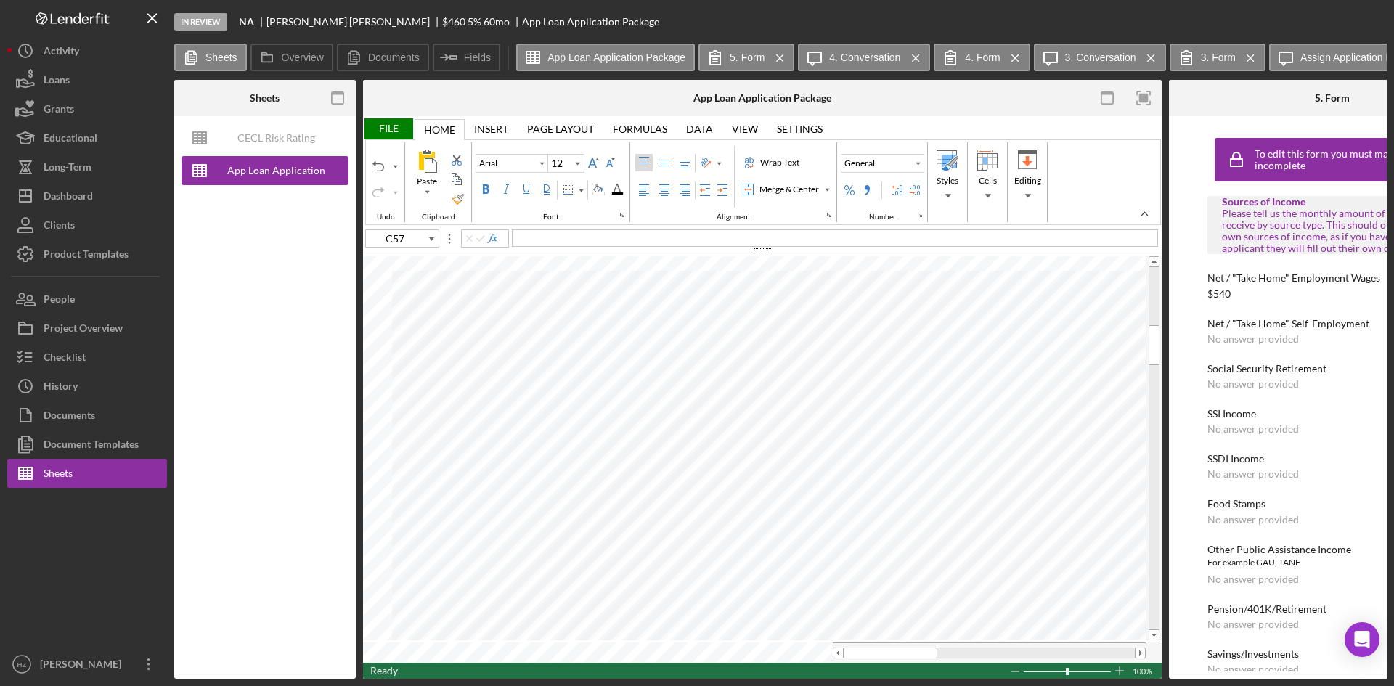
click at [775, 57] on icon "Icon/Menu Close" at bounding box center [780, 58] width 25 height 36
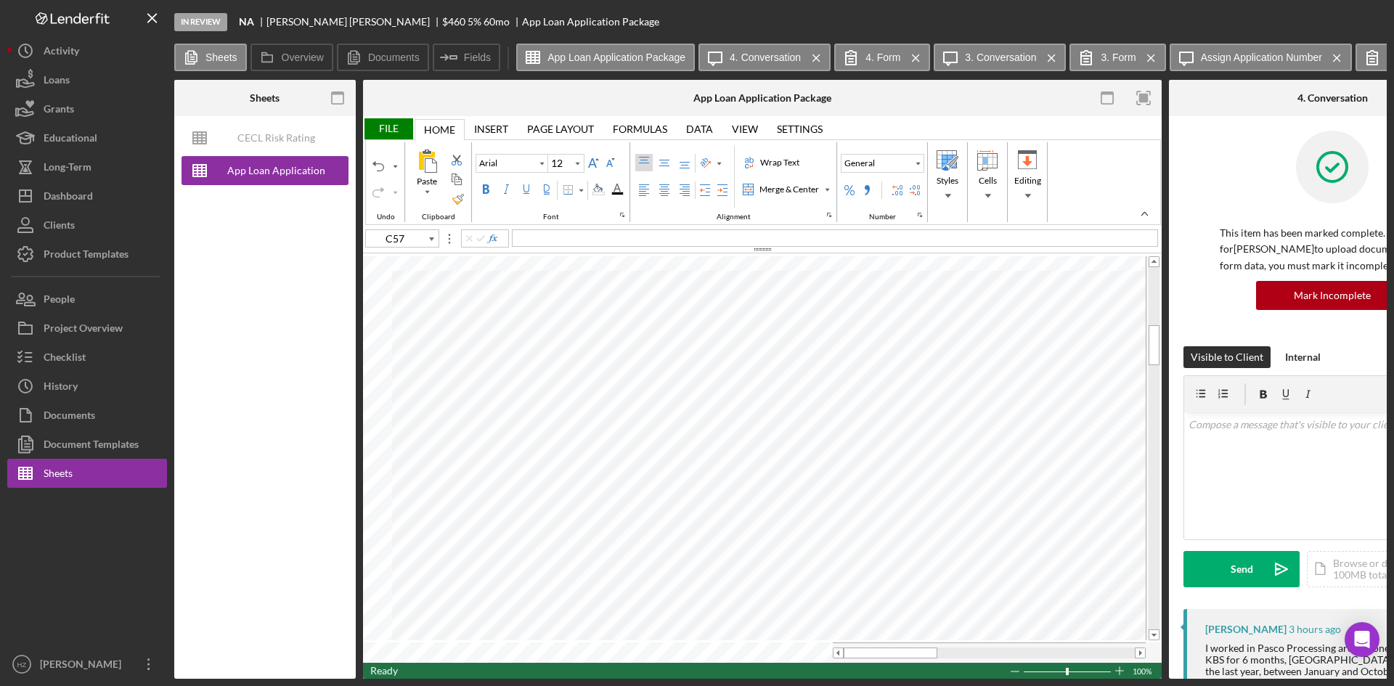
click at [815, 57] on g at bounding box center [816, 57] width 7 height 7
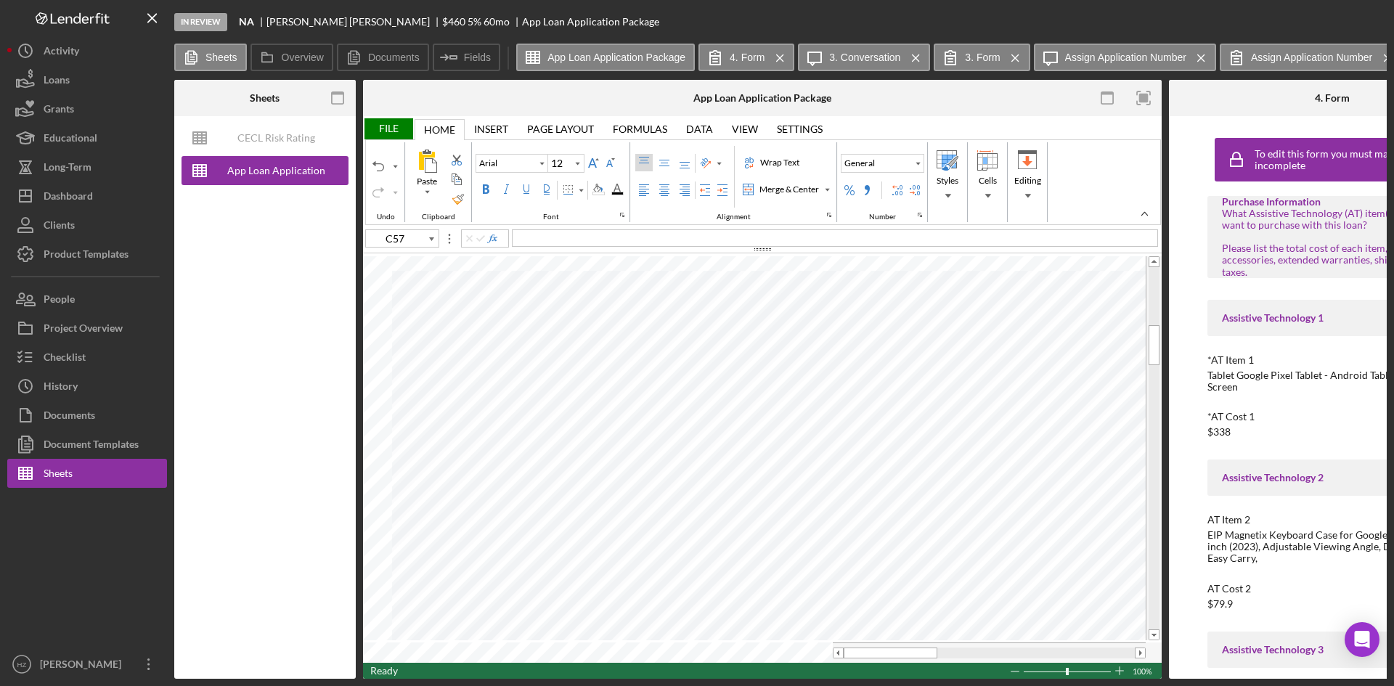
click at [774, 60] on icon "Icon/Menu Close" at bounding box center [780, 58] width 25 height 36
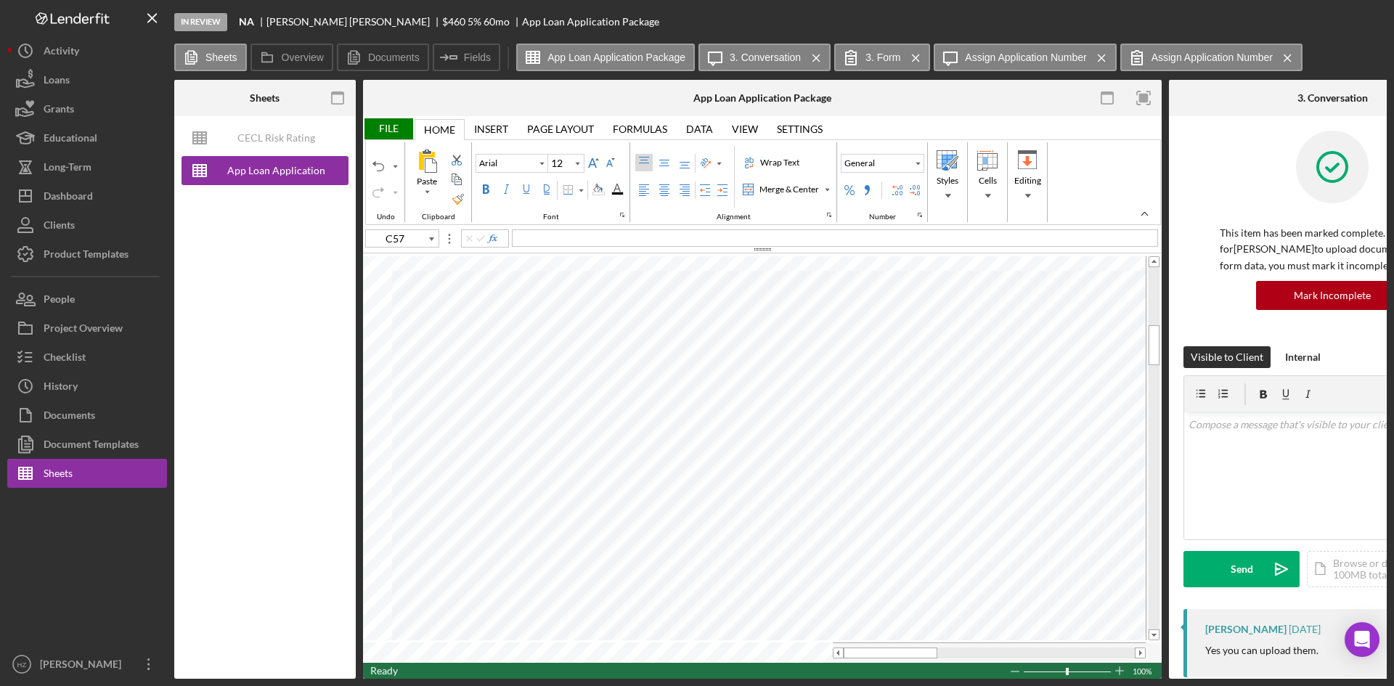
click at [813, 57] on icon "Icon/Menu Close" at bounding box center [816, 58] width 25 height 36
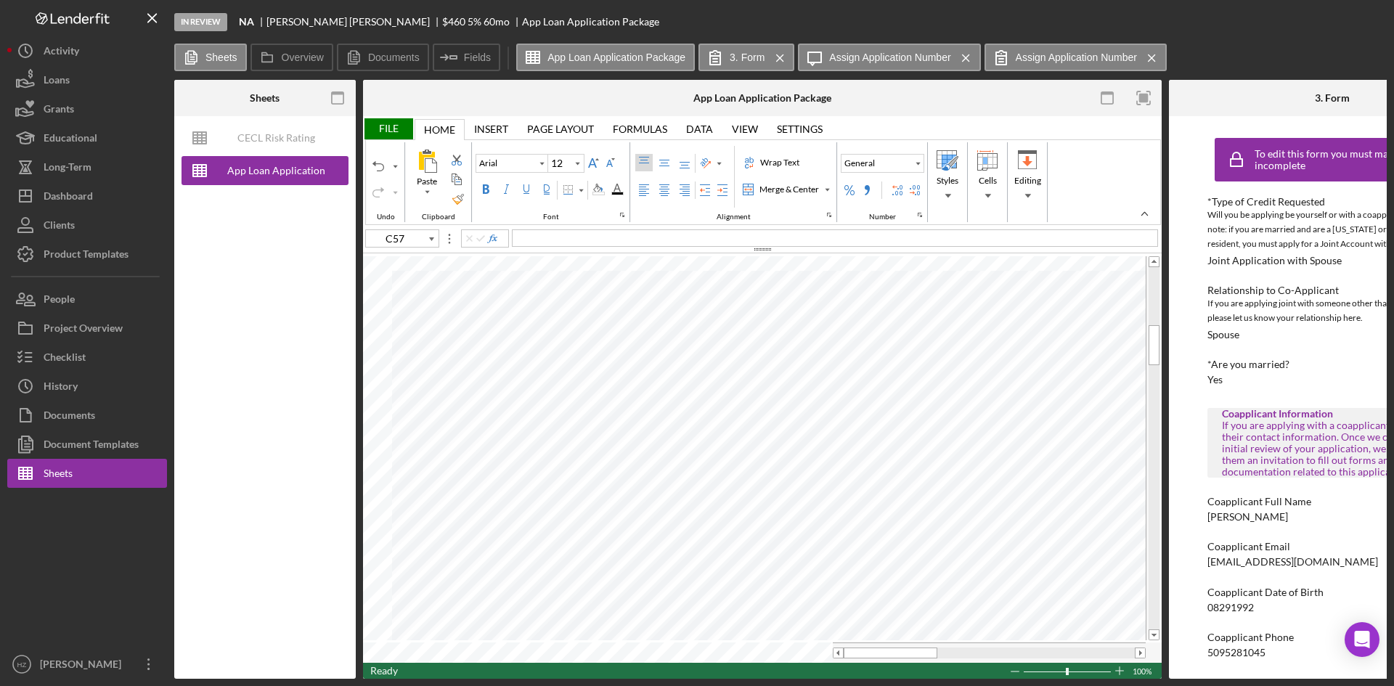
click at [779, 59] on g at bounding box center [779, 57] width 7 height 7
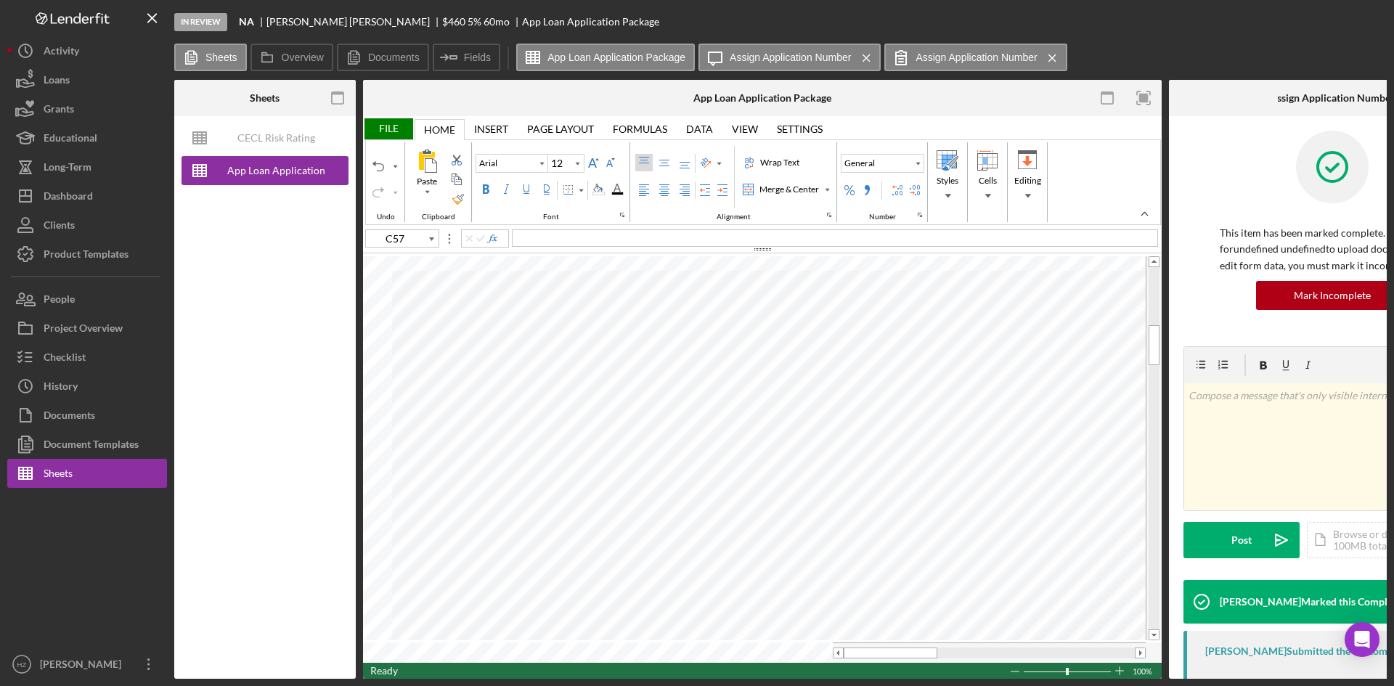
click at [866, 56] on icon "Icon/Menu Close" at bounding box center [866, 58] width 25 height 36
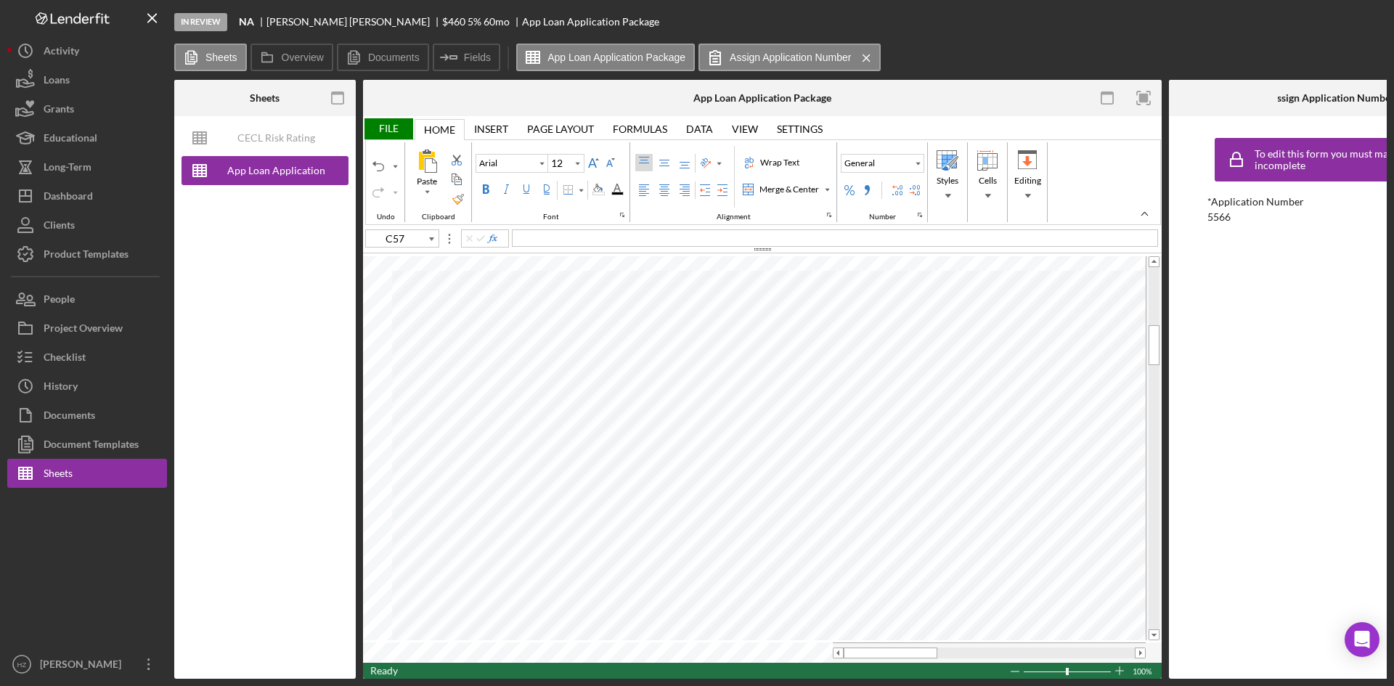
click at [863, 57] on icon "Icon/Menu Close" at bounding box center [866, 58] width 25 height 36
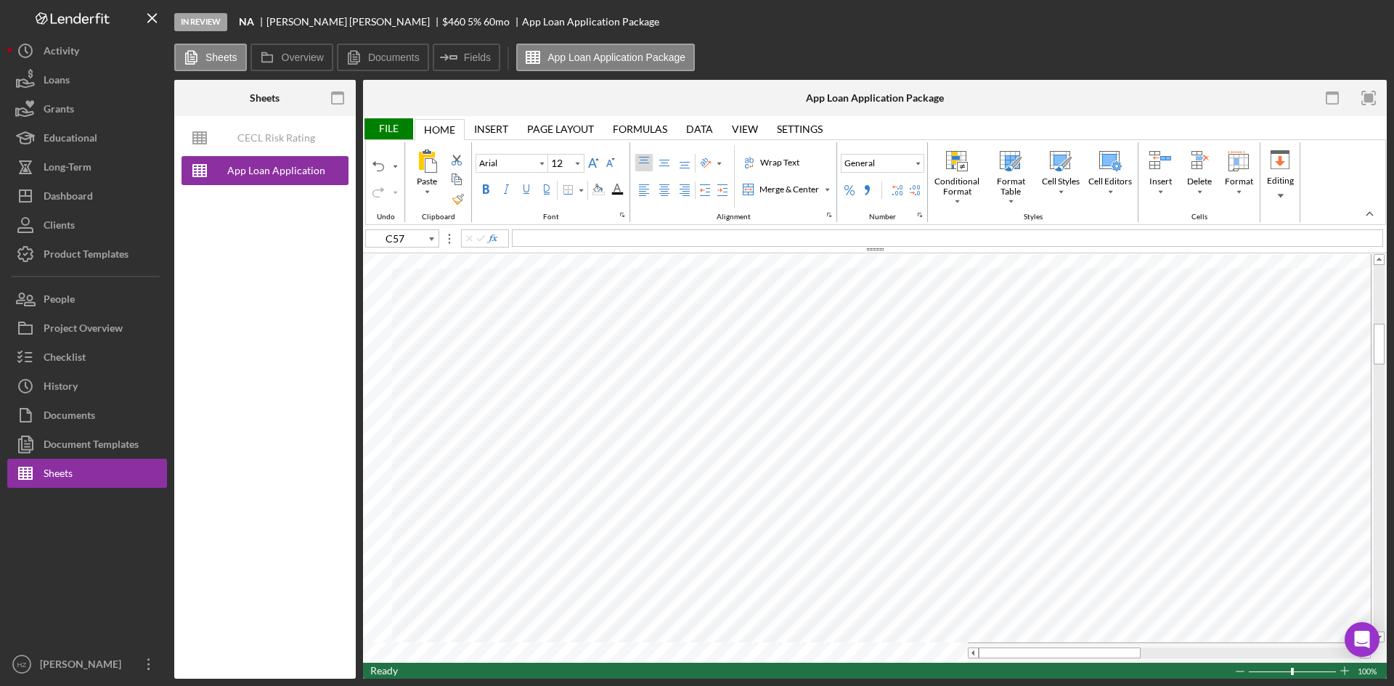
click at [396, 126] on div "File" at bounding box center [388, 128] width 50 height 21
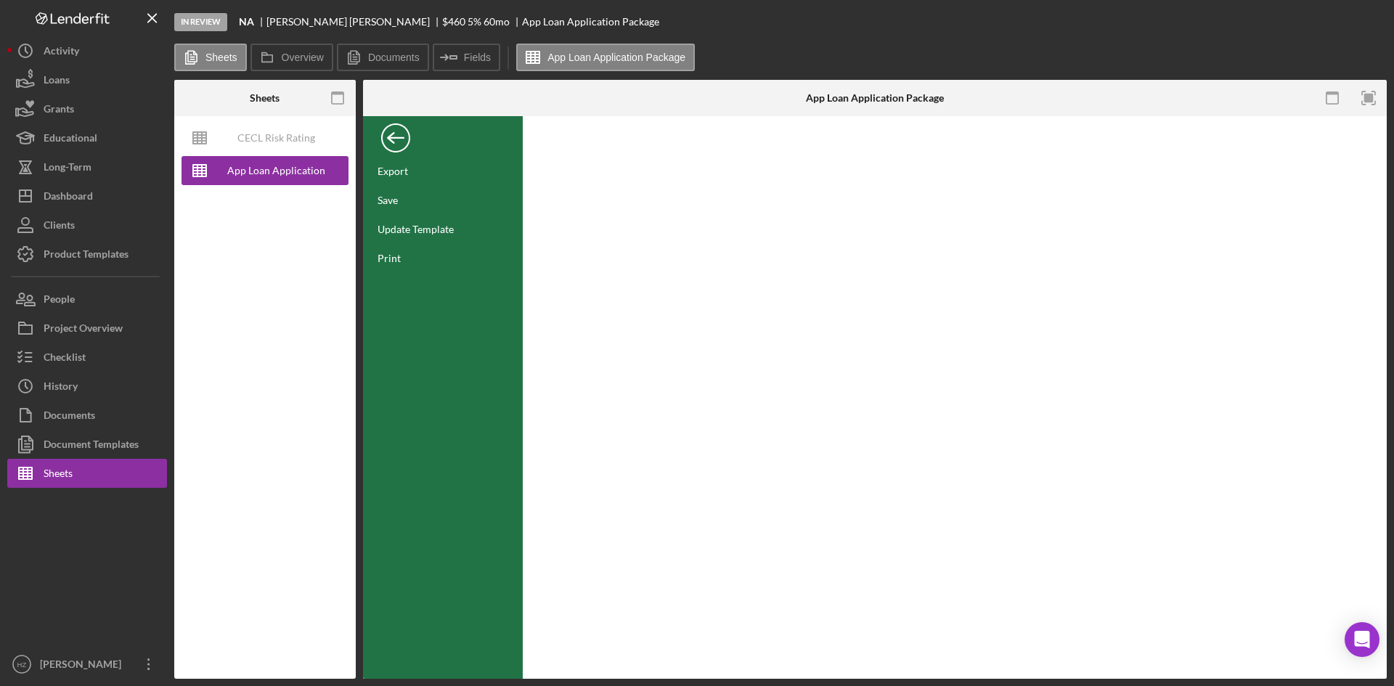
click at [388, 200] on div "Save" at bounding box center [388, 200] width 20 height 12
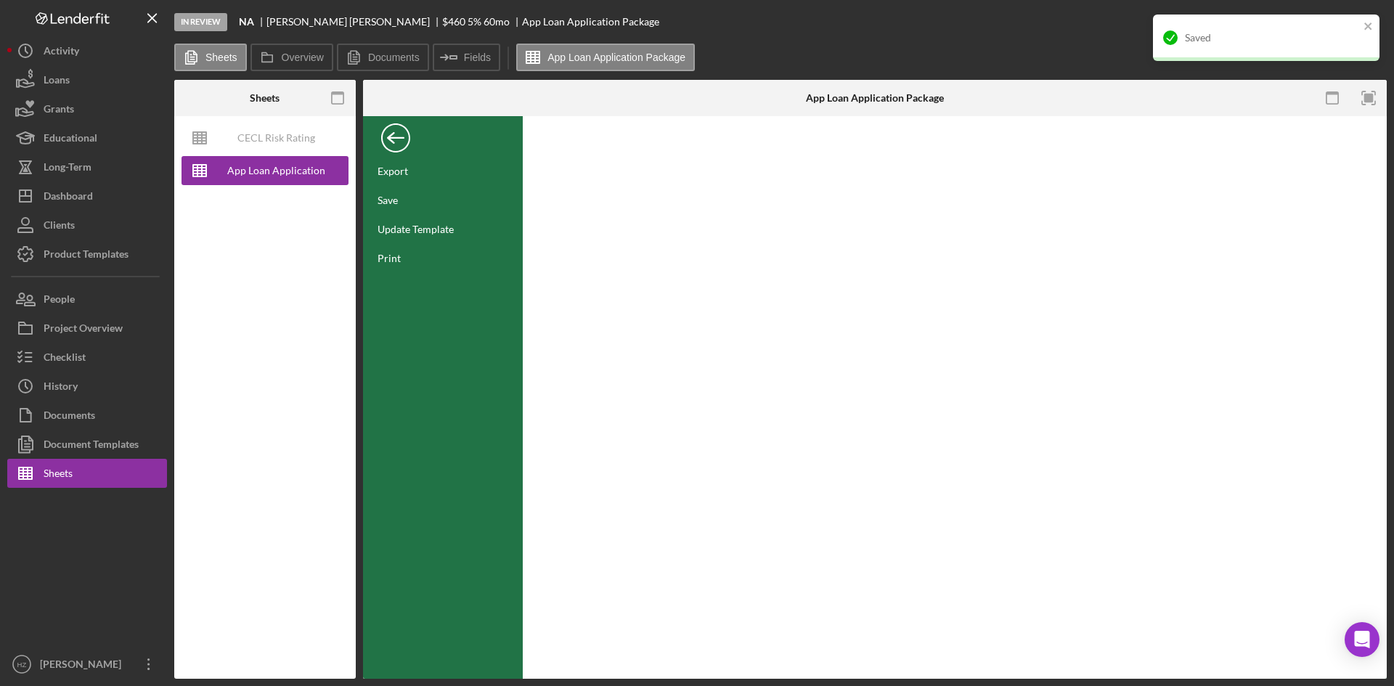
click at [394, 137] on div "Back" at bounding box center [395, 134] width 29 height 29
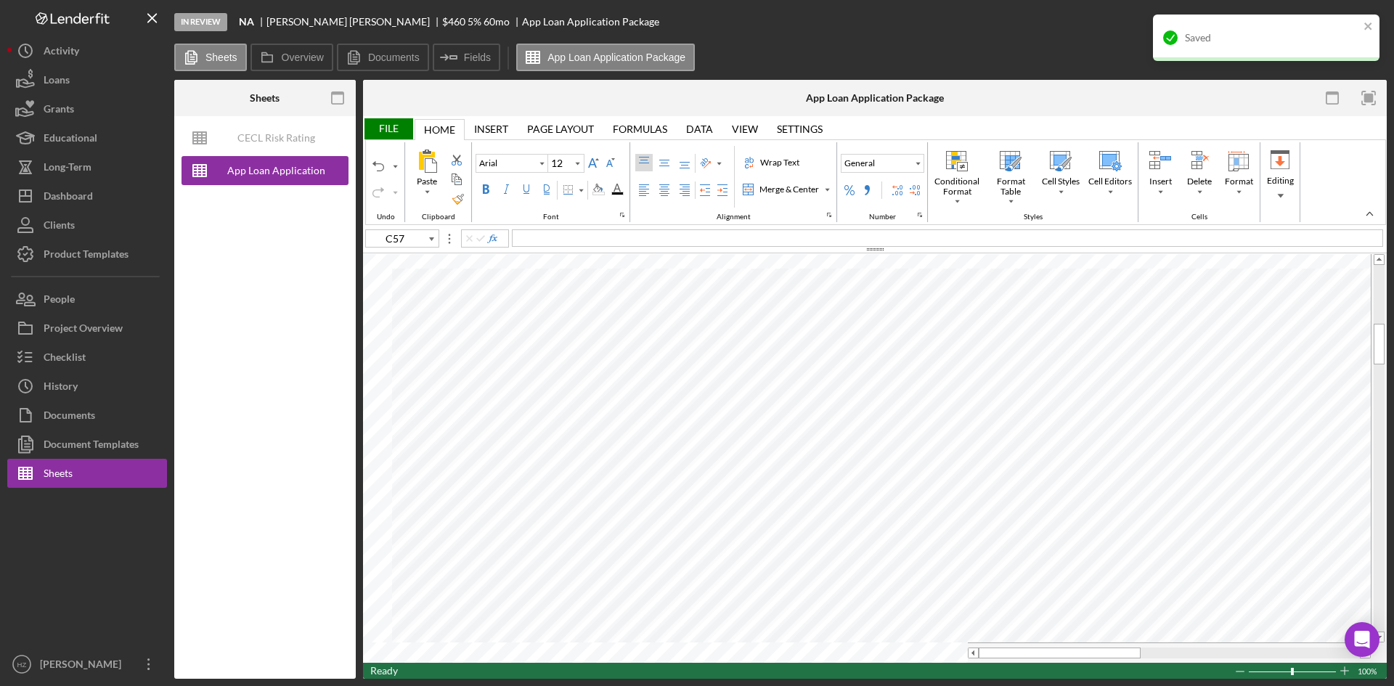
click at [84, 47] on button "Icon/History Activity" at bounding box center [87, 50] width 160 height 29
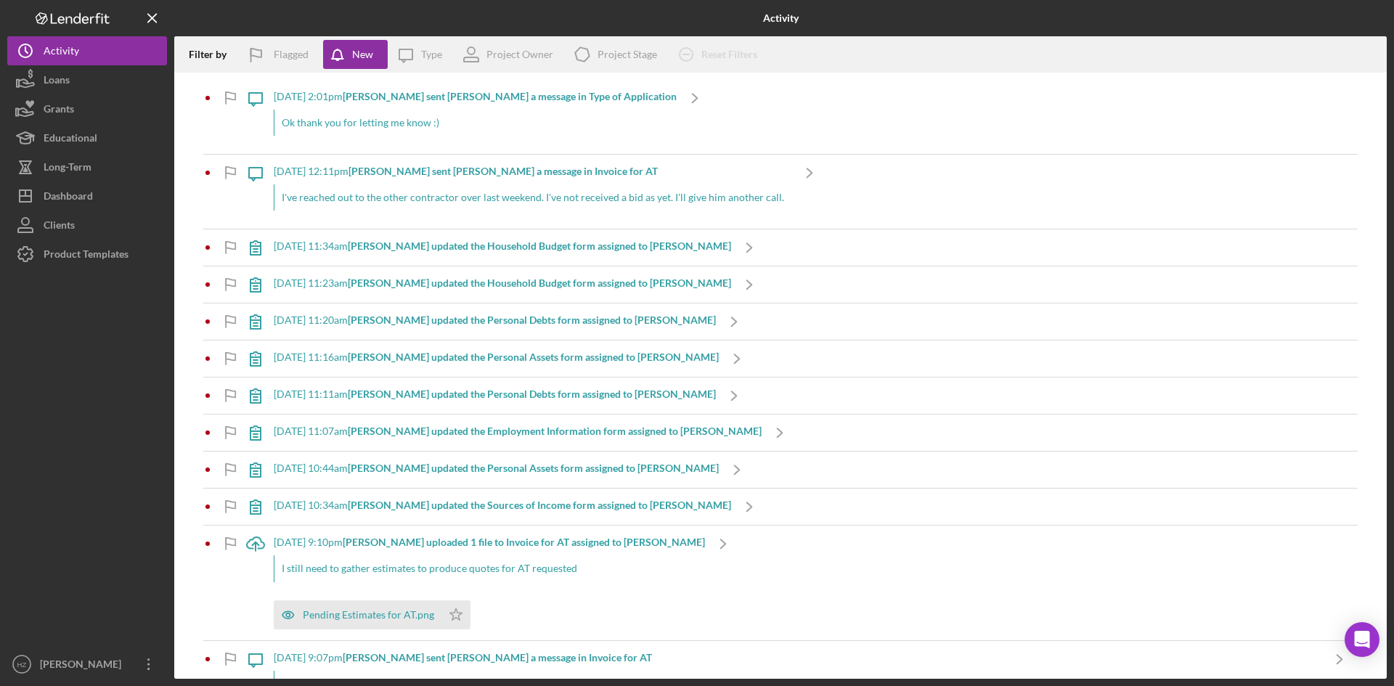
click at [65, 81] on div "Loans" at bounding box center [57, 81] width 26 height 33
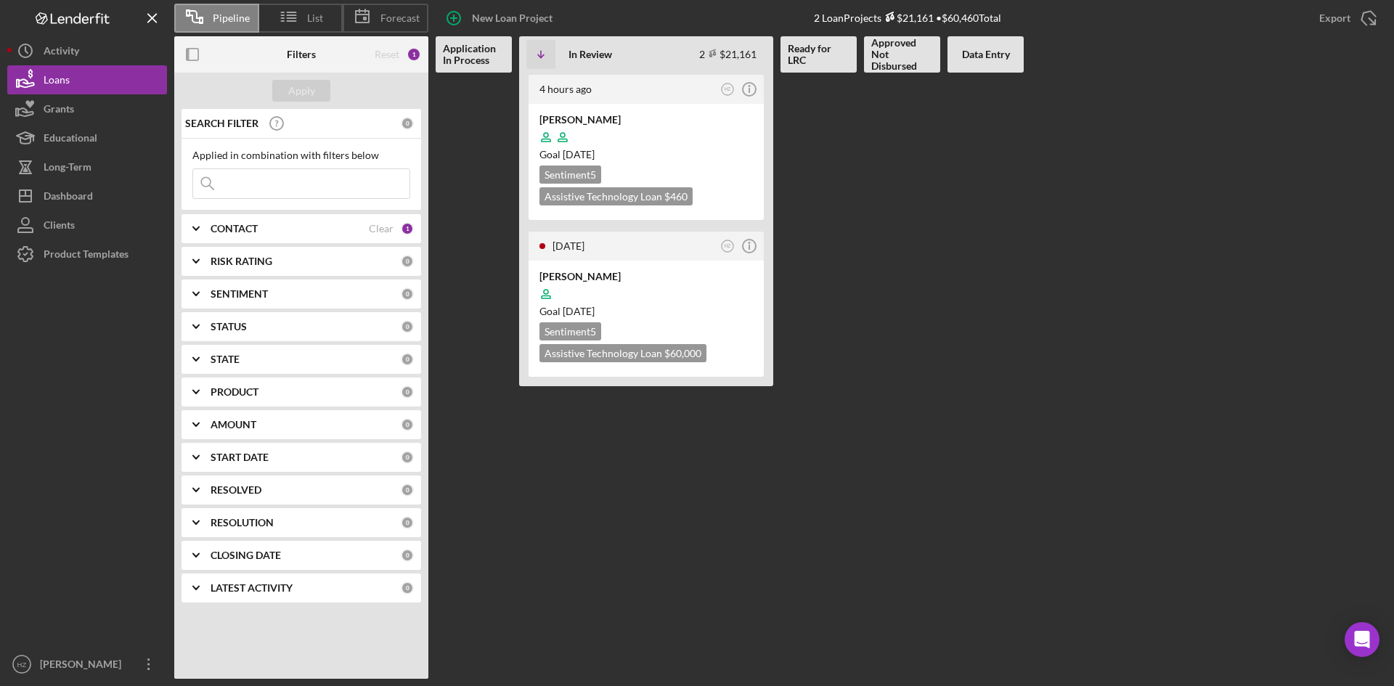
click at [80, 187] on div "Dashboard" at bounding box center [68, 198] width 49 height 33
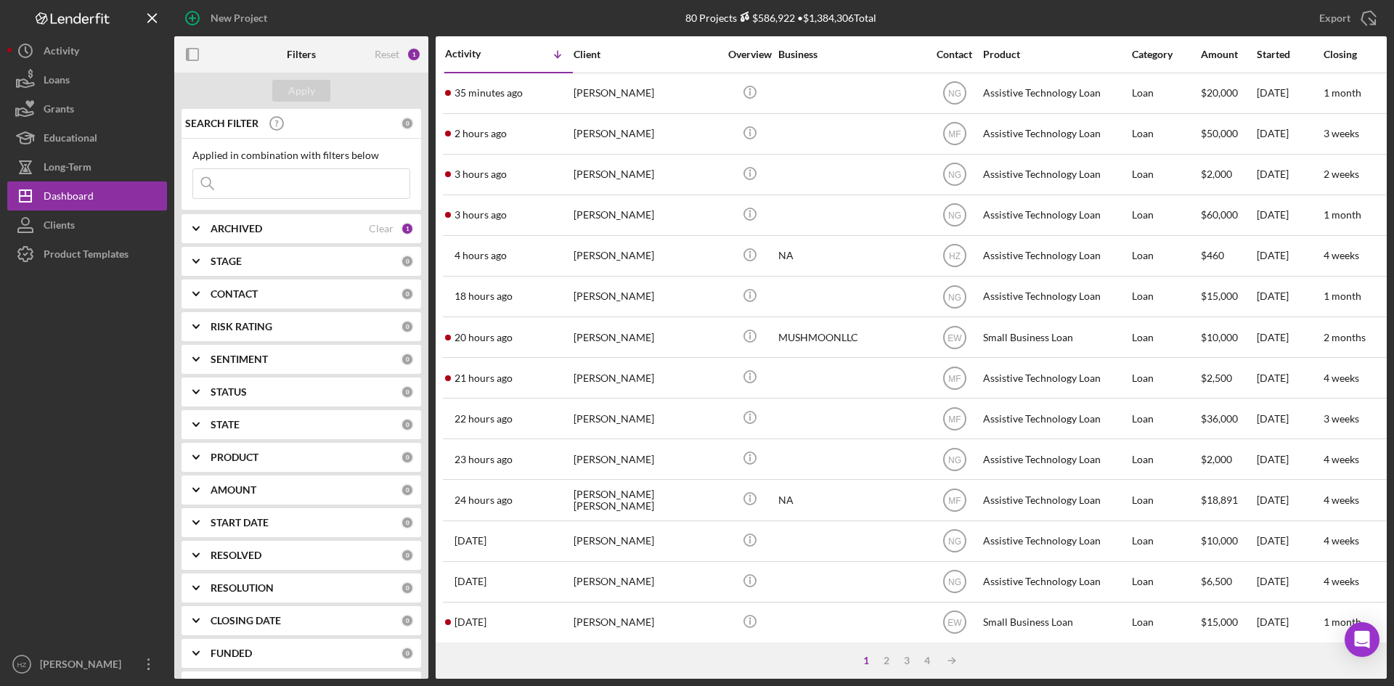
click at [55, 223] on div "Clients" at bounding box center [59, 227] width 31 height 33
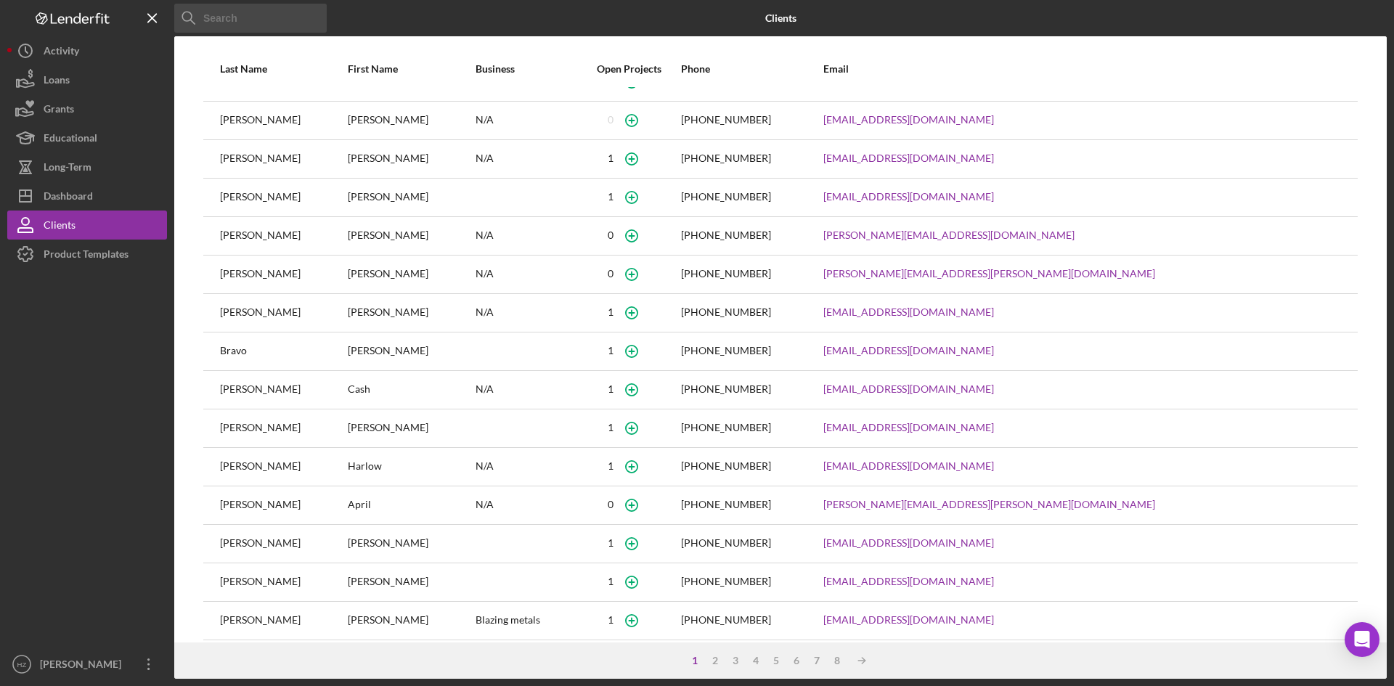
scroll to position [37, 0]
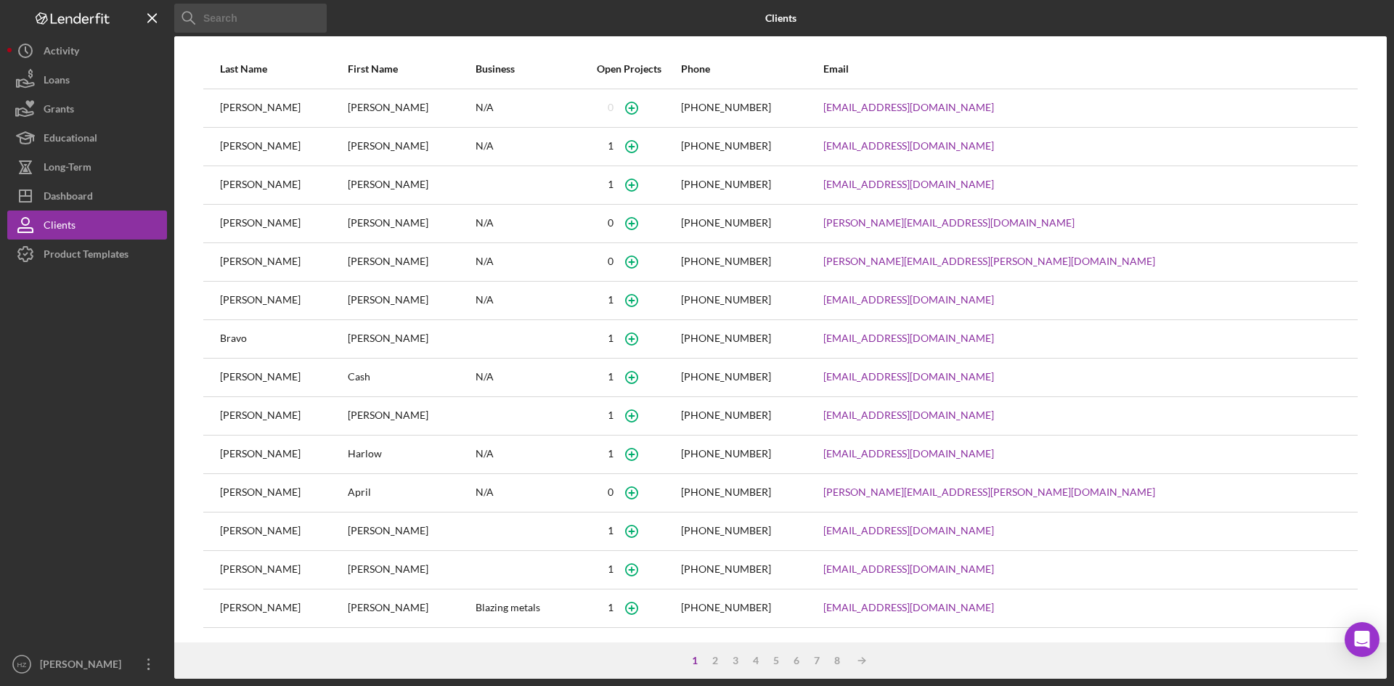
click at [720, 661] on div "2" at bounding box center [715, 661] width 20 height 12
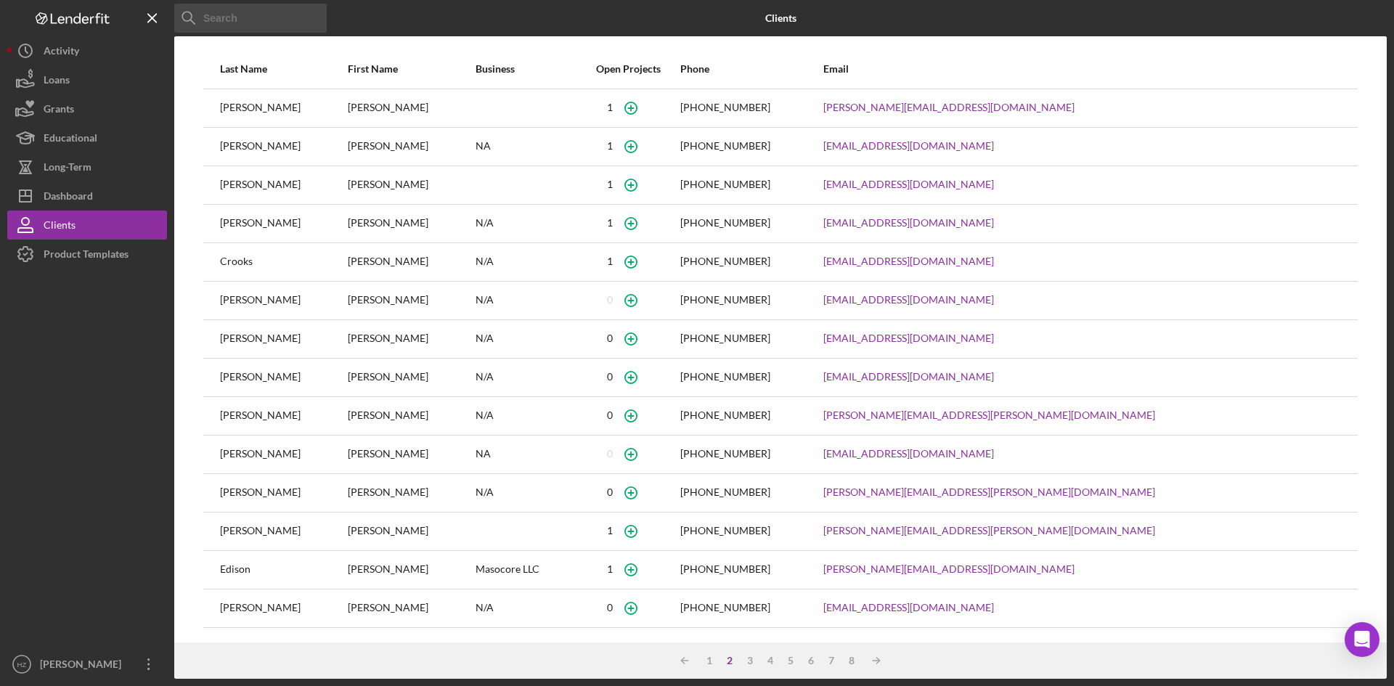
click at [770, 661] on div "4" at bounding box center [770, 661] width 20 height 12
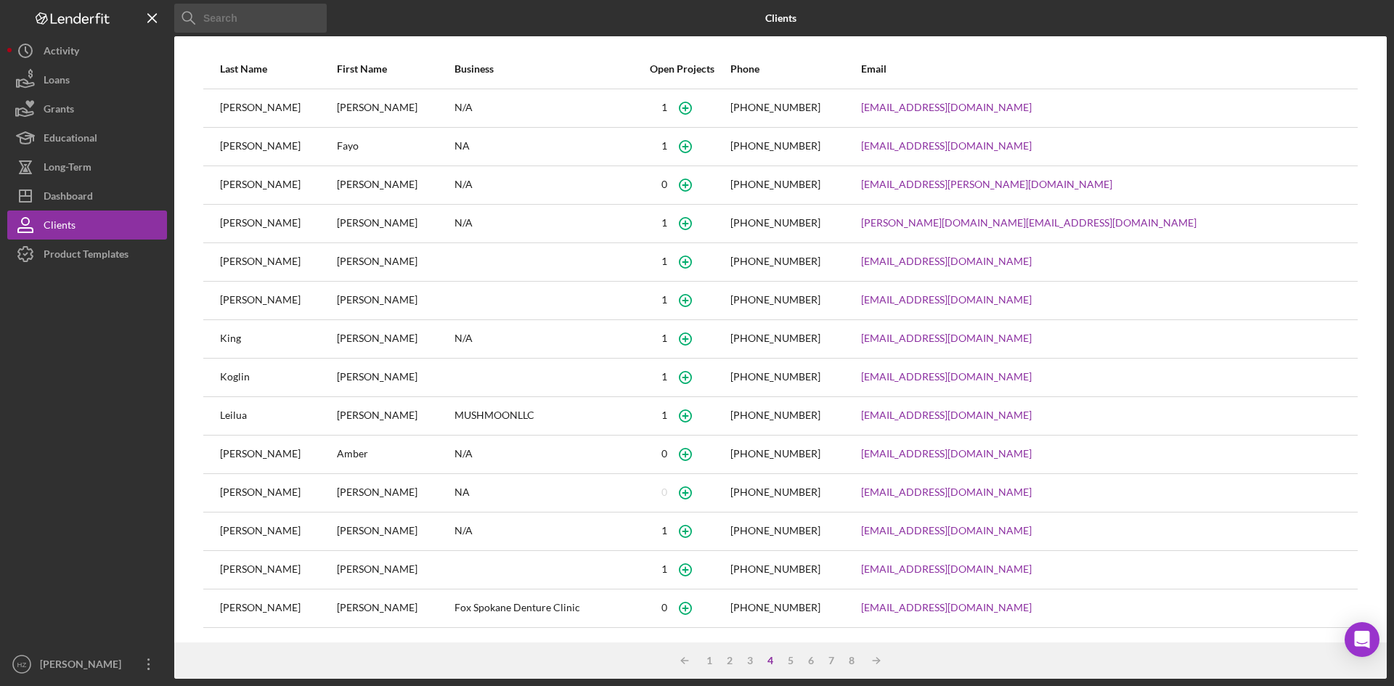
click at [788, 659] on div "5" at bounding box center [791, 661] width 20 height 12
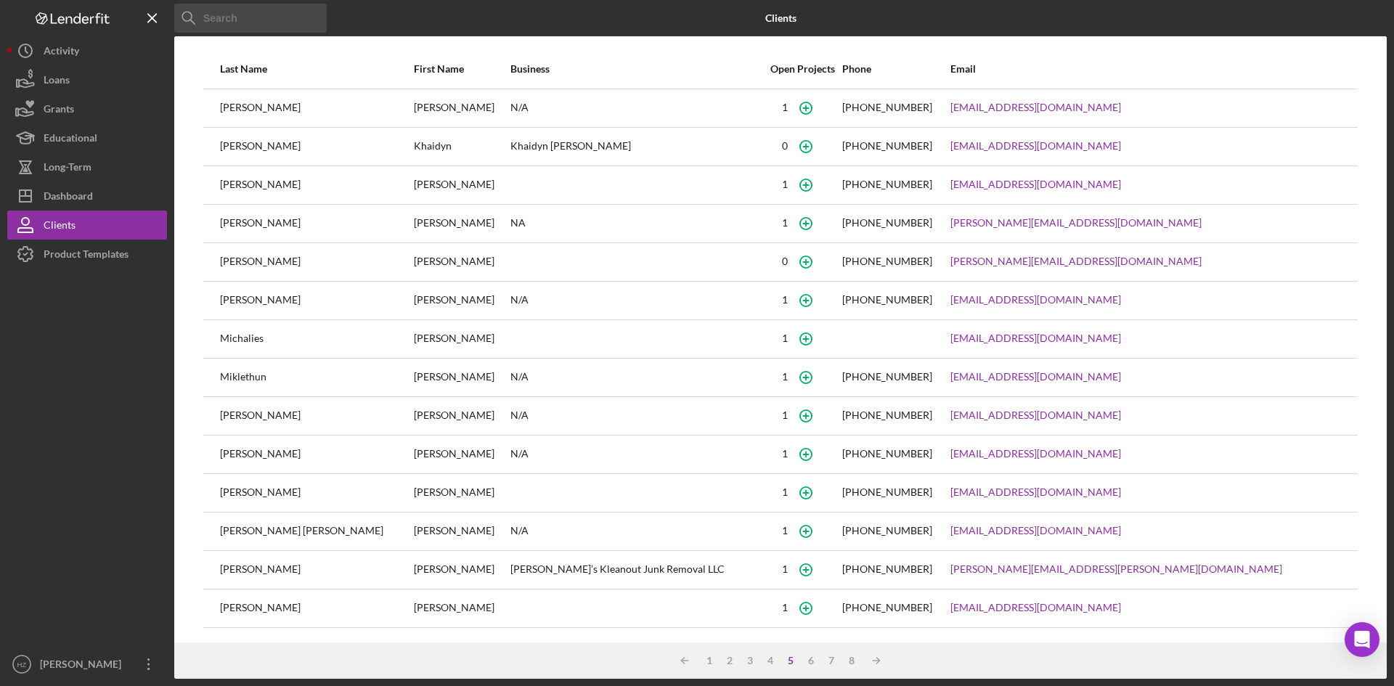
click at [287, 611] on div "[PERSON_NAME]" at bounding box center [316, 608] width 192 height 36
click at [229, 611] on div "[PERSON_NAME]" at bounding box center [316, 608] width 192 height 36
click at [414, 606] on div "[PERSON_NAME]" at bounding box center [461, 608] width 95 height 36
click at [30, 202] on polygon "button" at bounding box center [26, 196] width 12 height 12
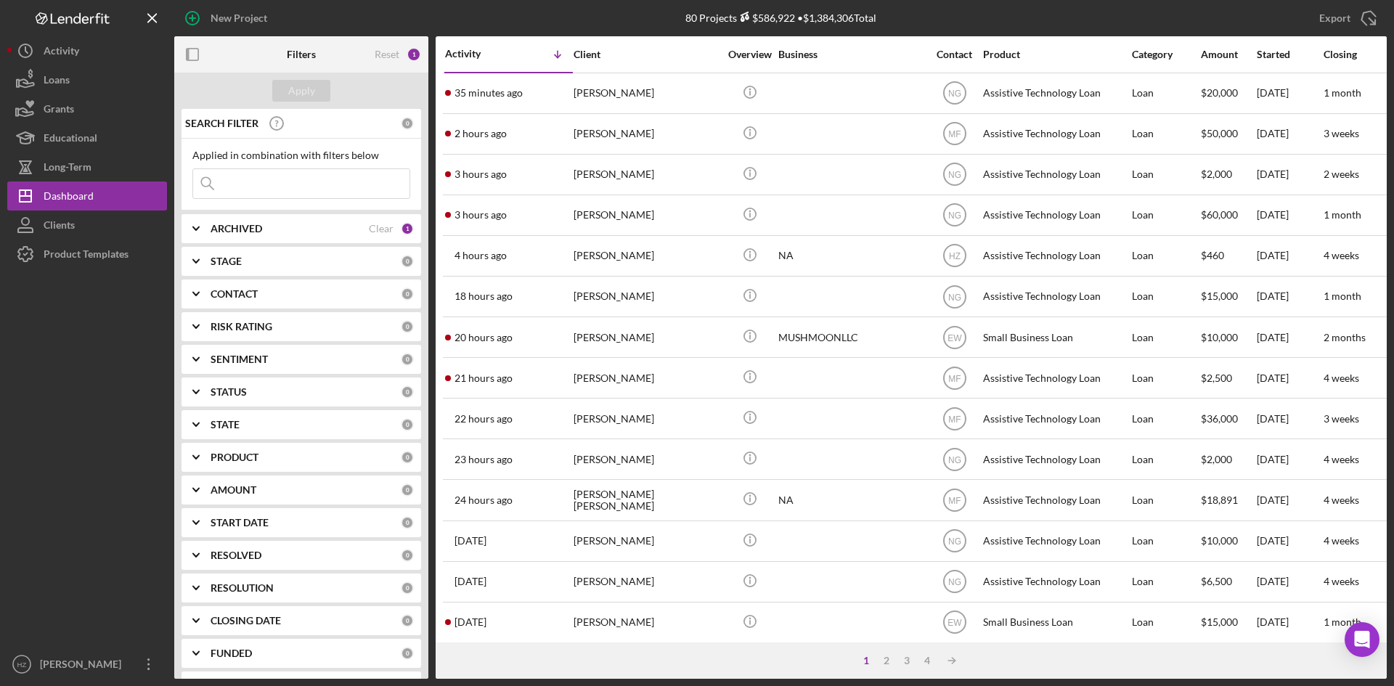
click at [885, 661] on div "2" at bounding box center [886, 661] width 20 height 12
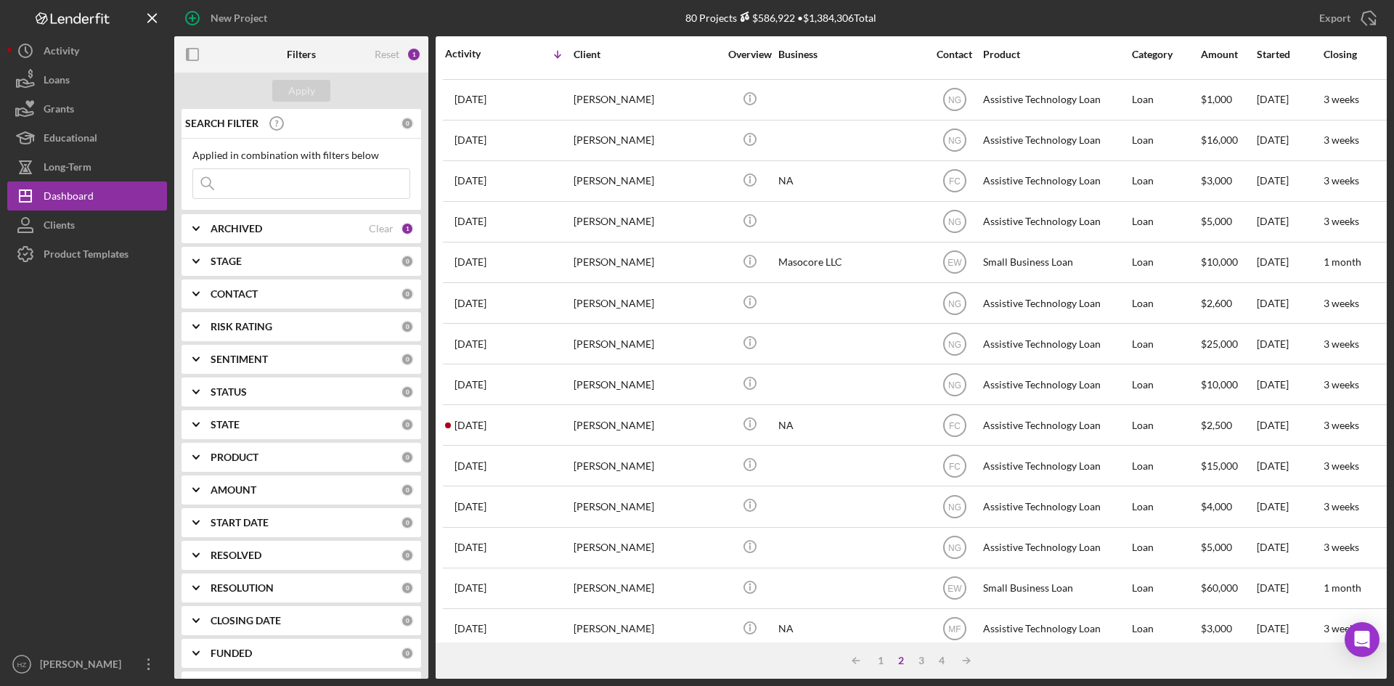
scroll to position [467, 0]
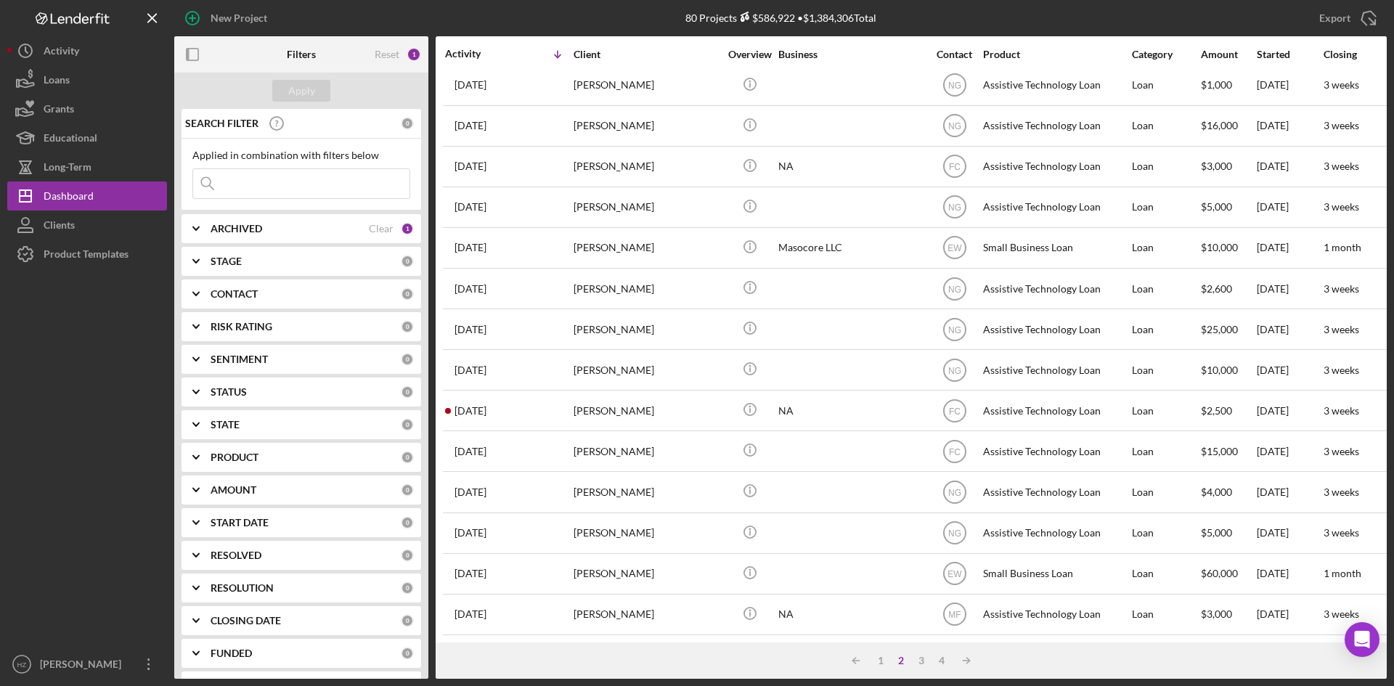
click at [927, 664] on div "3" at bounding box center [921, 661] width 20 height 12
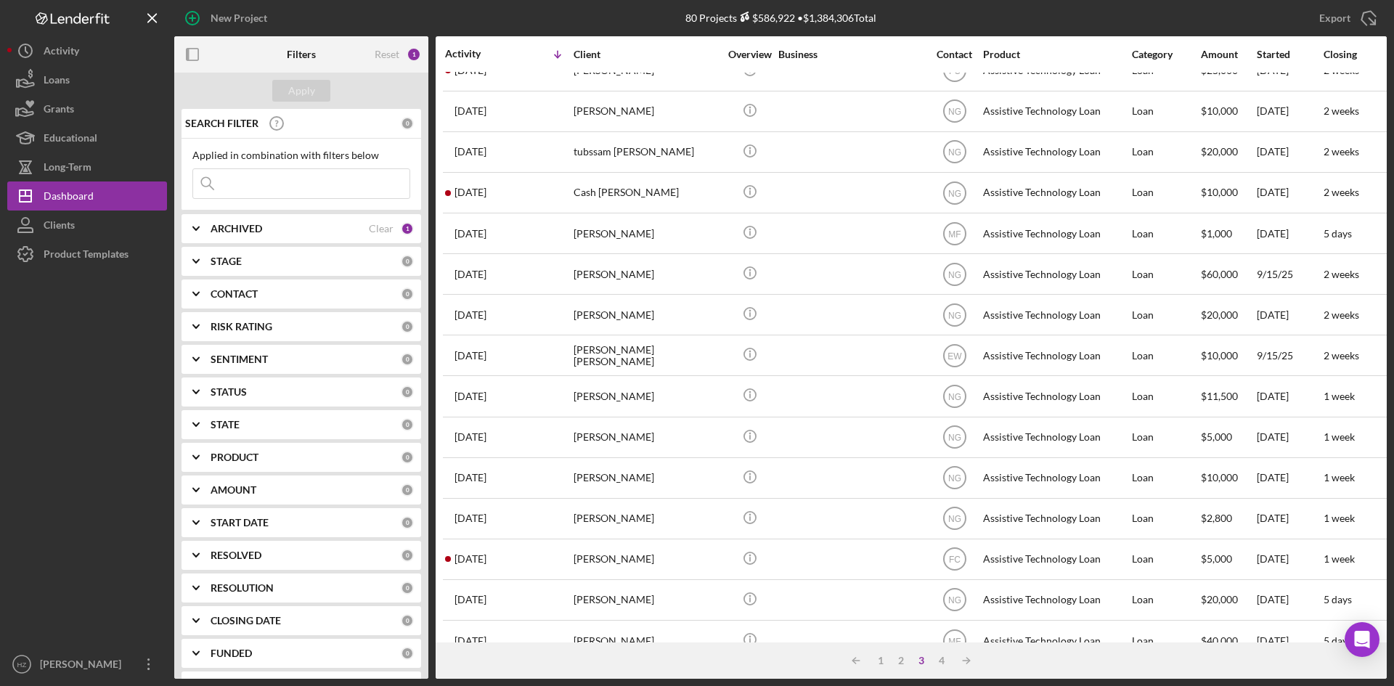
scroll to position [0, 0]
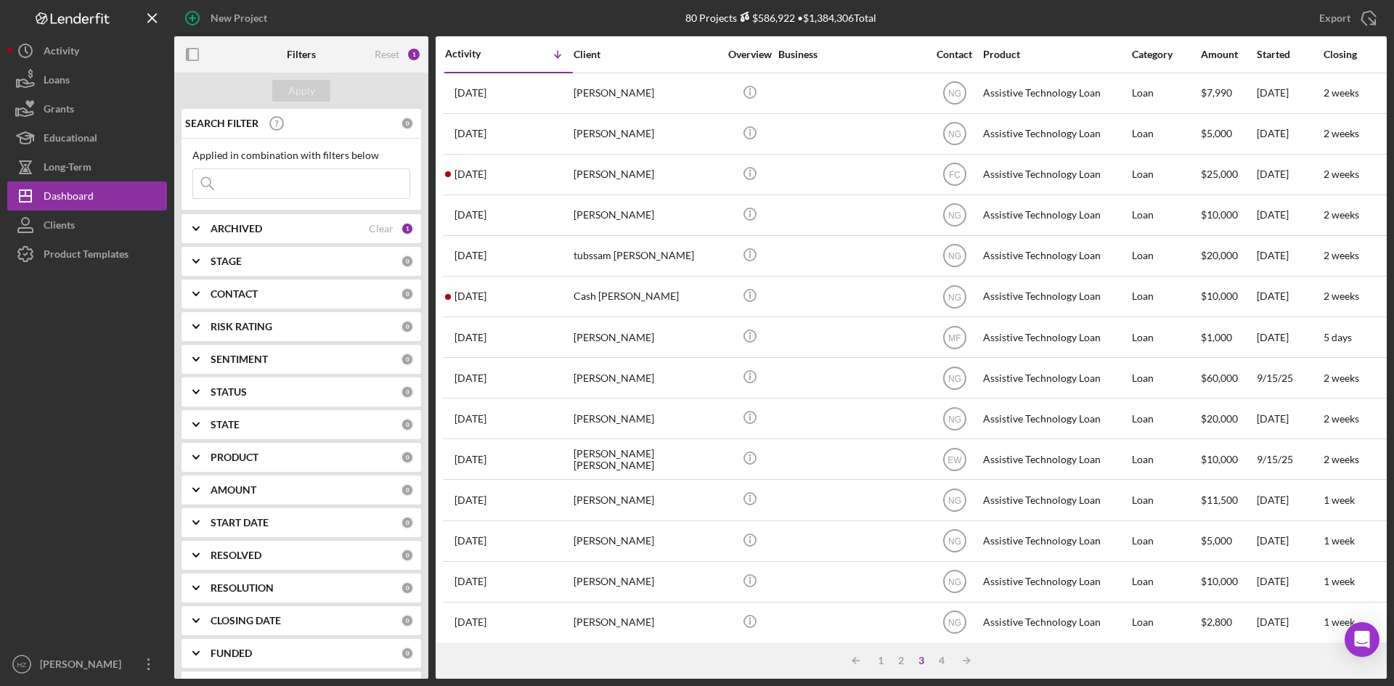
click at [191, 259] on icon "Icon/Expander" at bounding box center [196, 261] width 36 height 36
click at [203, 390] on input "In Review" at bounding box center [200, 390] width 15 height 15
checkbox input "true"
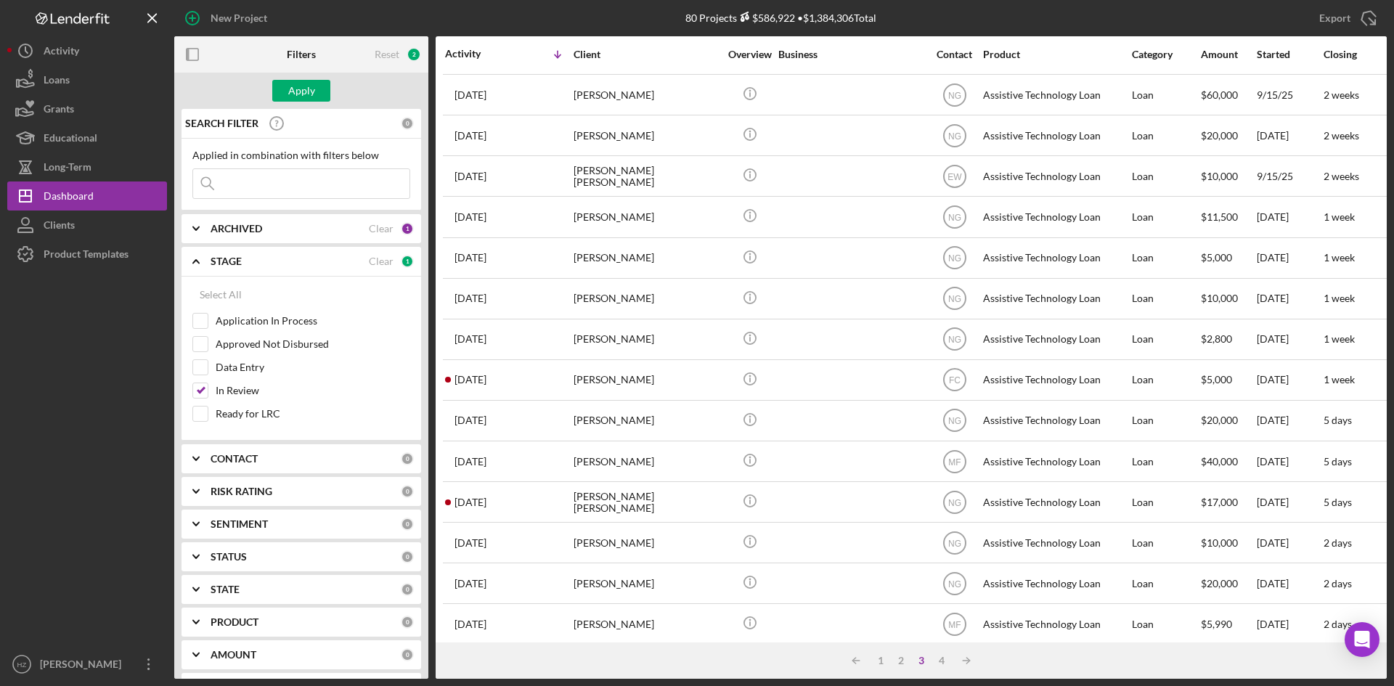
scroll to position [436, 0]
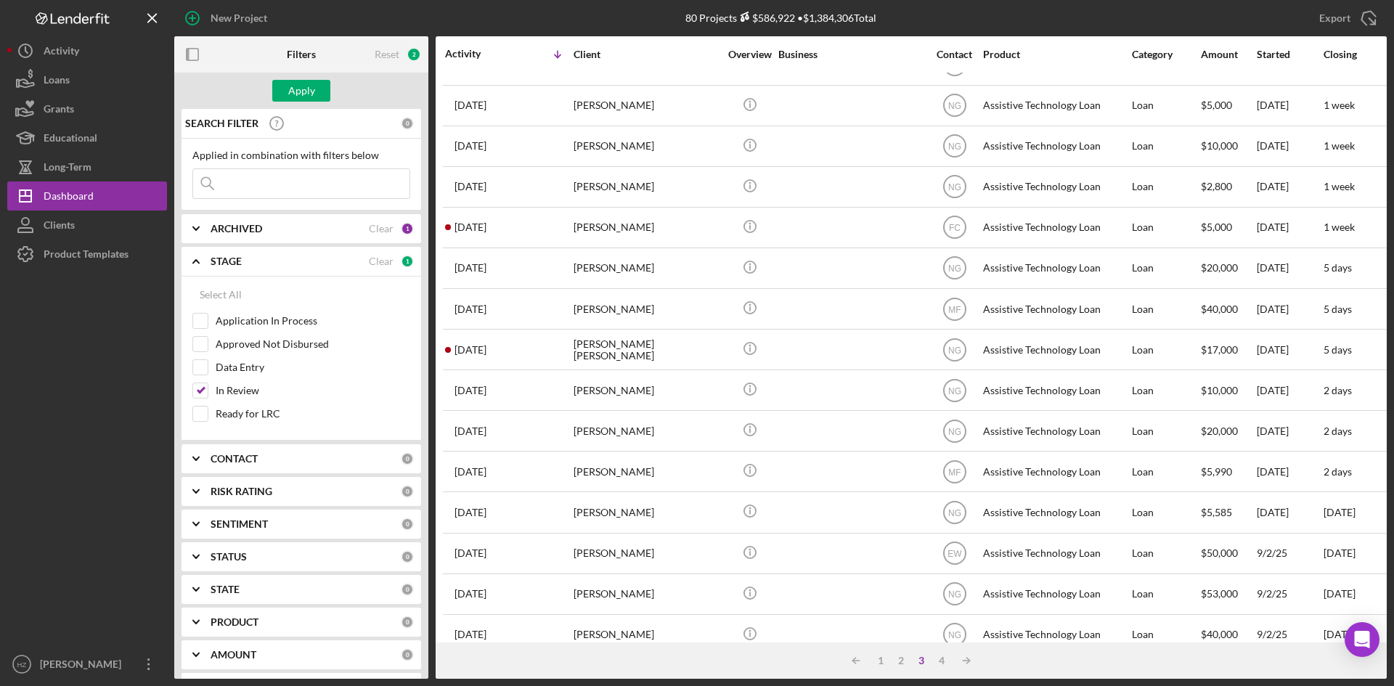
click at [195, 261] on polyline at bounding box center [196, 261] width 6 height 3
click at [200, 263] on icon "Icon/Expander" at bounding box center [196, 261] width 36 height 36
click at [200, 394] on input "In Review" at bounding box center [200, 390] width 15 height 15
checkbox input "false"
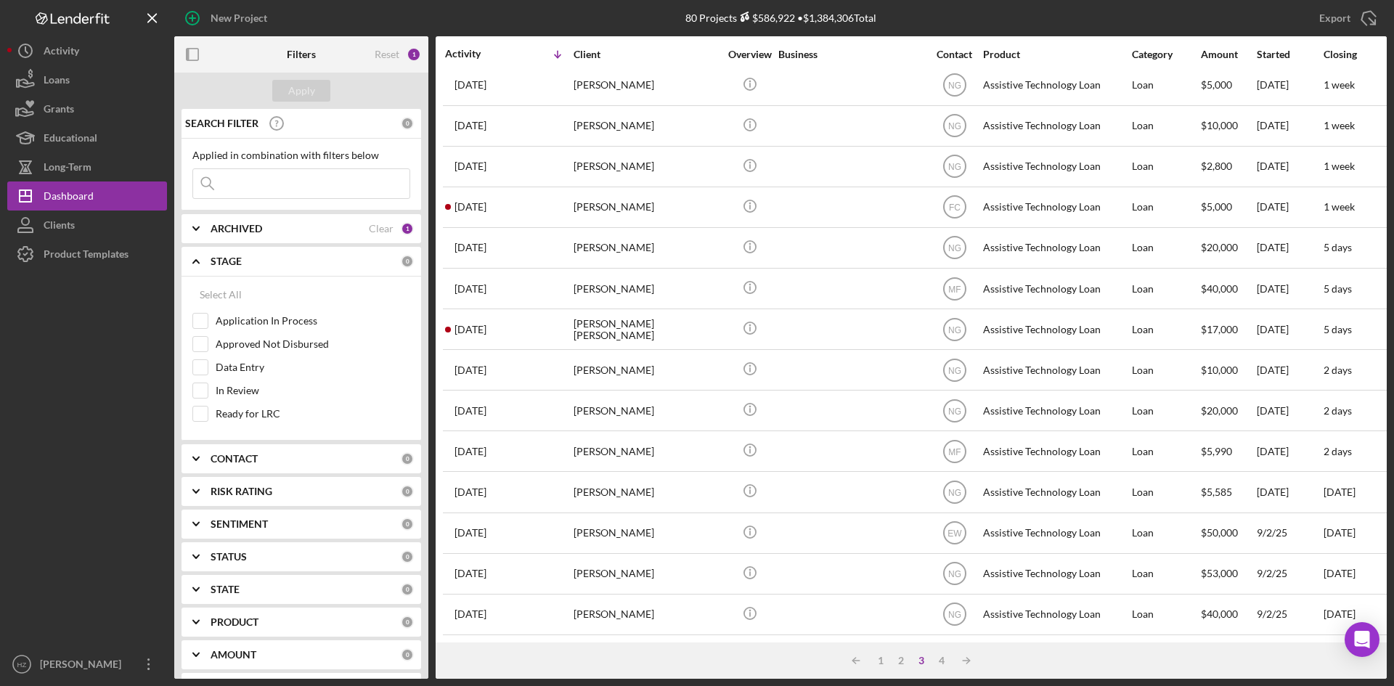
scroll to position [467, 0]
click at [190, 258] on icon "Icon/Expander" at bounding box center [196, 261] width 36 height 36
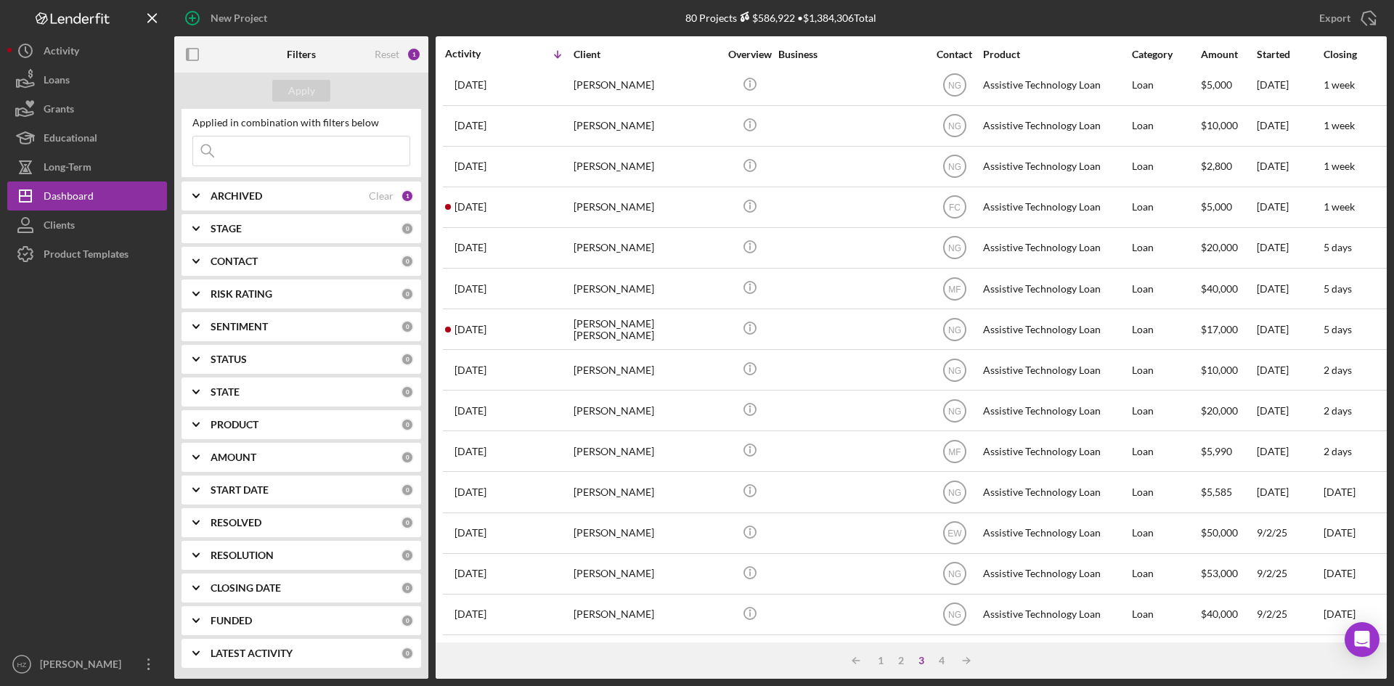
click at [81, 229] on button "Clients" at bounding box center [87, 225] width 160 height 29
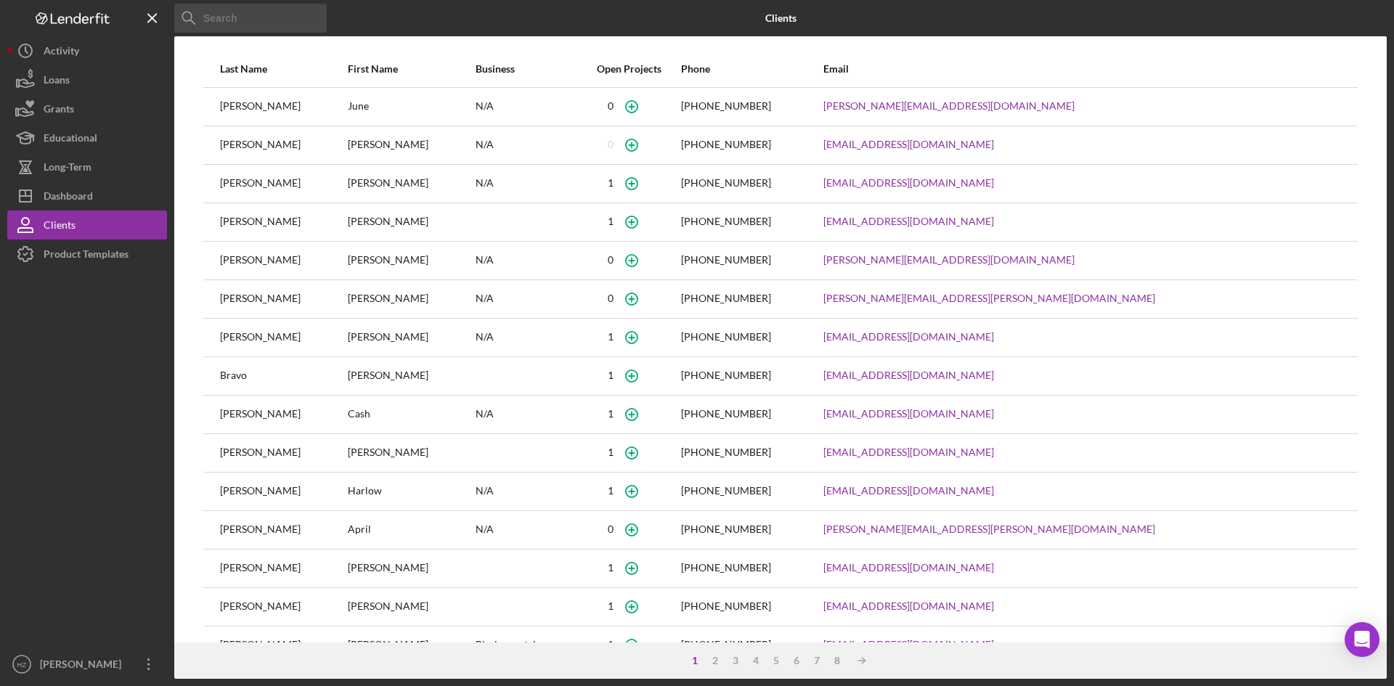
click at [52, 191] on div "Dashboard" at bounding box center [68, 198] width 49 height 33
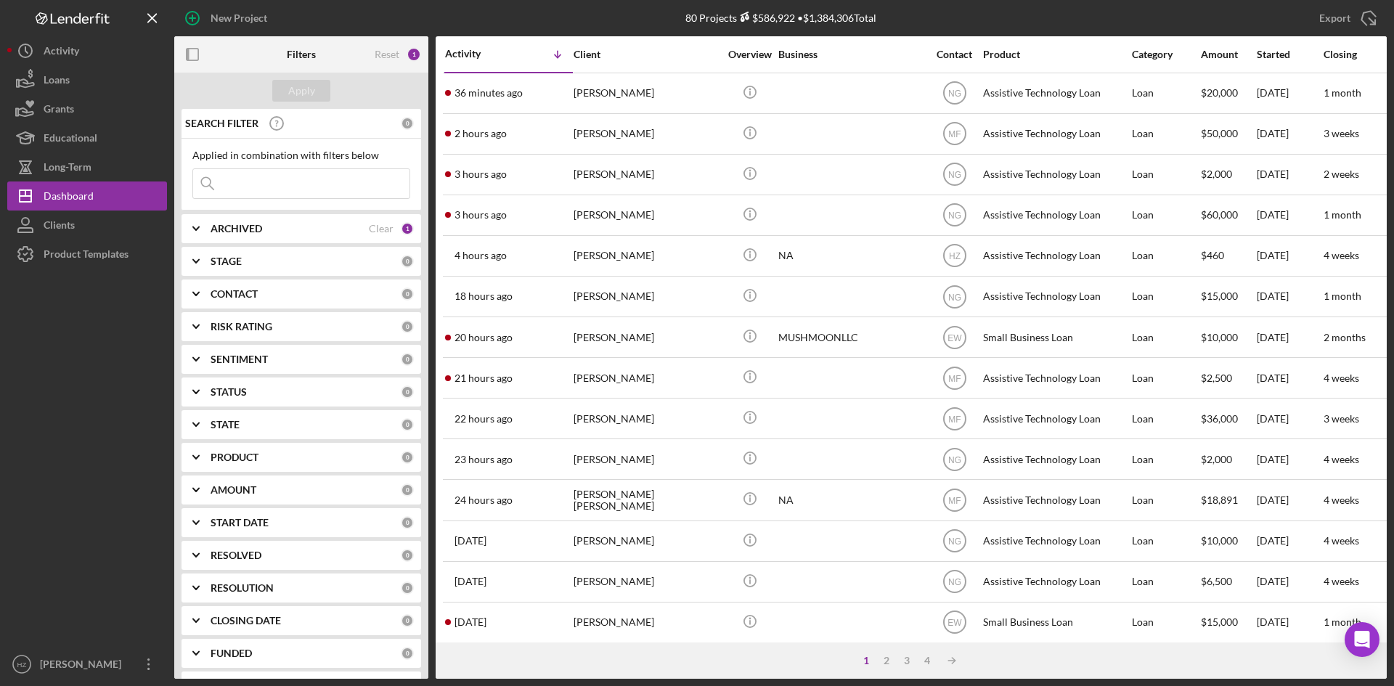
click at [61, 54] on div "Activity" at bounding box center [62, 52] width 36 height 33
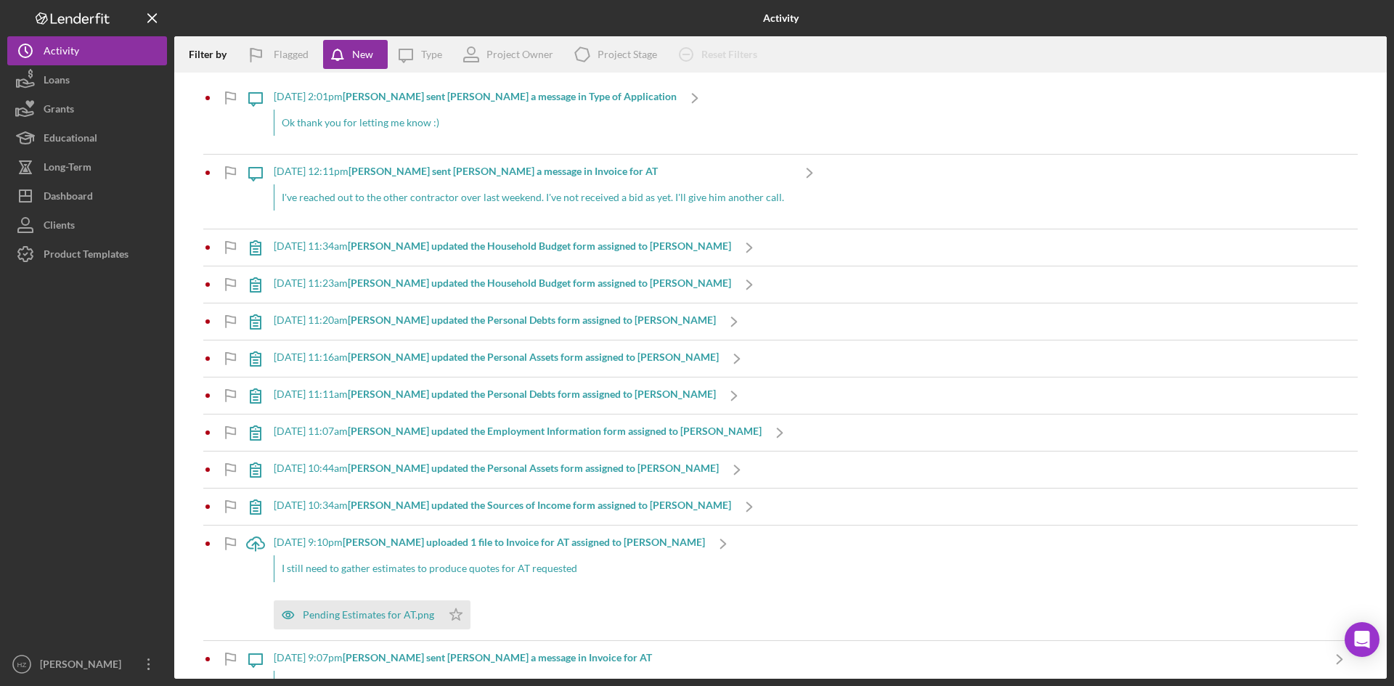
click at [407, 56] on icon "Icon/Message" at bounding box center [406, 54] width 36 height 36
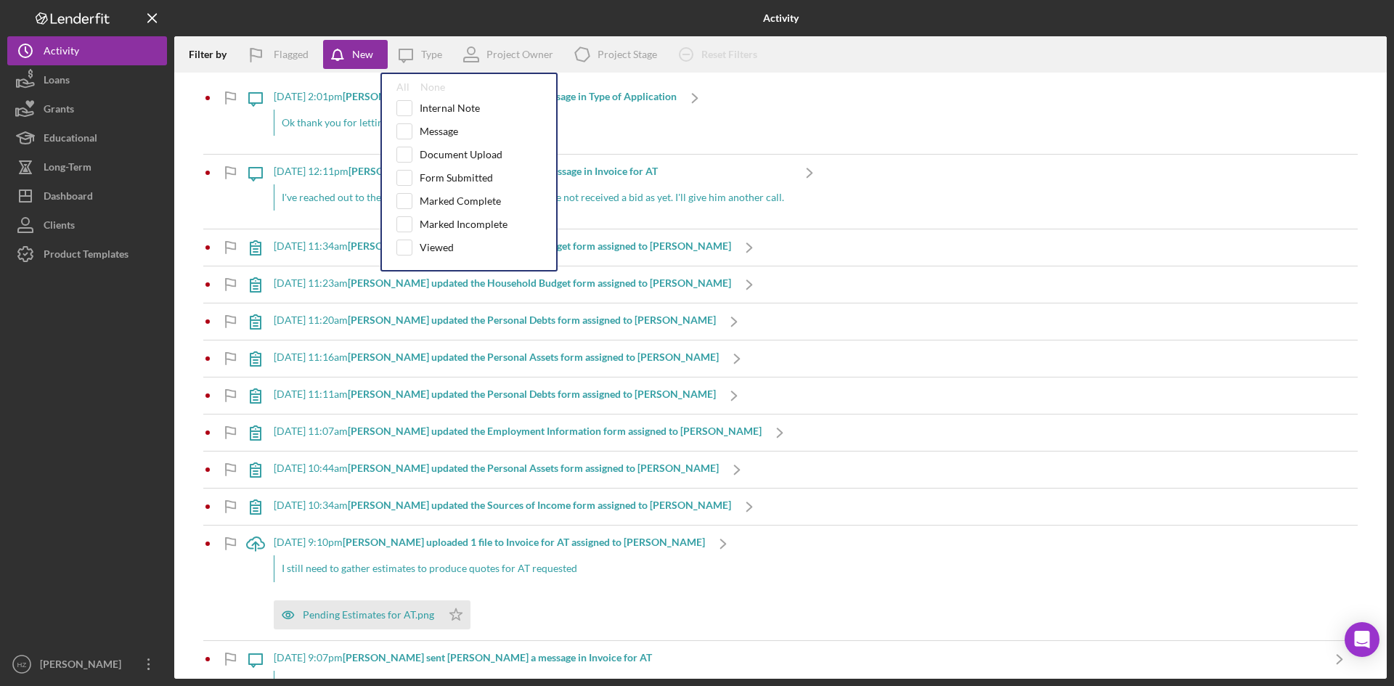
click at [407, 56] on icon "Icon/Message" at bounding box center [406, 54] width 36 height 36
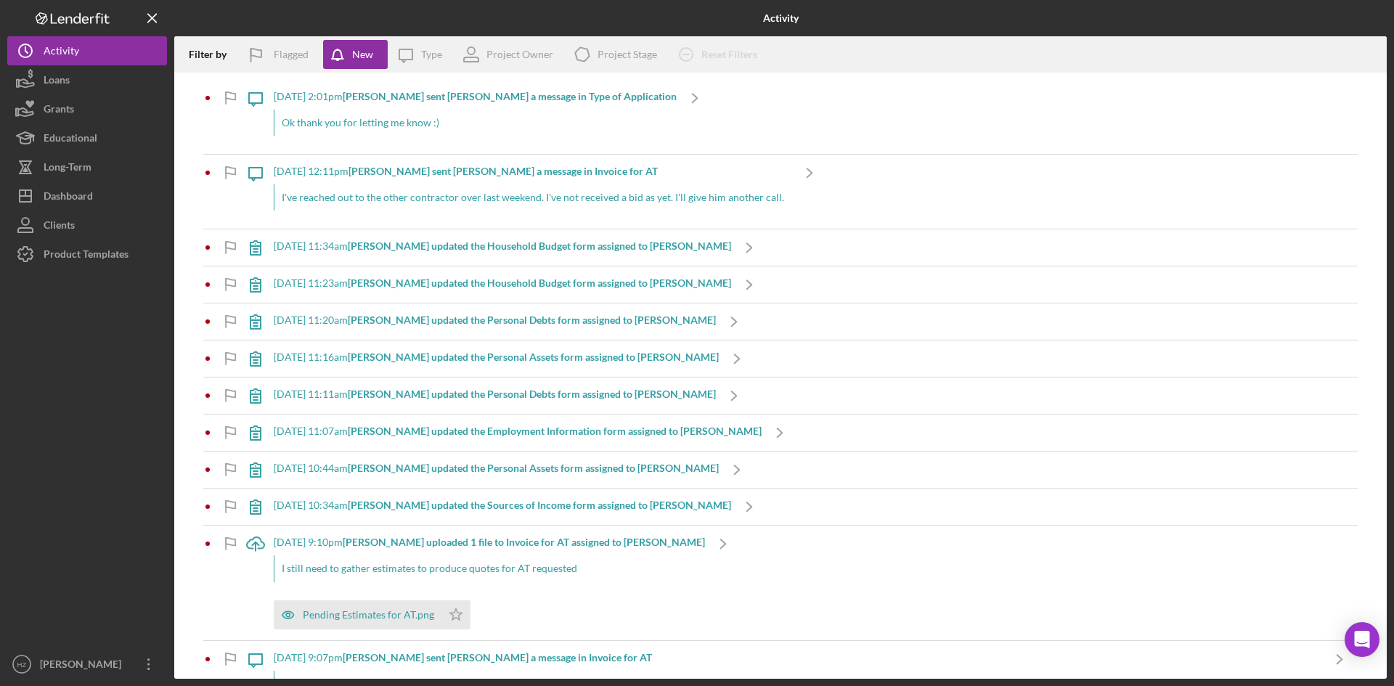
click at [613, 57] on div "Project Stage" at bounding box center [628, 55] width 60 height 12
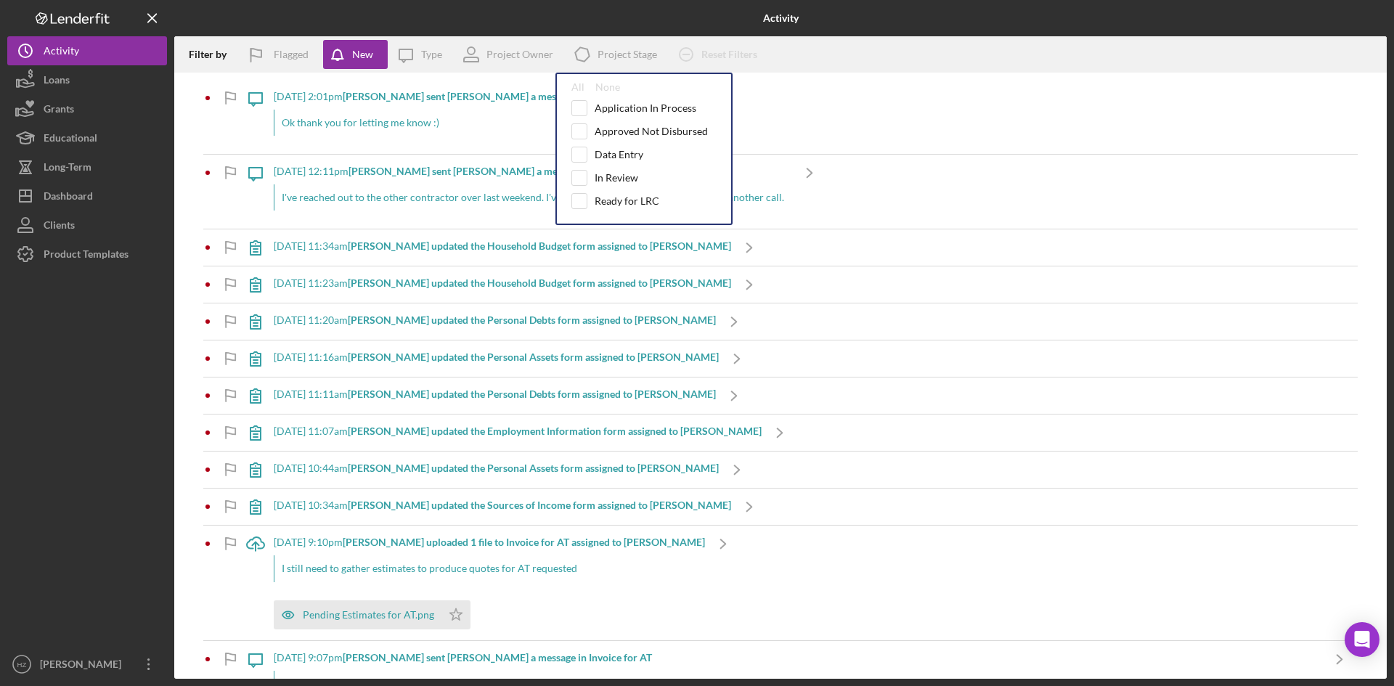
click at [613, 57] on div "Project Stage" at bounding box center [628, 55] width 60 height 12
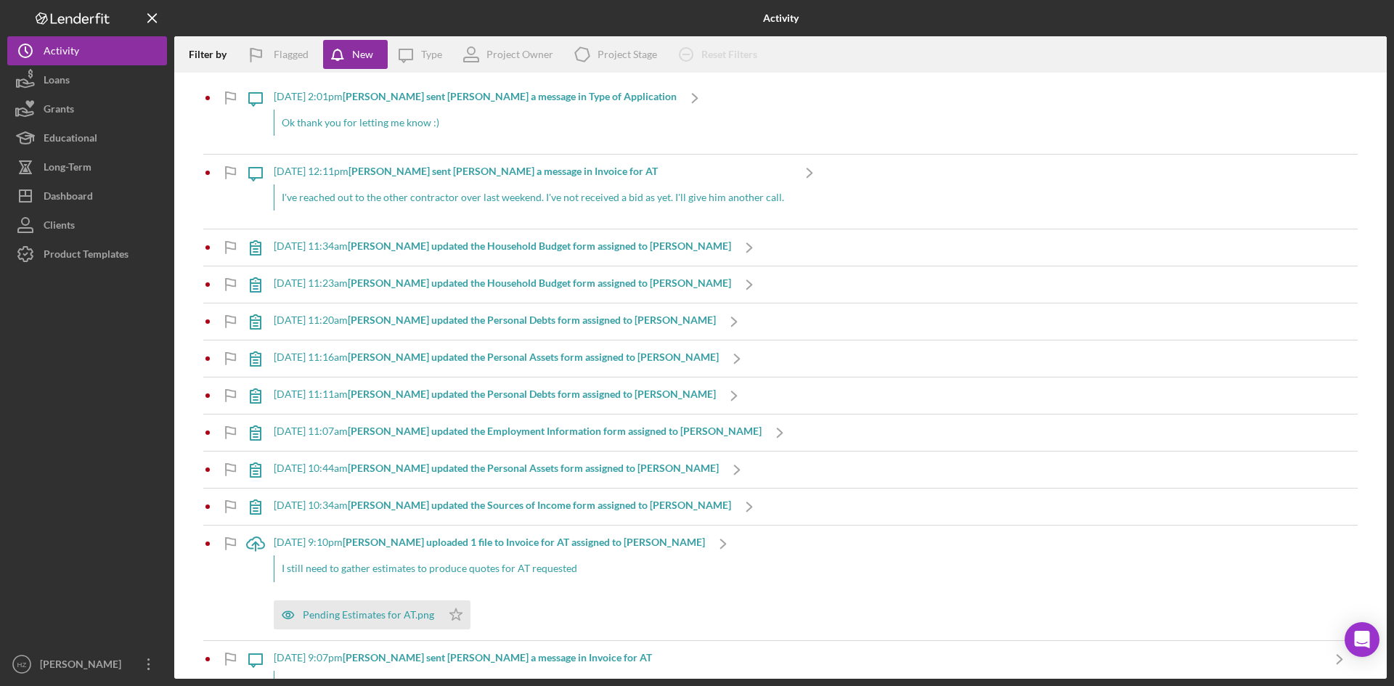
click at [81, 78] on button "Loans" at bounding box center [87, 79] width 160 height 29
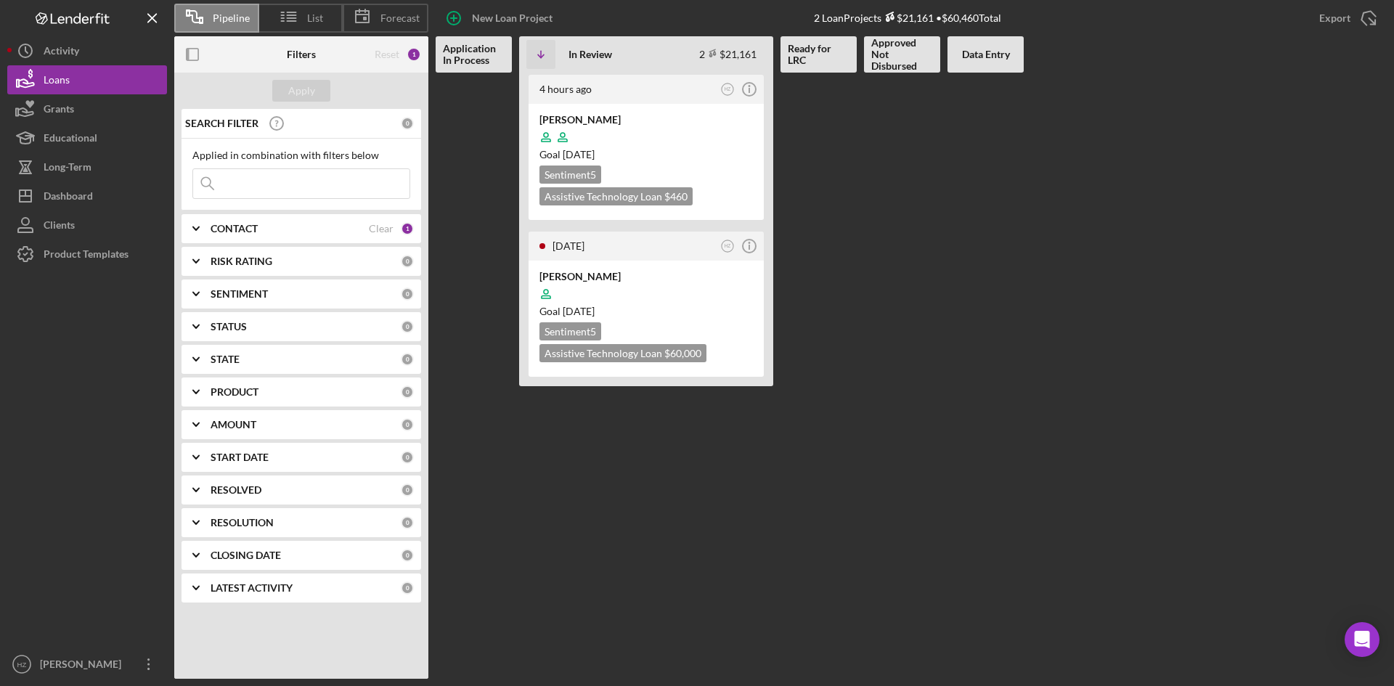
click at [470, 65] on b "Application In Process" at bounding box center [474, 54] width 62 height 23
click at [64, 200] on div "Dashboard" at bounding box center [68, 198] width 49 height 33
